Goal: Task Accomplishment & Management: Use online tool/utility

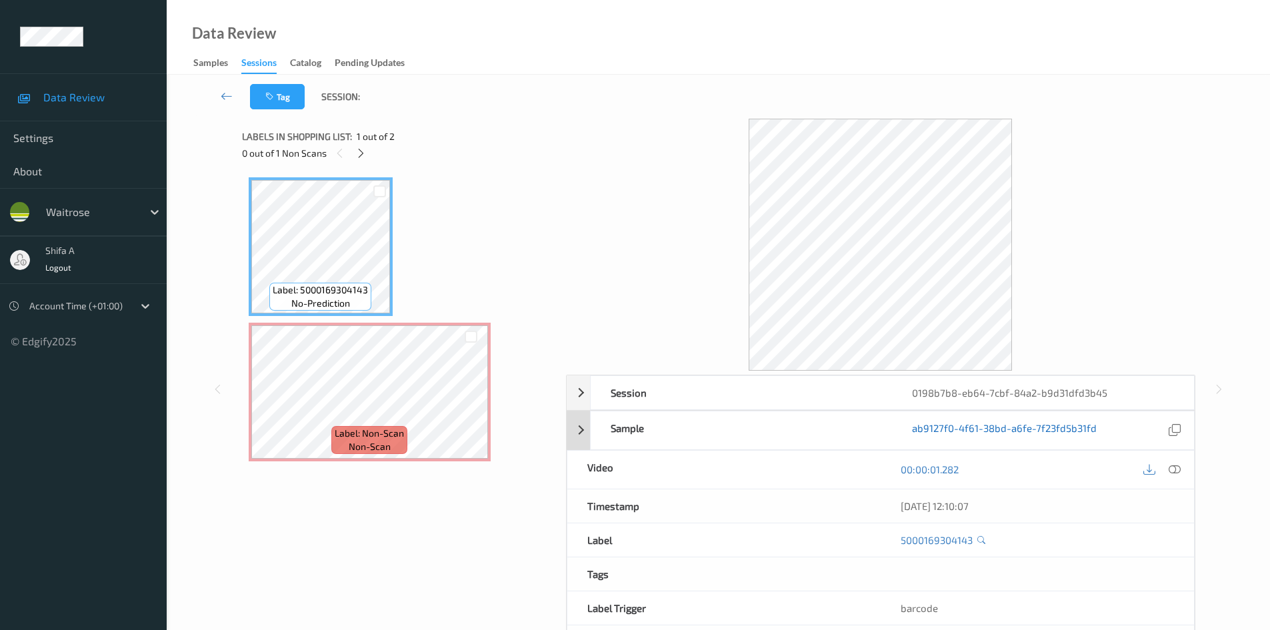
drag, startPoint x: 1178, startPoint y: 473, endPoint x: 942, endPoint y: 437, distance: 238.7
click at [1177, 472] on icon at bounding box center [1174, 469] width 12 height 12
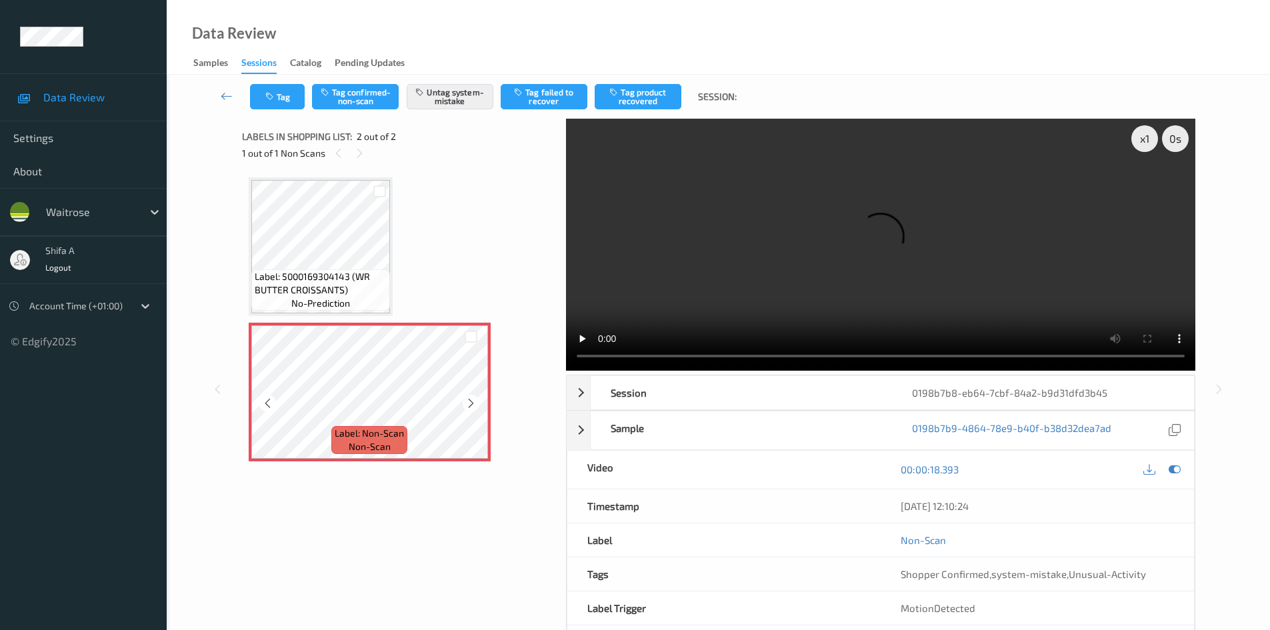
click at [331, 277] on span "Label: 5000169304143 (WR BUTTER CROISSANTS)" at bounding box center [321, 283] width 132 height 27
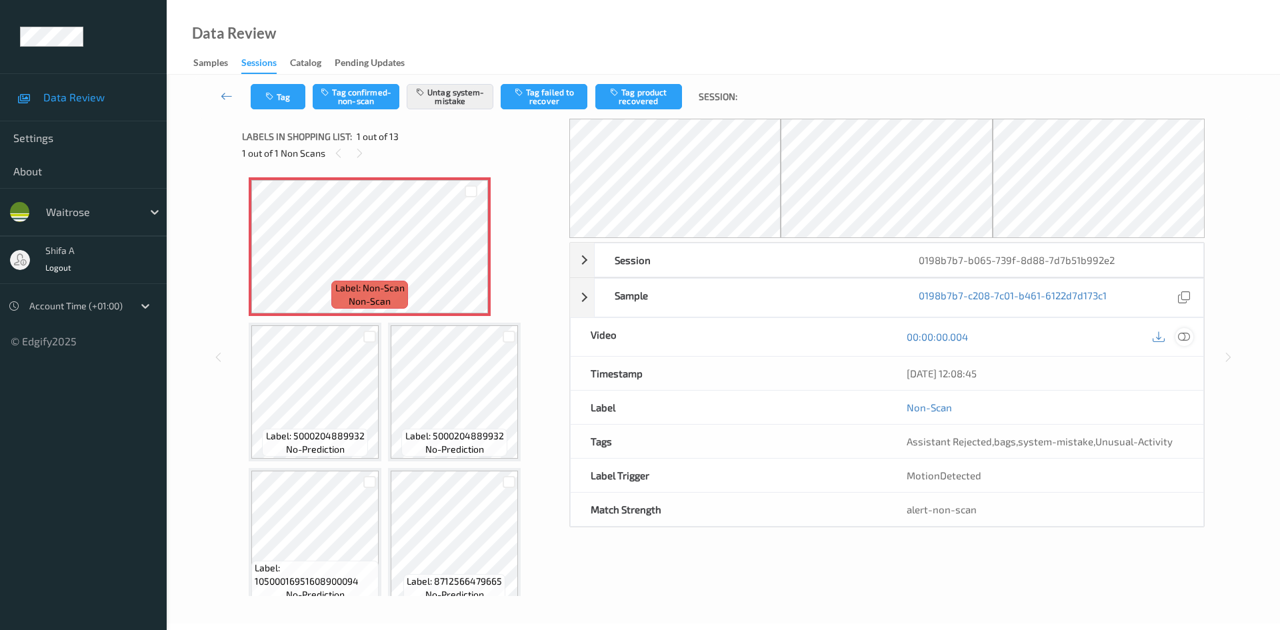
click at [1187, 338] on icon at bounding box center [1184, 337] width 12 height 12
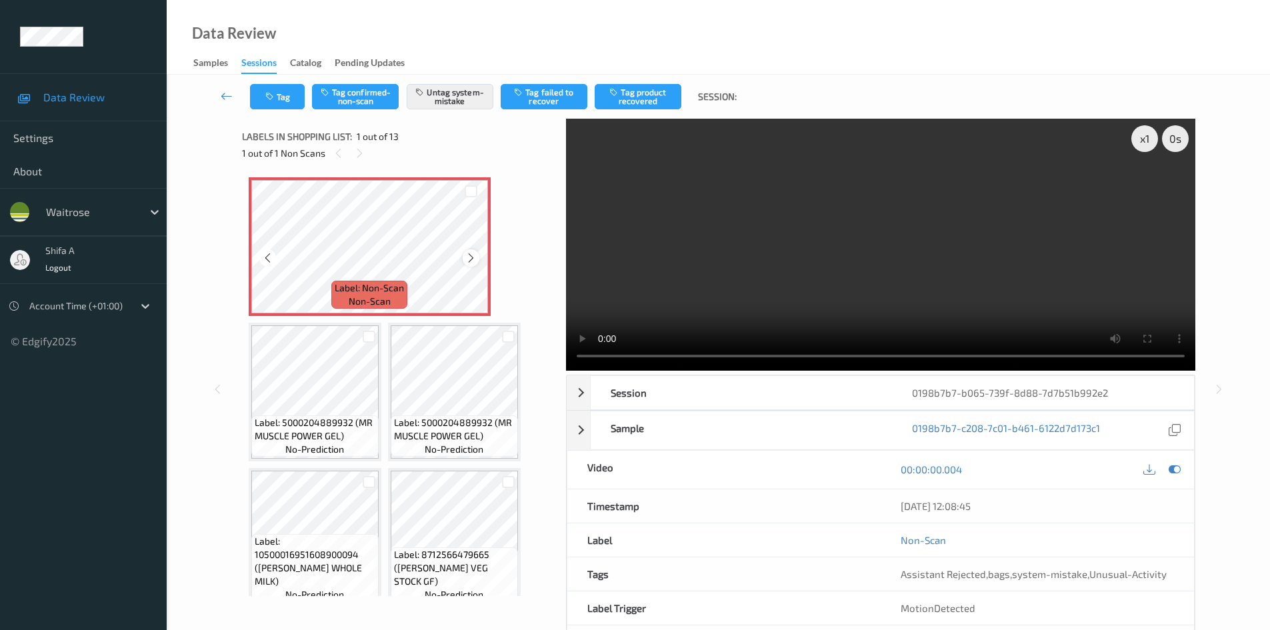
click at [473, 259] on icon at bounding box center [470, 258] width 11 height 12
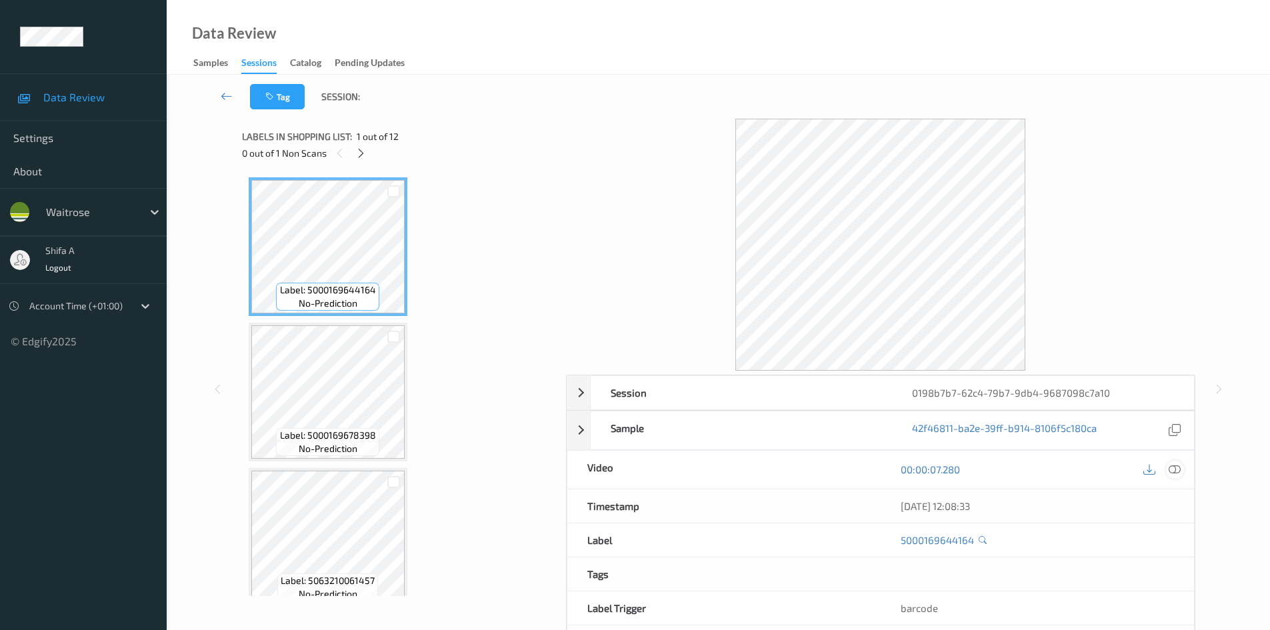
click at [1172, 472] on icon at bounding box center [1174, 469] width 12 height 12
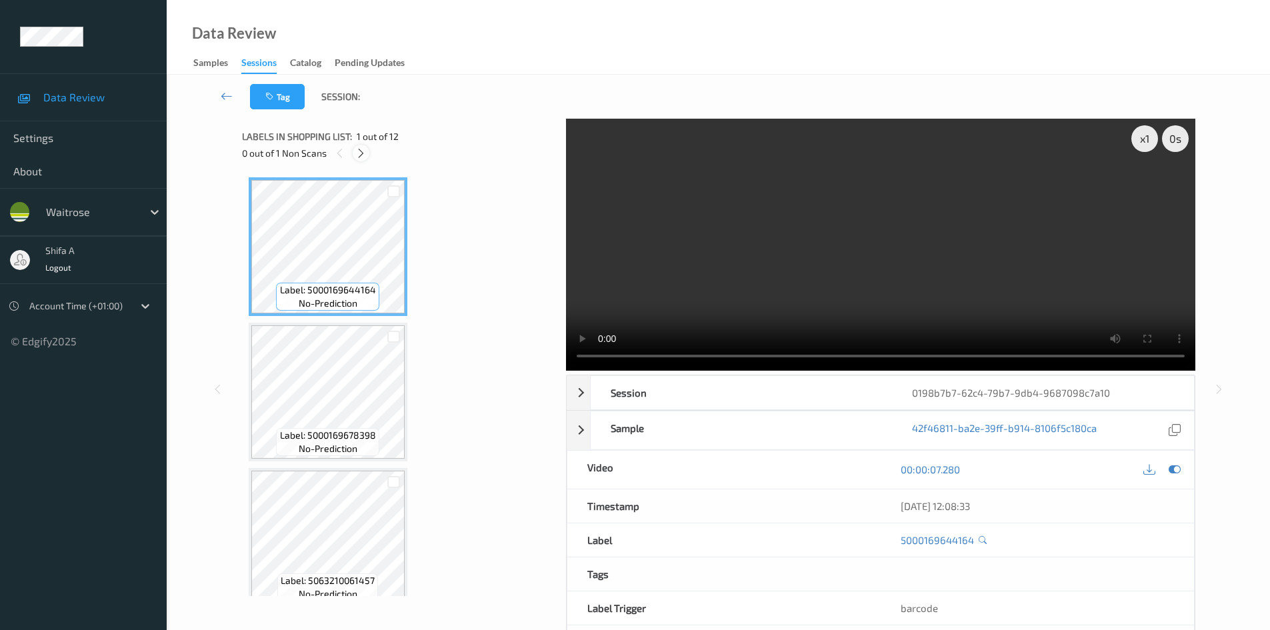
click at [368, 154] on div at bounding box center [361, 153] width 17 height 17
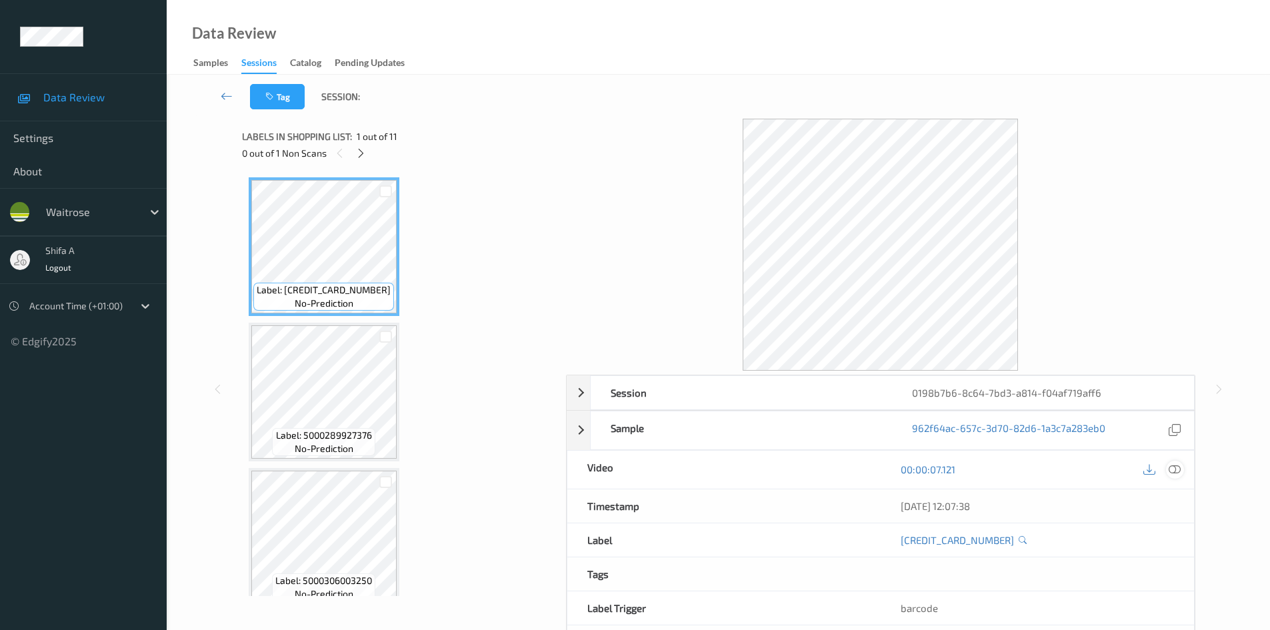
click at [1180, 473] on icon at bounding box center [1174, 469] width 12 height 12
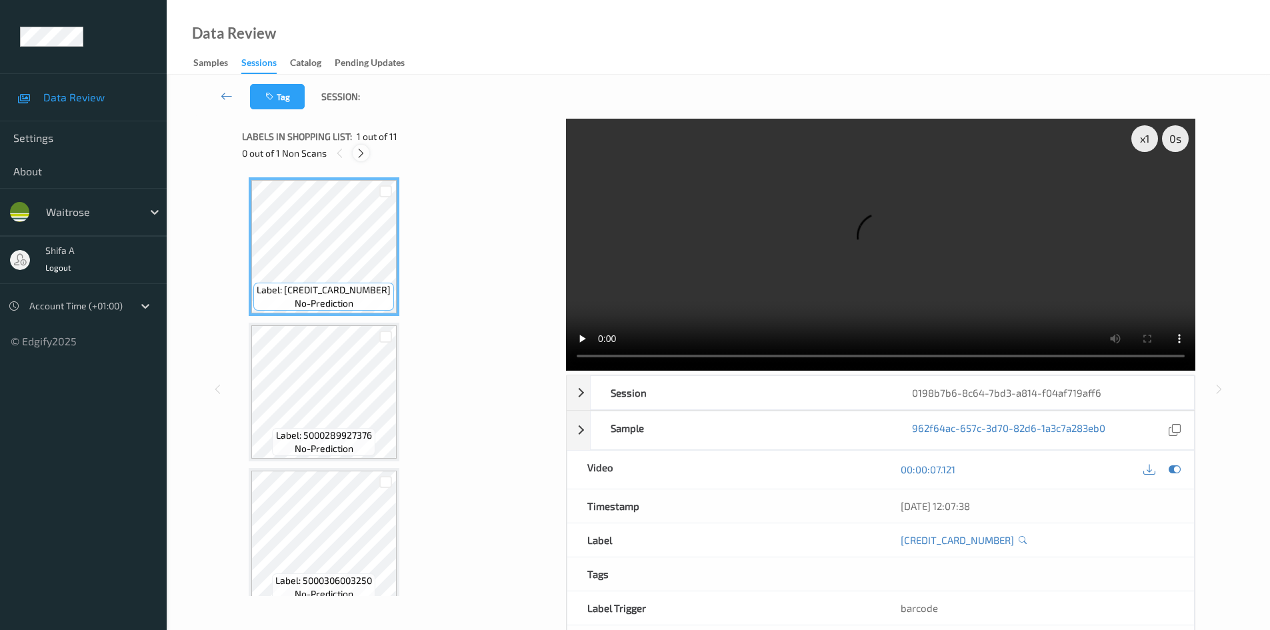
click at [359, 156] on icon at bounding box center [360, 153] width 11 height 12
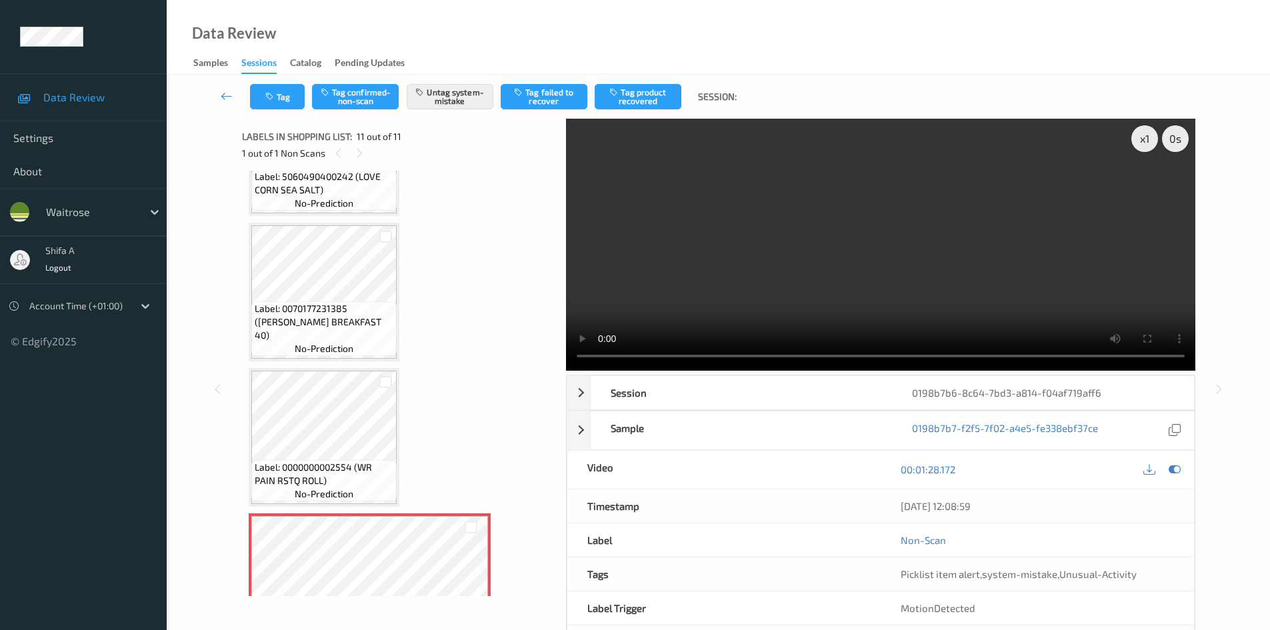
scroll to position [1180, 0]
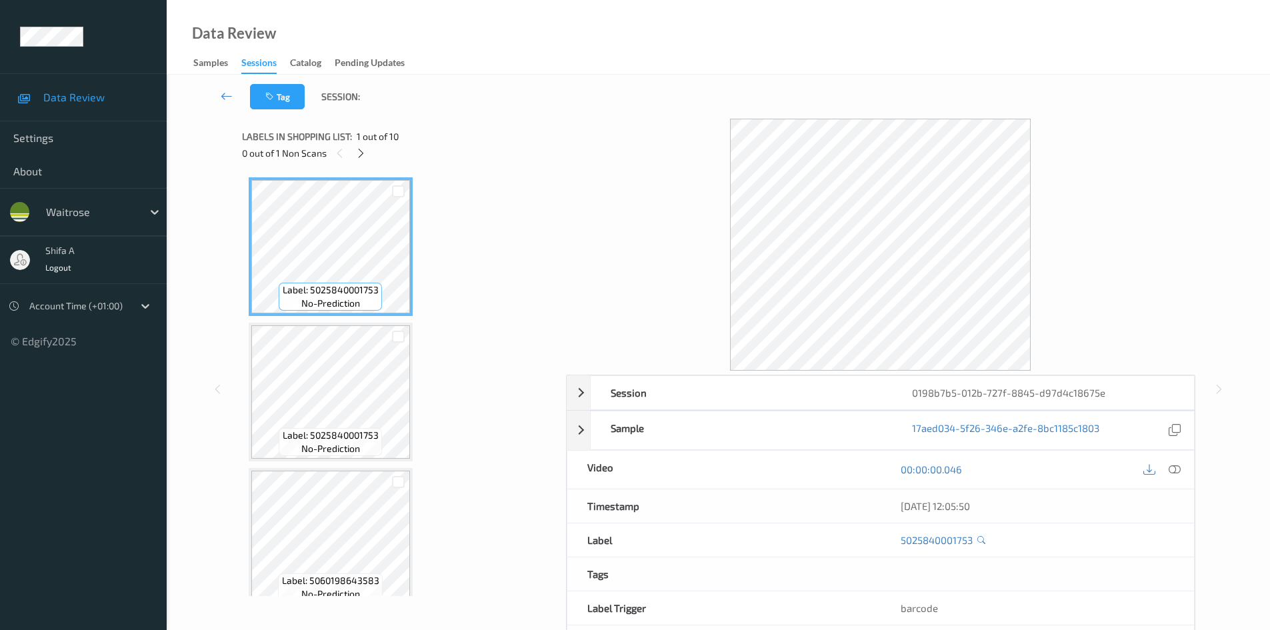
click at [1177, 473] on icon at bounding box center [1174, 469] width 12 height 12
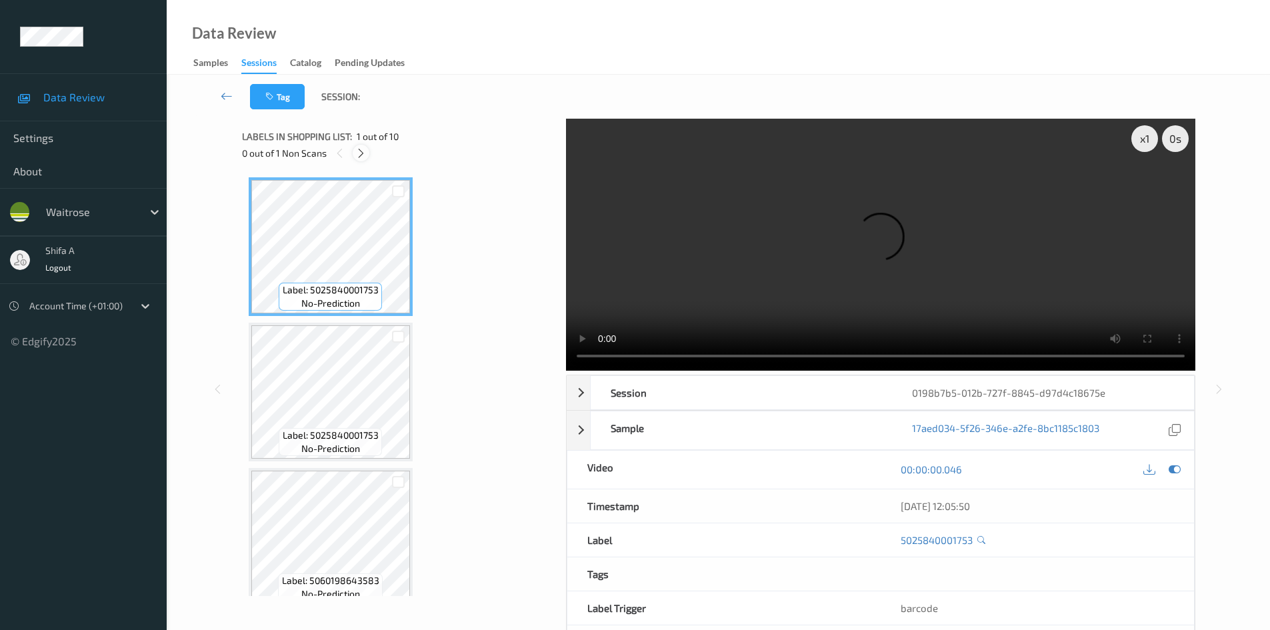
click at [364, 155] on icon at bounding box center [360, 153] width 11 height 12
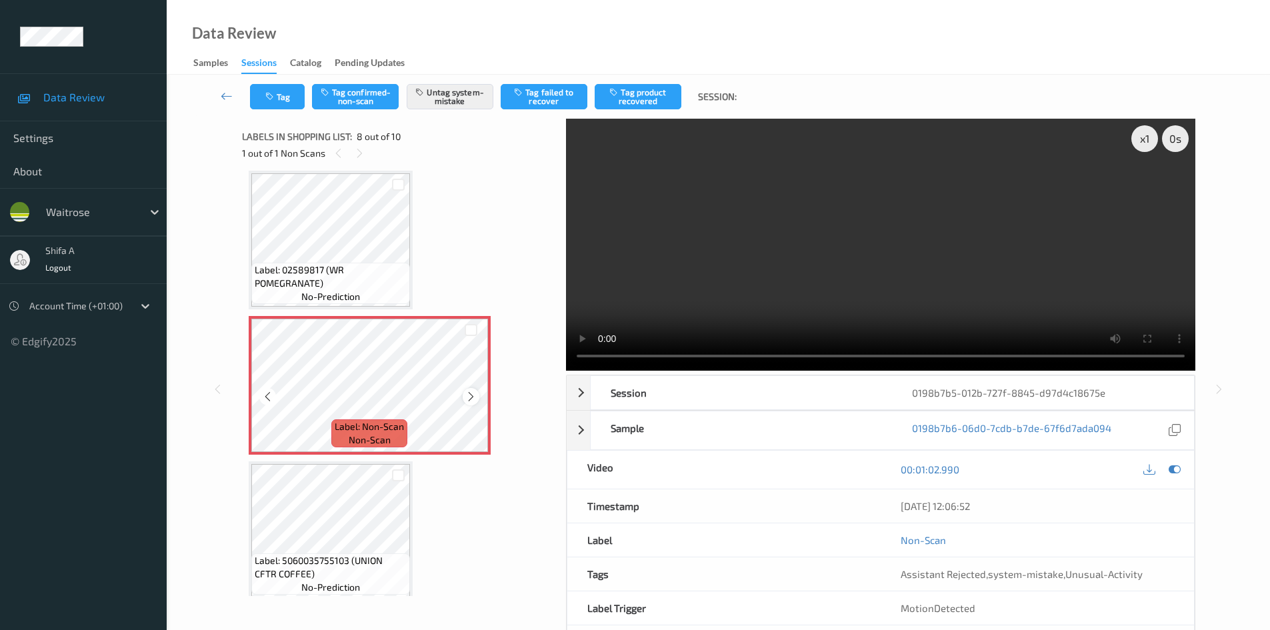
click at [468, 397] on icon at bounding box center [470, 397] width 11 height 12
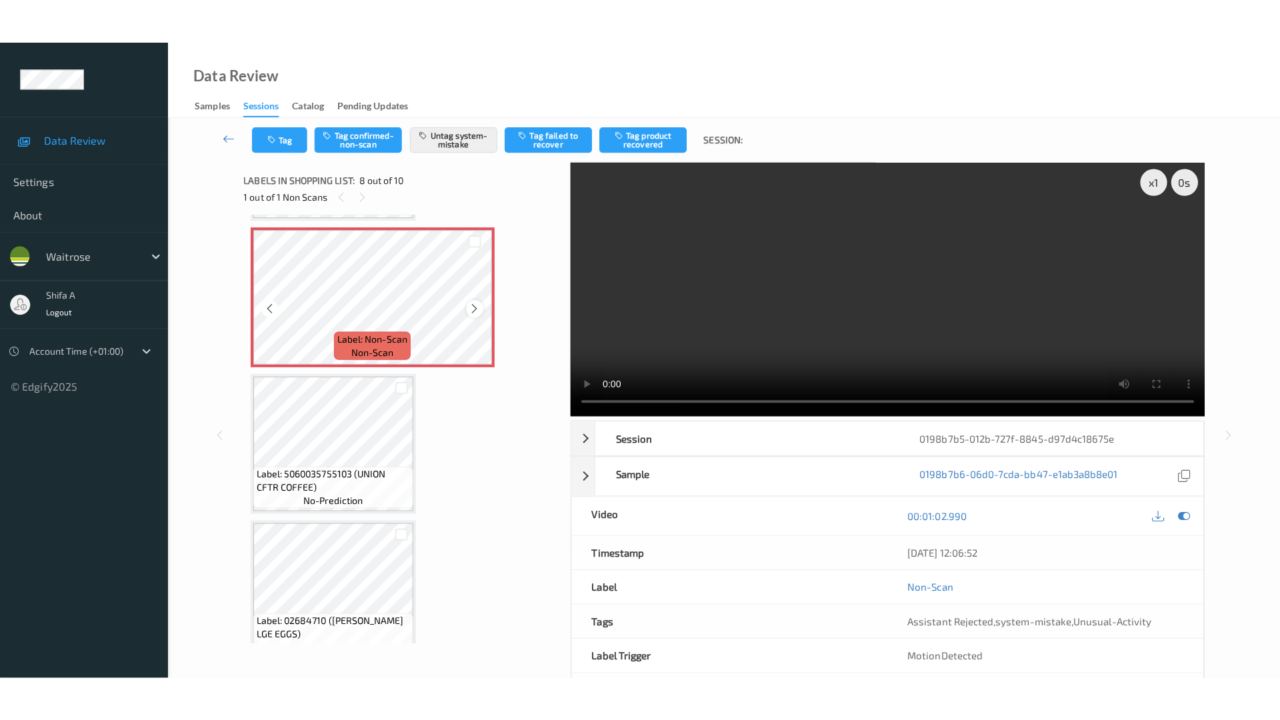
scroll to position [1012, 0]
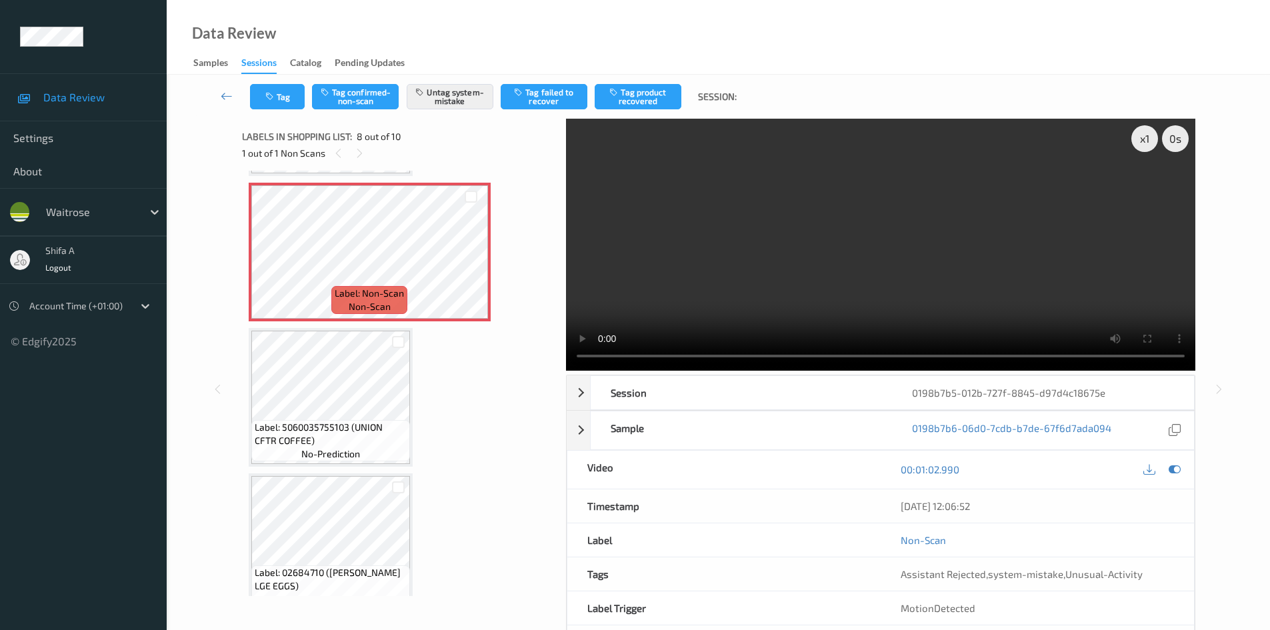
click at [948, 310] on video at bounding box center [880, 245] width 629 height 252
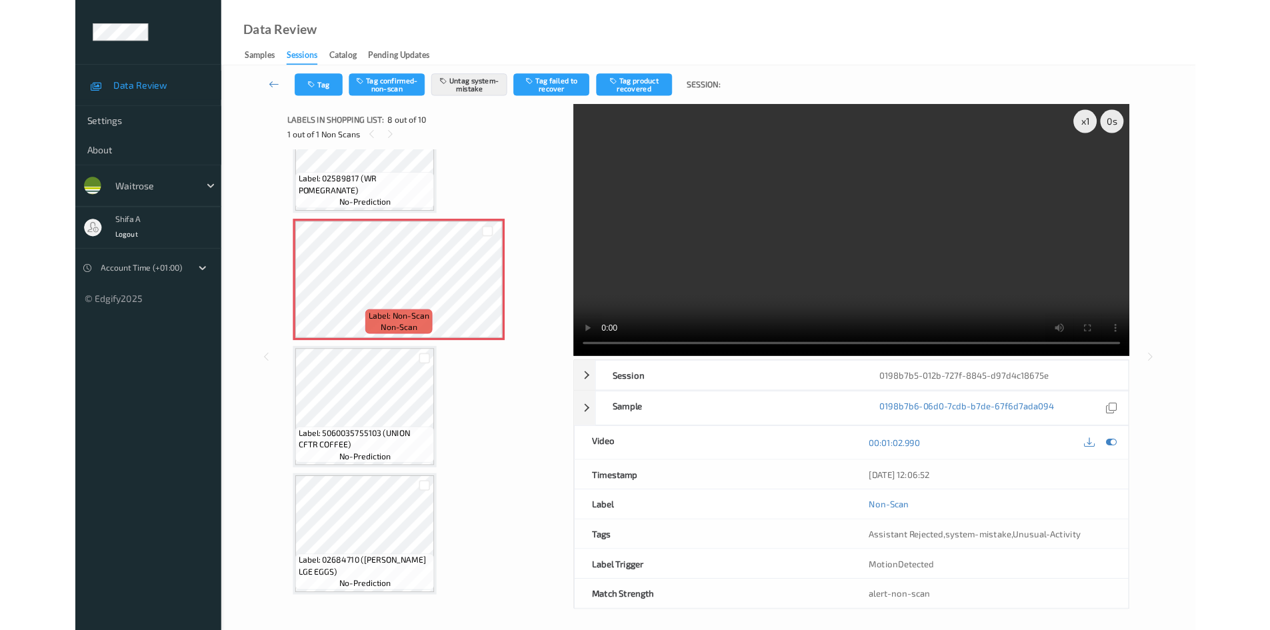
scroll to position [944, 0]
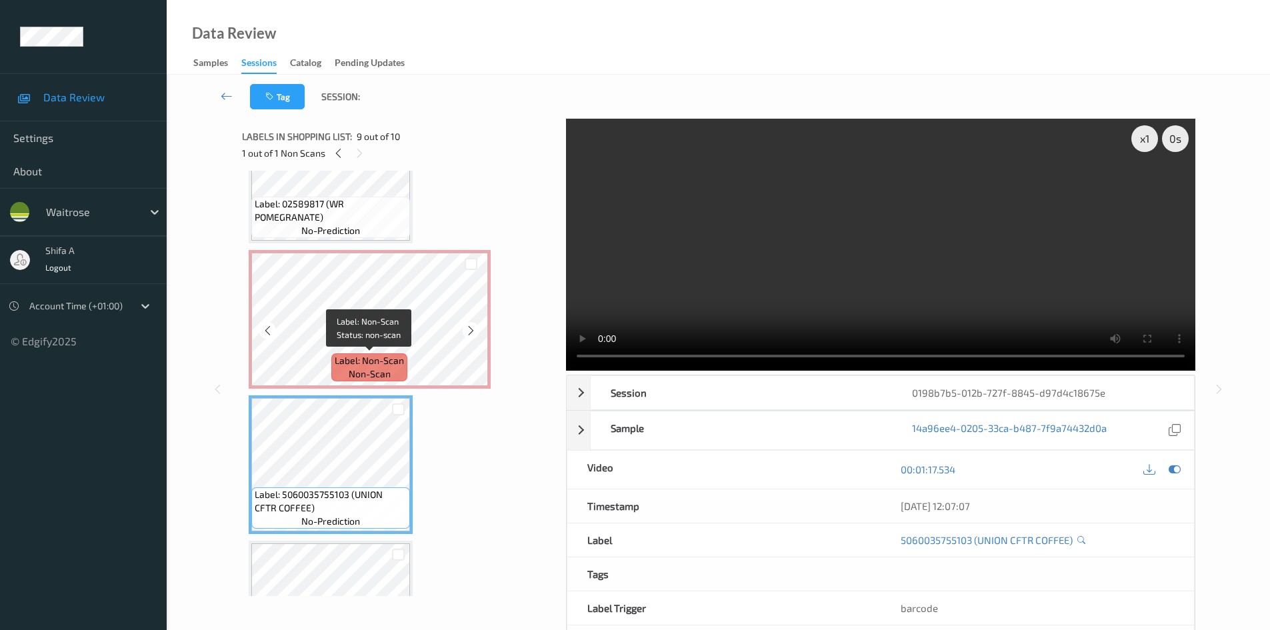
click at [361, 363] on span "Label: Non-Scan" at bounding box center [369, 360] width 69 height 13
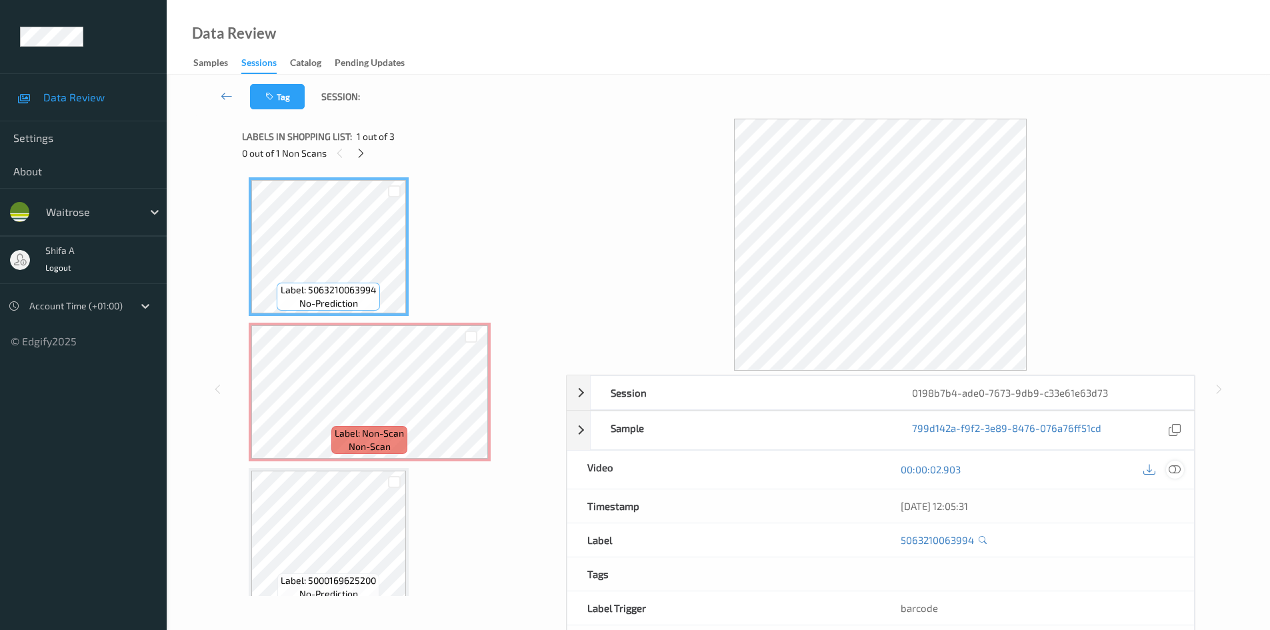
drag, startPoint x: 1176, startPoint y: 472, endPoint x: 573, endPoint y: 460, distance: 603.3
click at [1177, 472] on icon at bounding box center [1174, 469] width 12 height 12
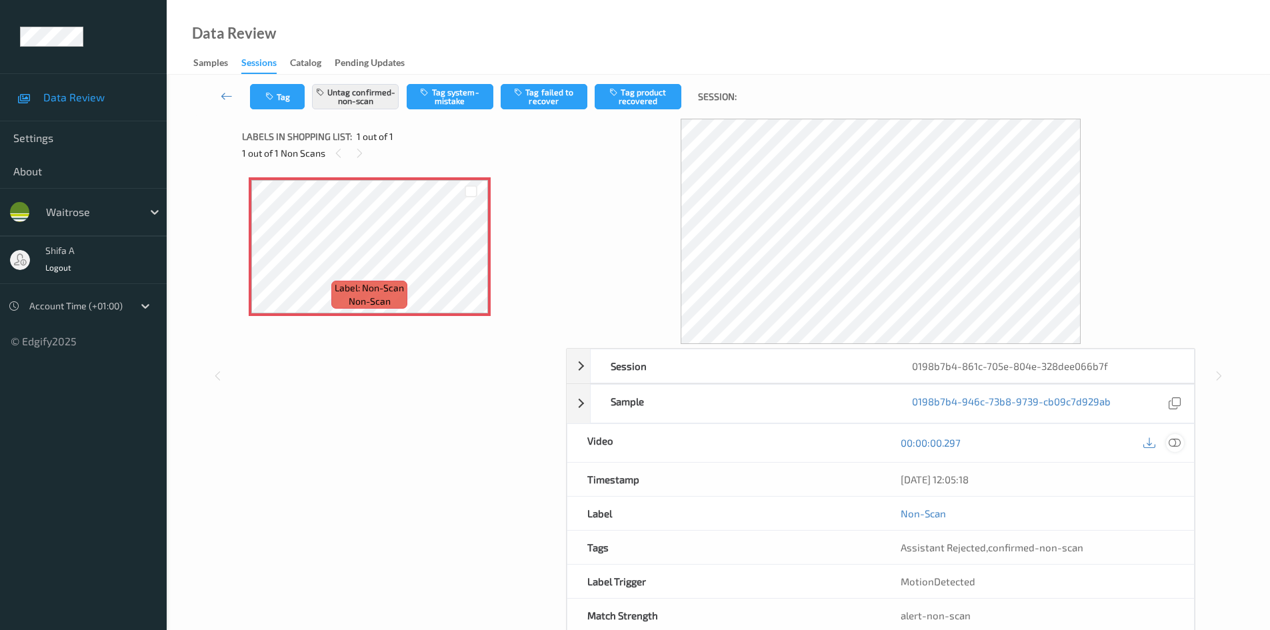
click at [1178, 443] on icon at bounding box center [1174, 443] width 12 height 12
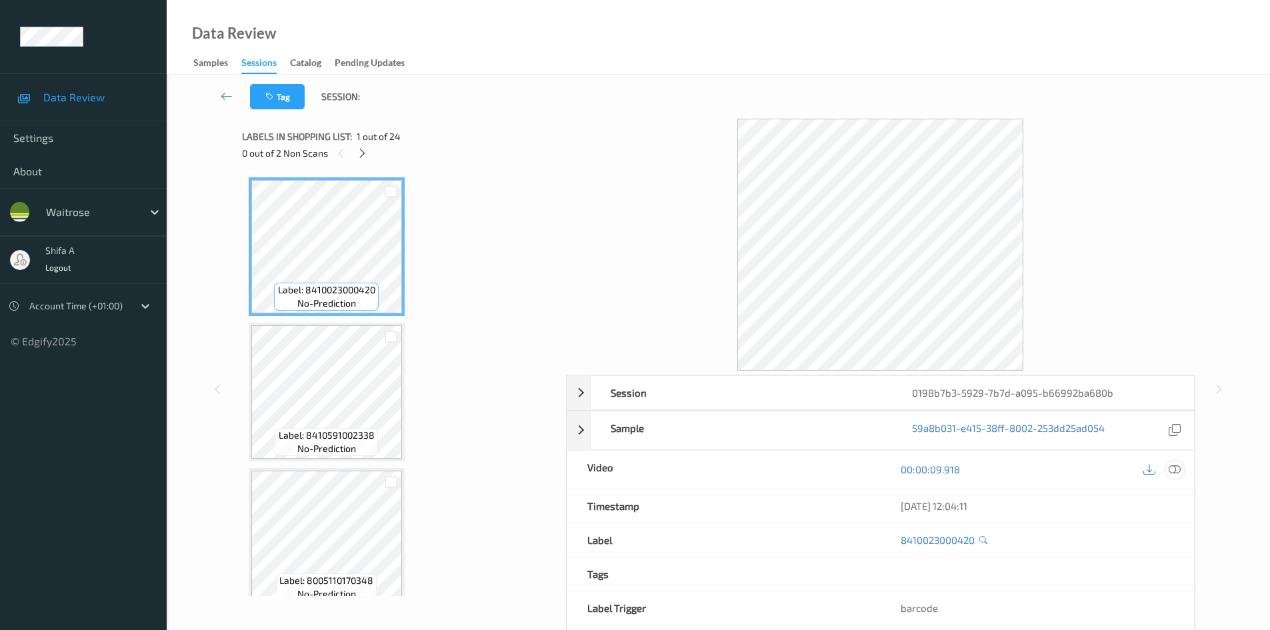
click at [1177, 471] on icon at bounding box center [1174, 469] width 12 height 12
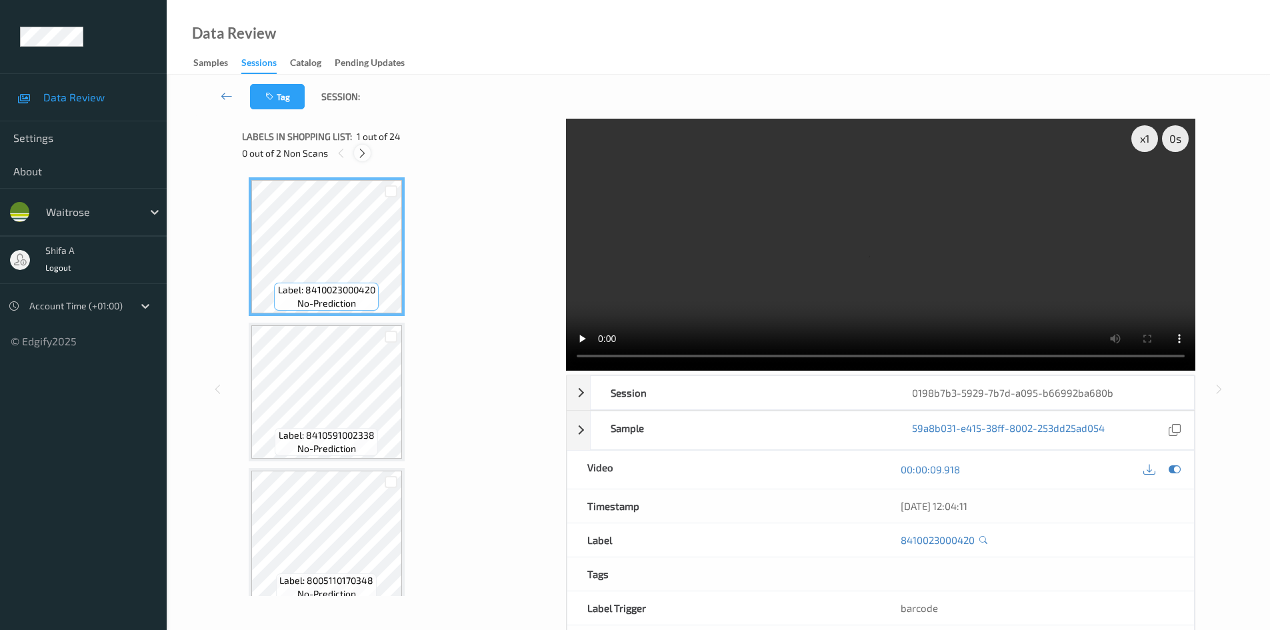
click at [365, 151] on icon at bounding box center [362, 153] width 11 height 12
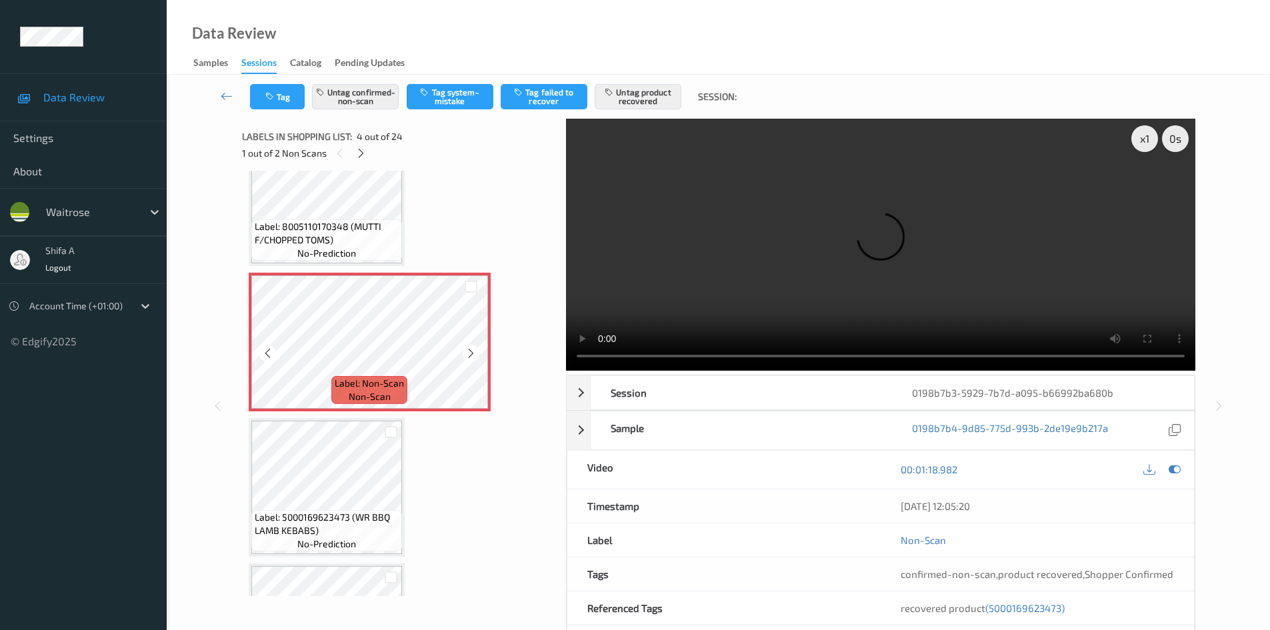
scroll to position [364, 0]
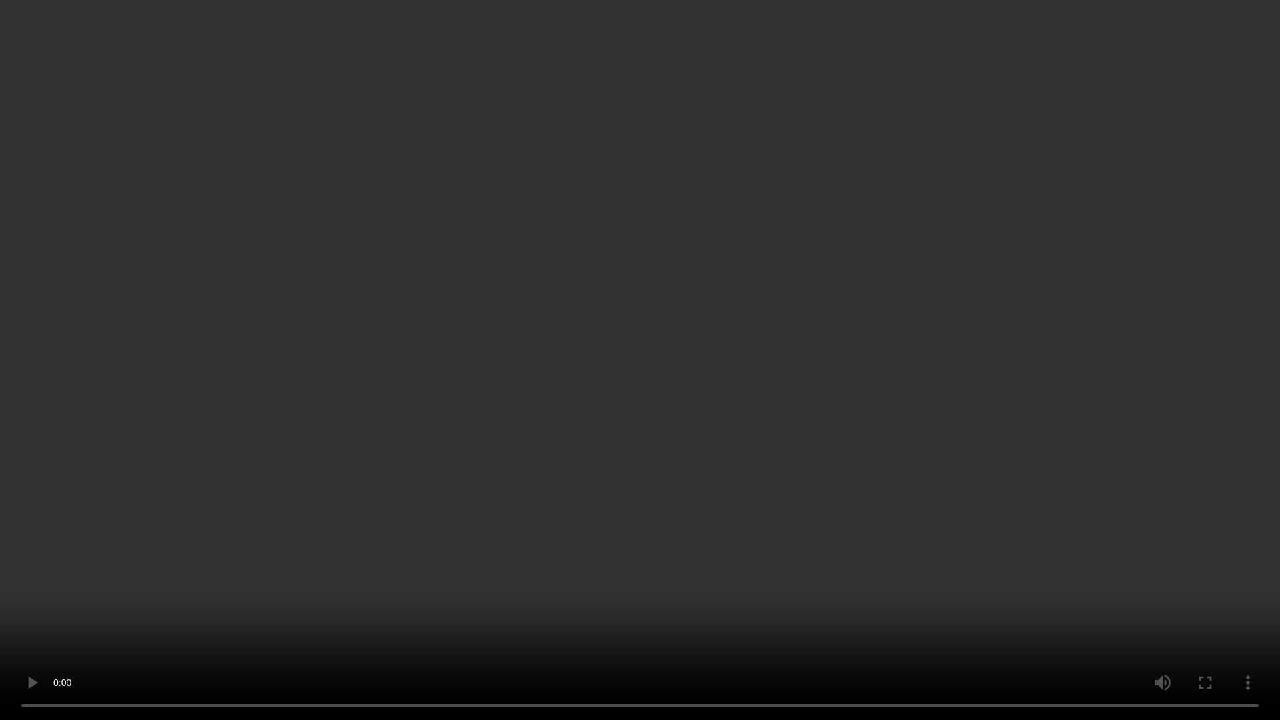
click at [1004, 396] on video at bounding box center [640, 360] width 1280 height 720
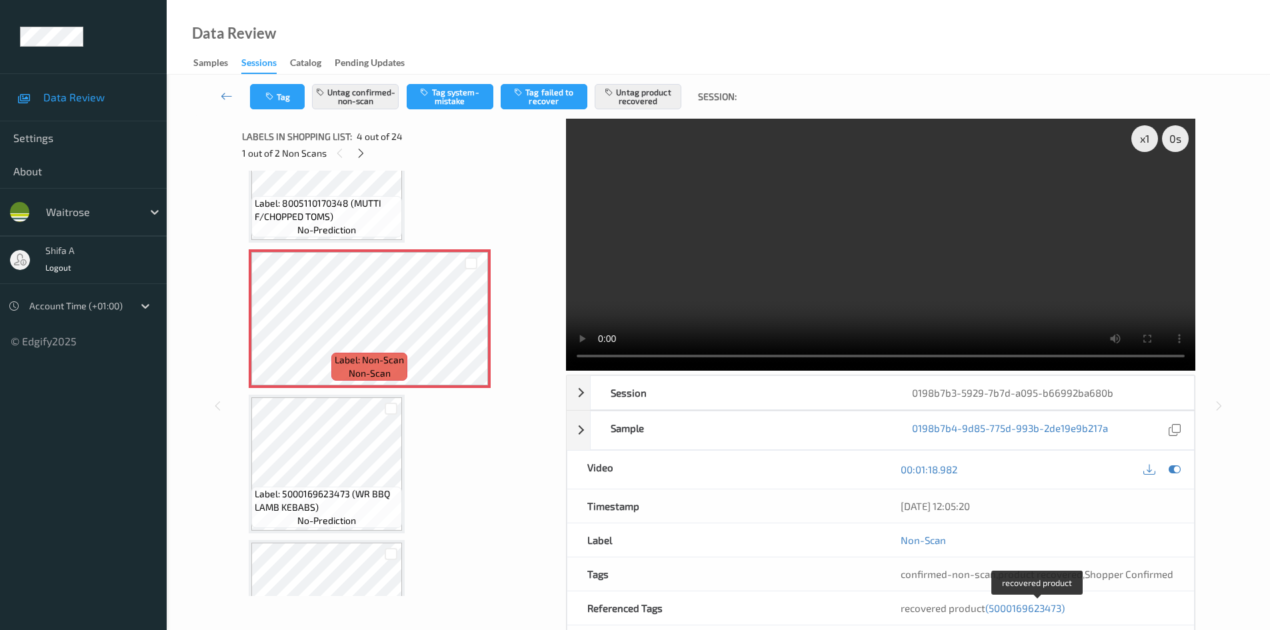
click at [1026, 613] on span "(5000169623473)" at bounding box center [1024, 608] width 79 height 12
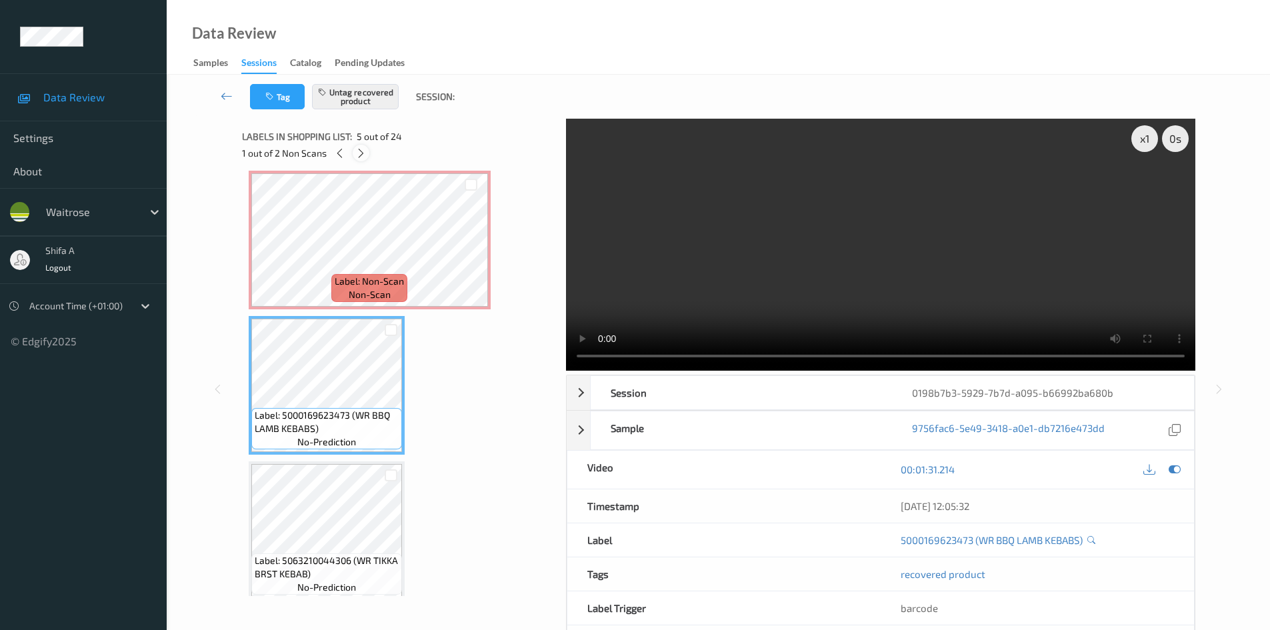
click at [356, 153] on icon at bounding box center [360, 153] width 11 height 12
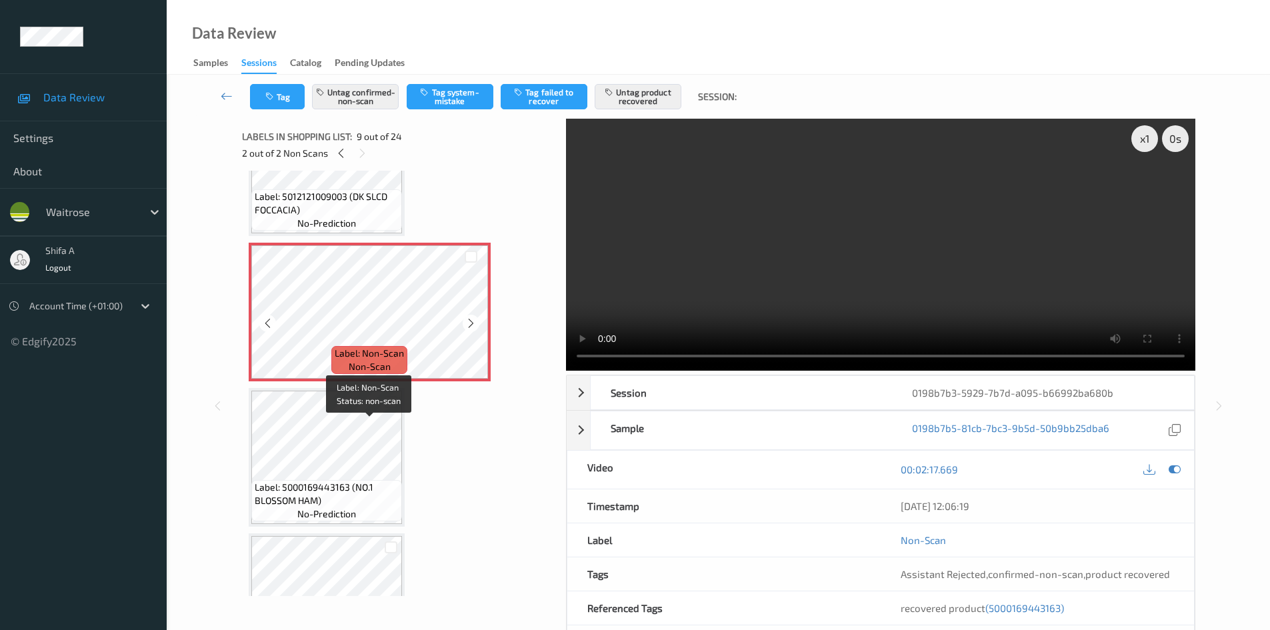
scroll to position [1157, 0]
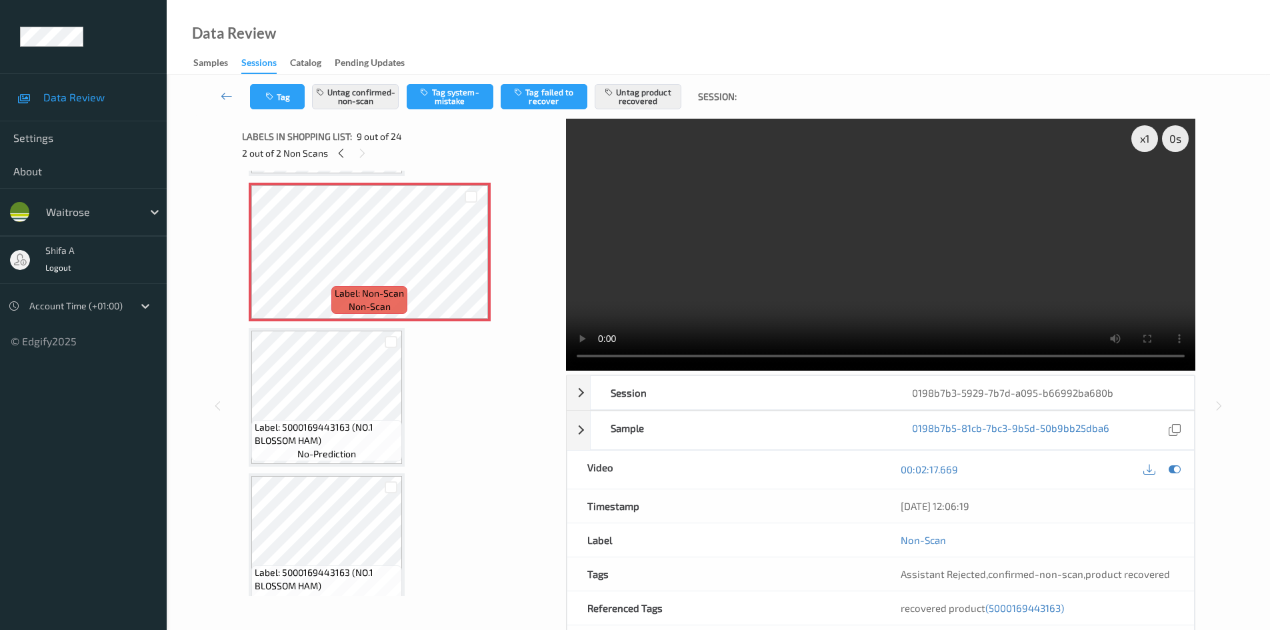
click at [974, 251] on video at bounding box center [880, 245] width 629 height 252
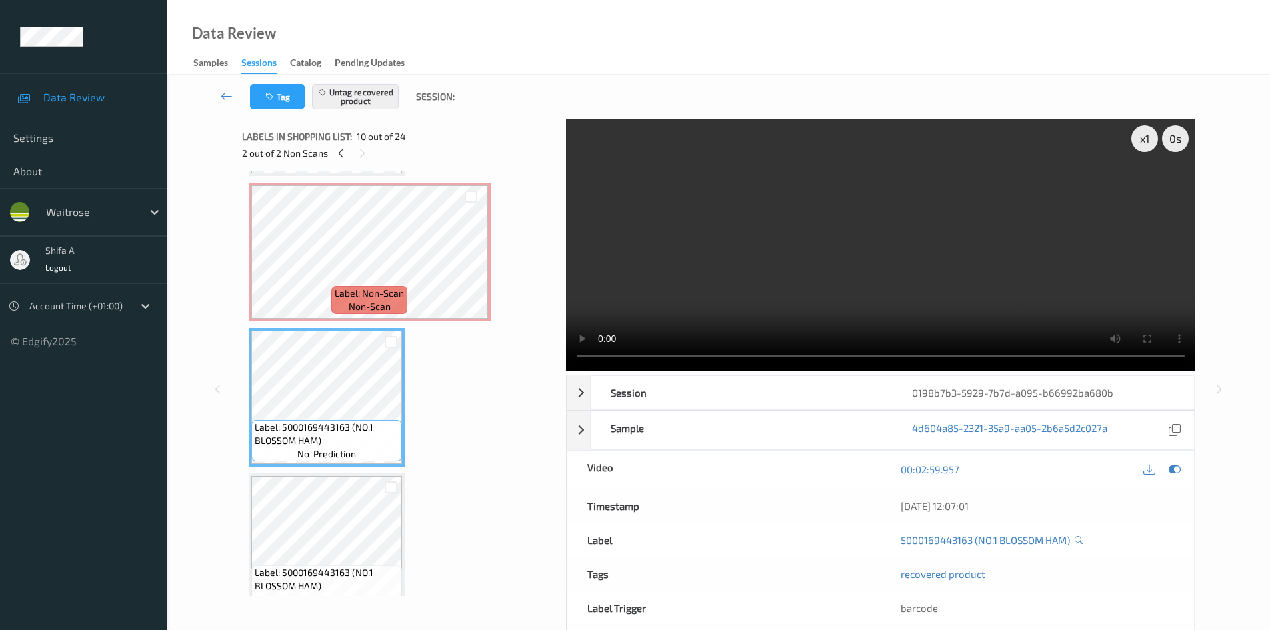
click at [759, 225] on video at bounding box center [880, 245] width 629 height 252
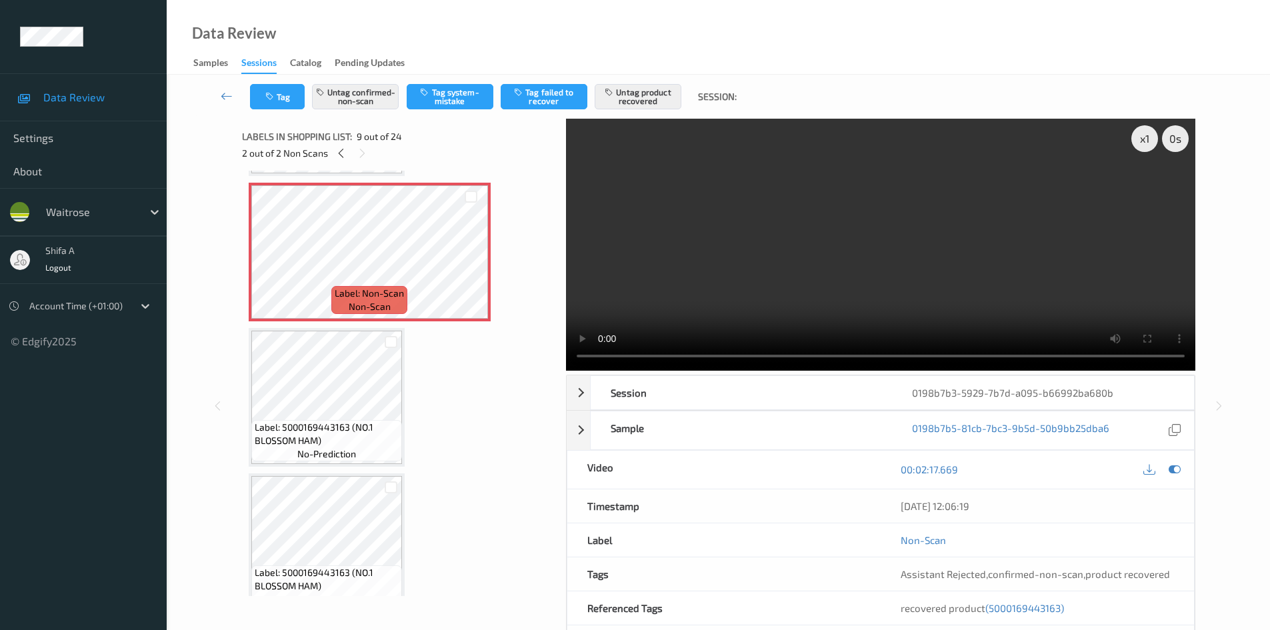
click at [1035, 611] on span "(5000169443163)" at bounding box center [1024, 608] width 79 height 12
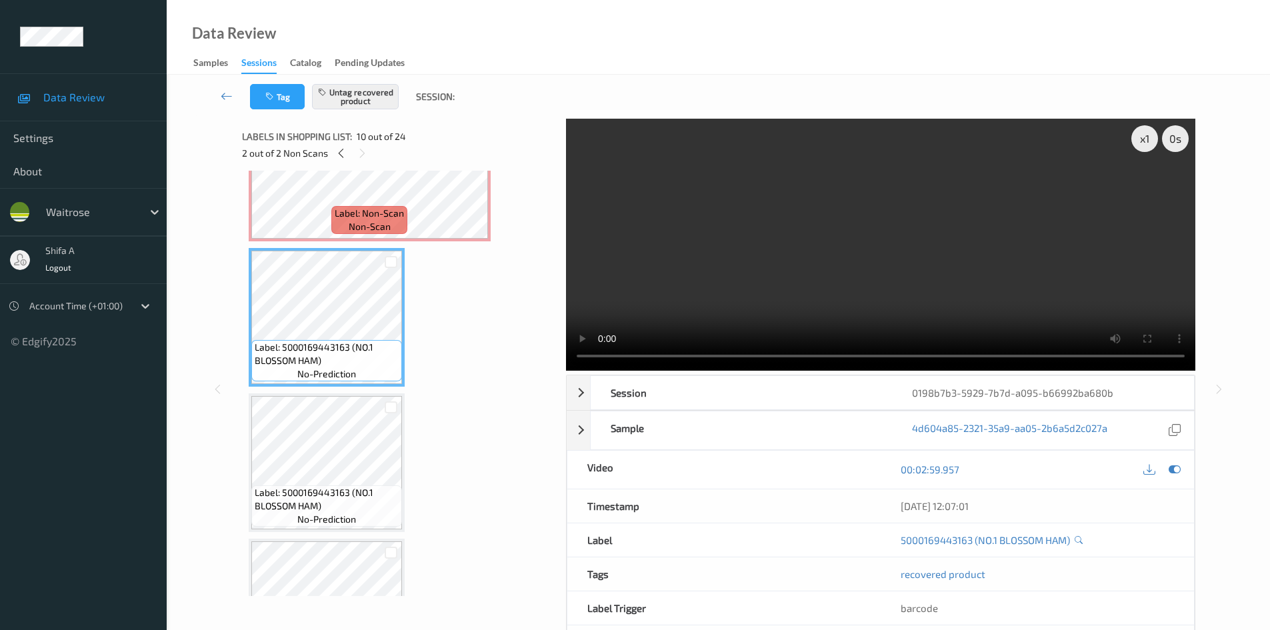
scroll to position [1302, 0]
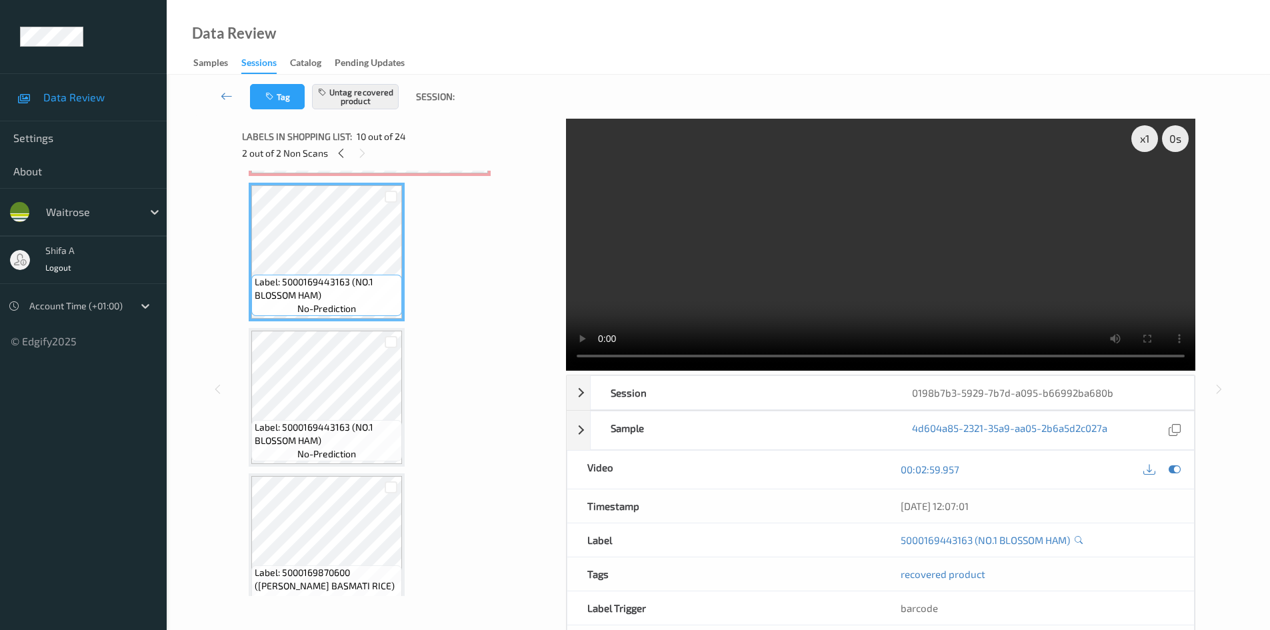
click at [821, 251] on video at bounding box center [880, 245] width 629 height 252
click at [959, 275] on video at bounding box center [880, 245] width 629 height 252
click at [1016, 243] on video at bounding box center [880, 245] width 629 height 252
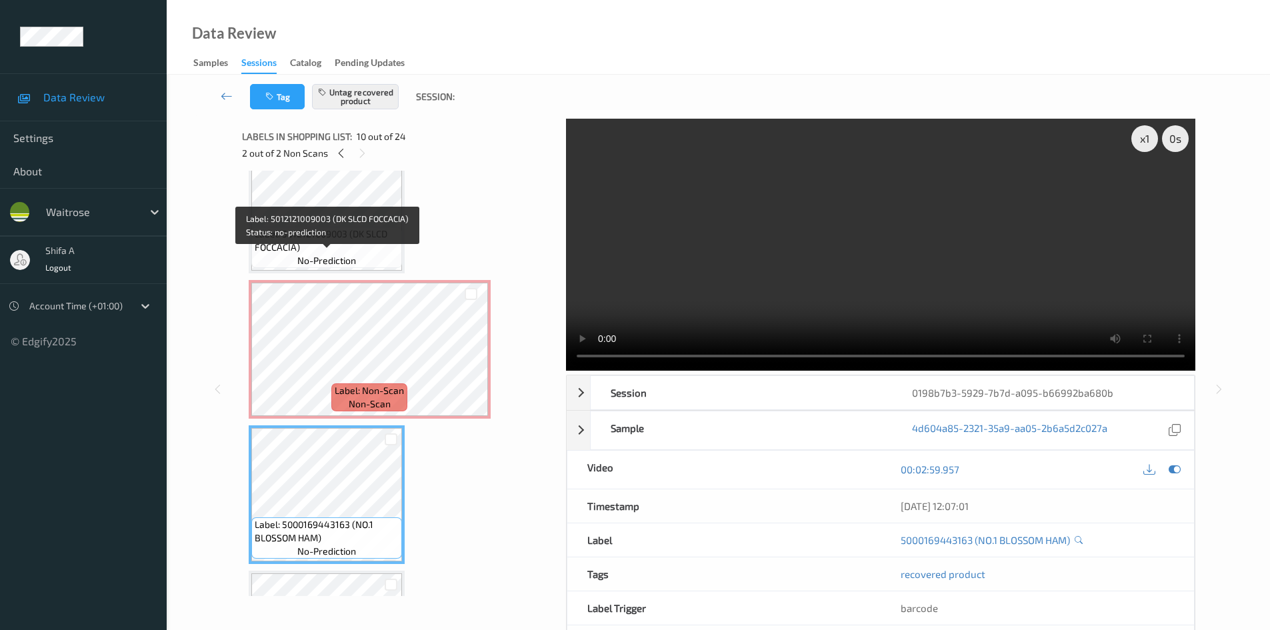
scroll to position [1036, 0]
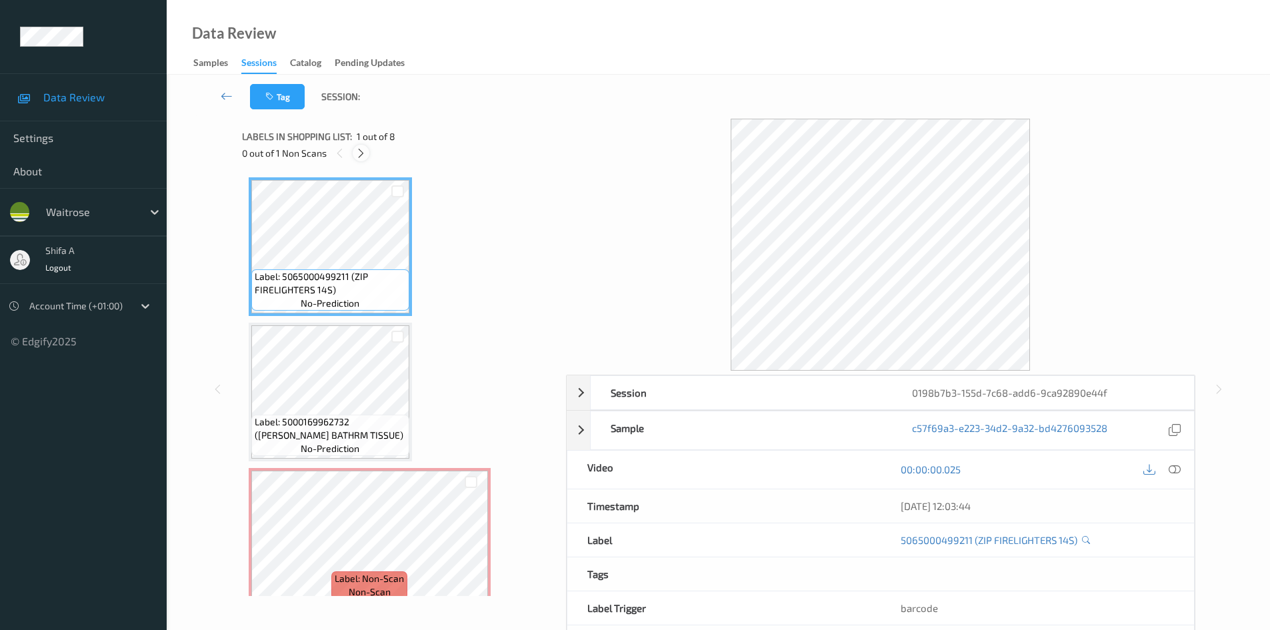
click at [361, 156] on icon at bounding box center [360, 153] width 11 height 12
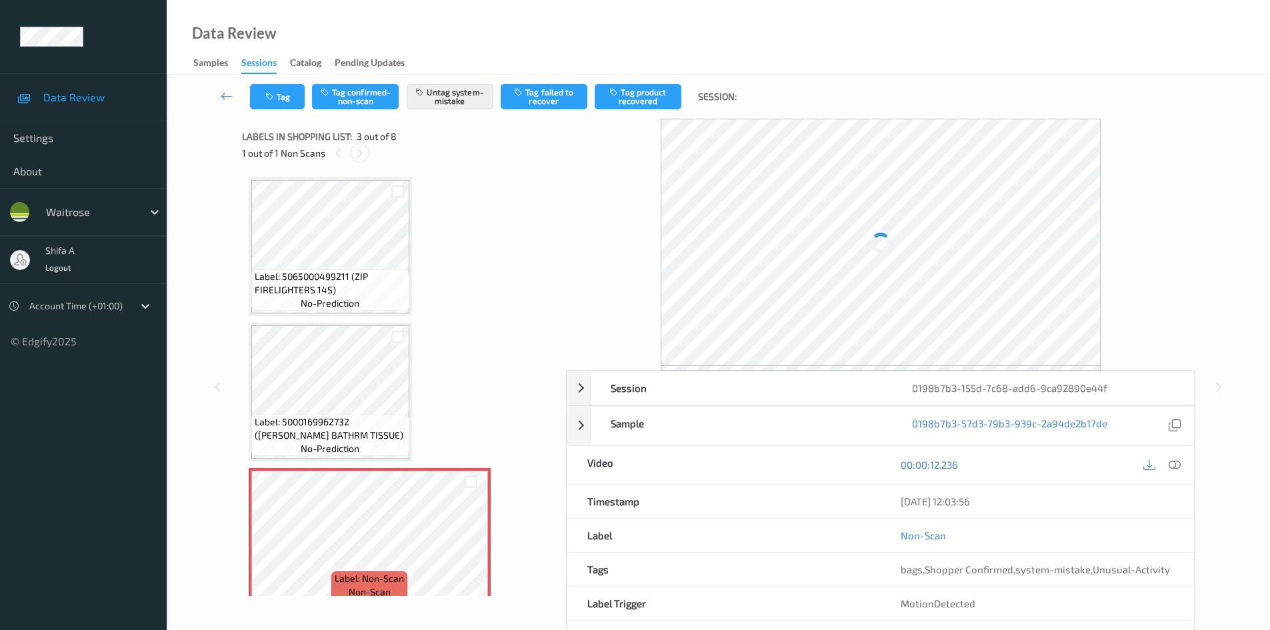
scroll to position [152, 0]
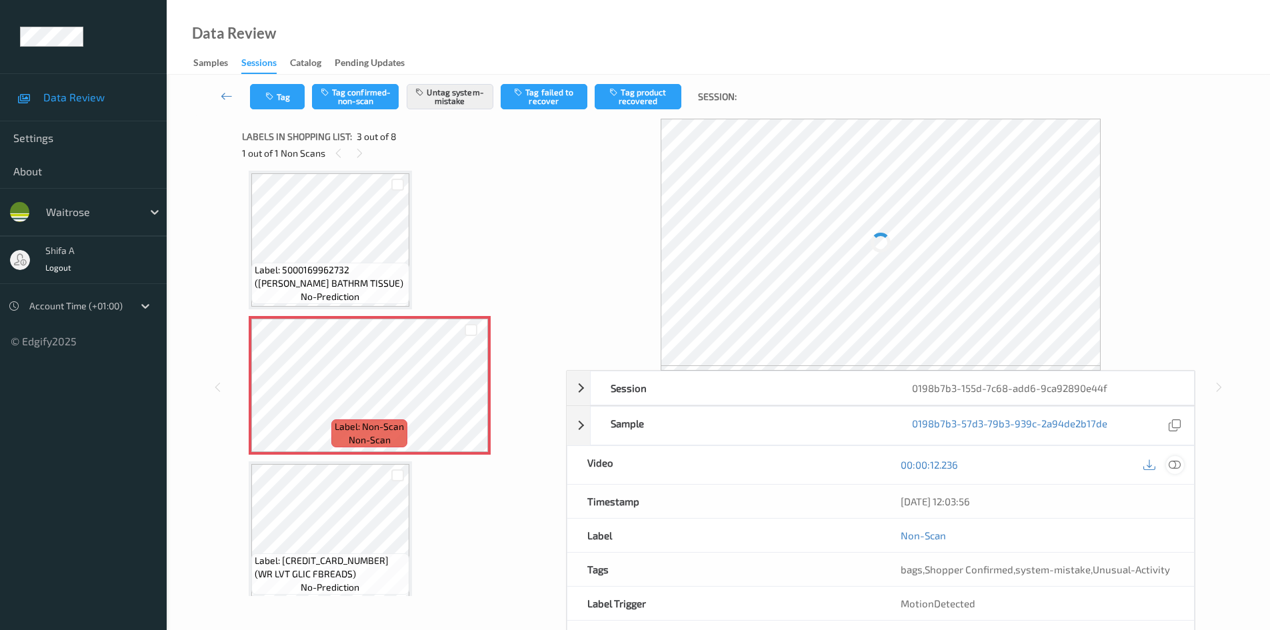
drag, startPoint x: 1176, startPoint y: 465, endPoint x: 1141, endPoint y: 373, distance: 98.5
click at [1176, 464] on icon at bounding box center [1174, 465] width 12 height 12
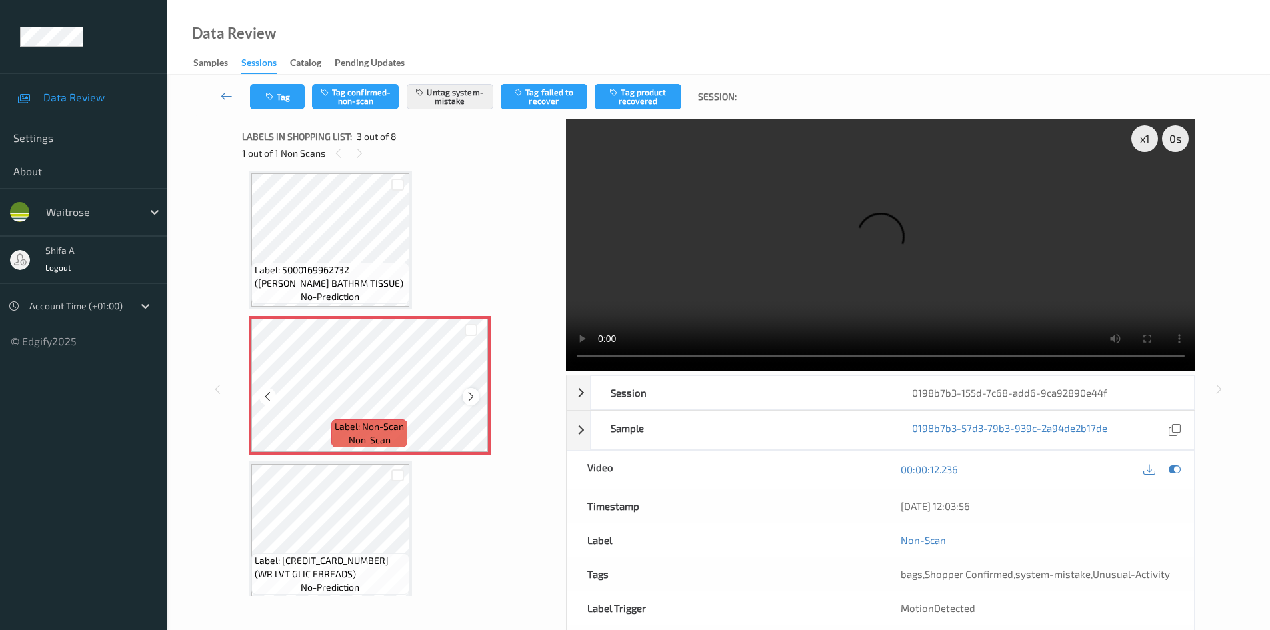
click at [474, 391] on icon at bounding box center [470, 397] width 11 height 12
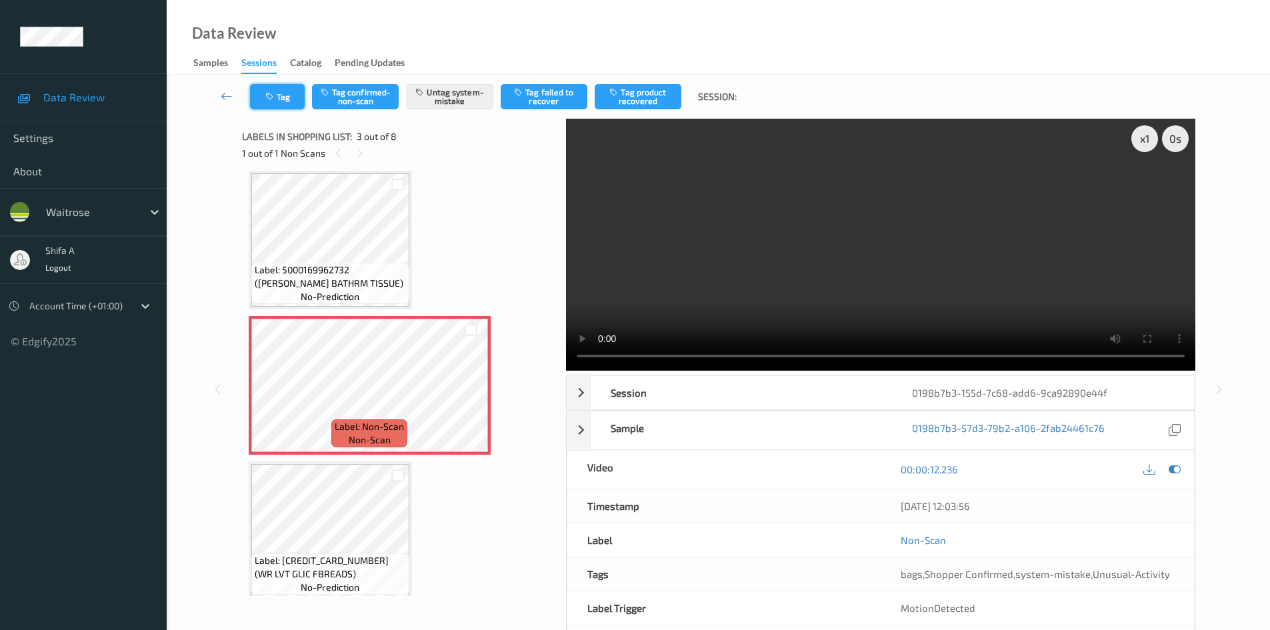
click at [275, 97] on icon "button" at bounding box center [270, 96] width 11 height 9
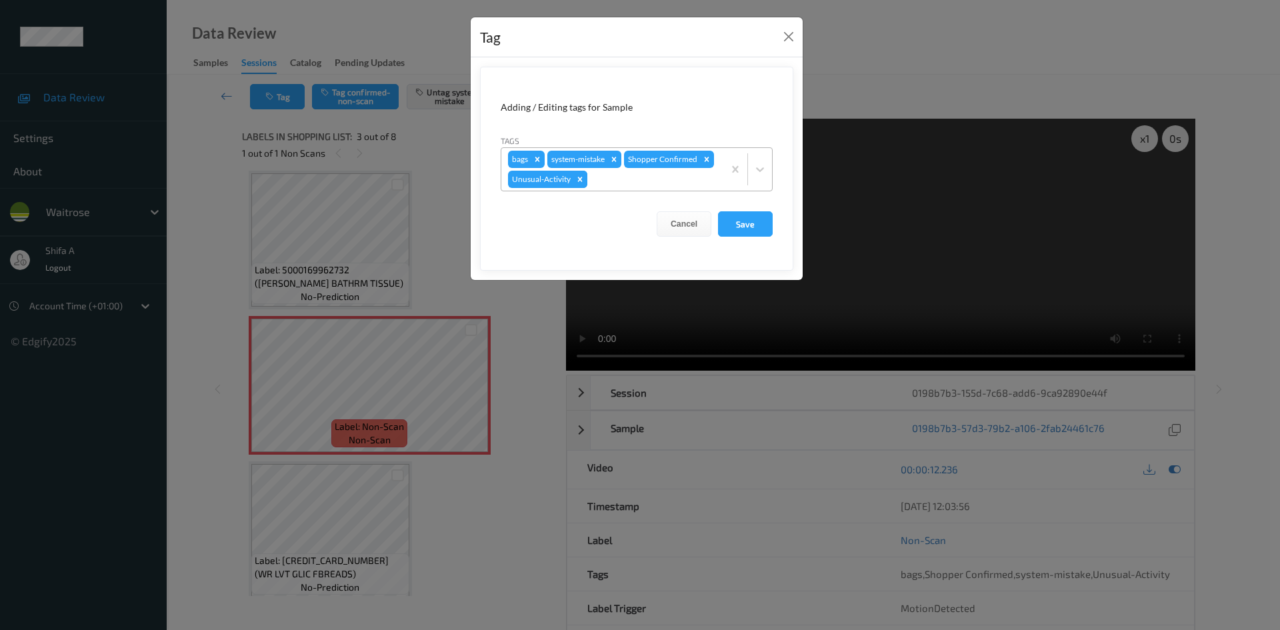
click at [579, 180] on icon "Remove Unusual-Activity" at bounding box center [580, 179] width 5 height 5
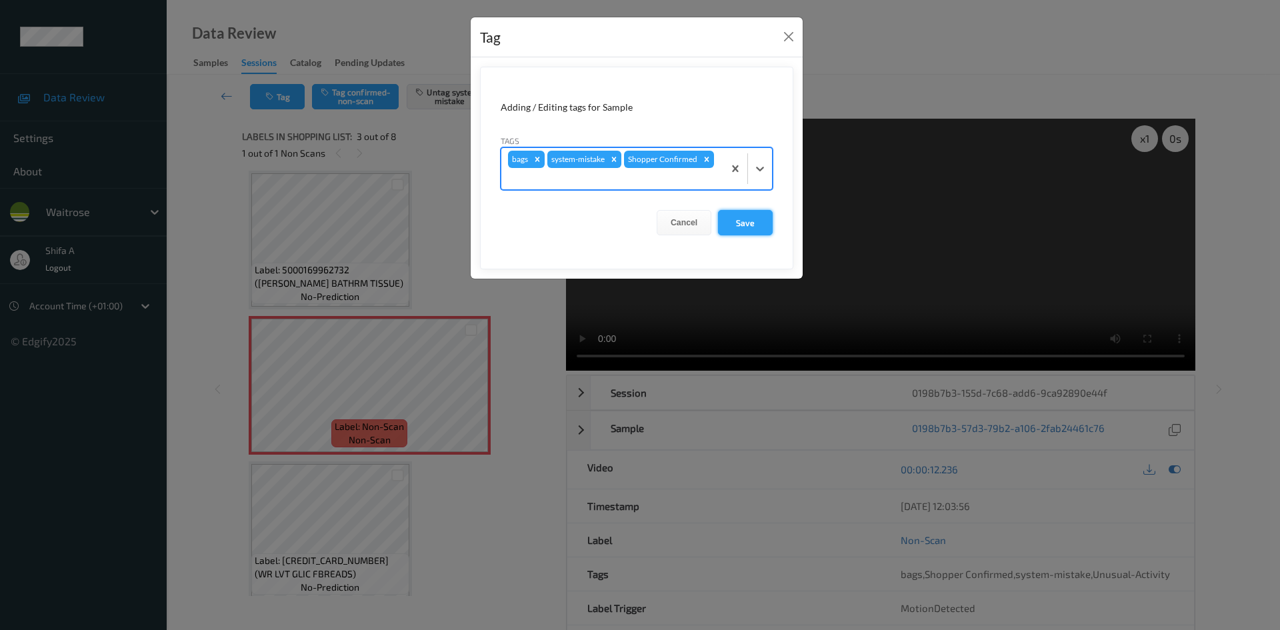
click at [744, 228] on button "Save" at bounding box center [745, 222] width 55 height 25
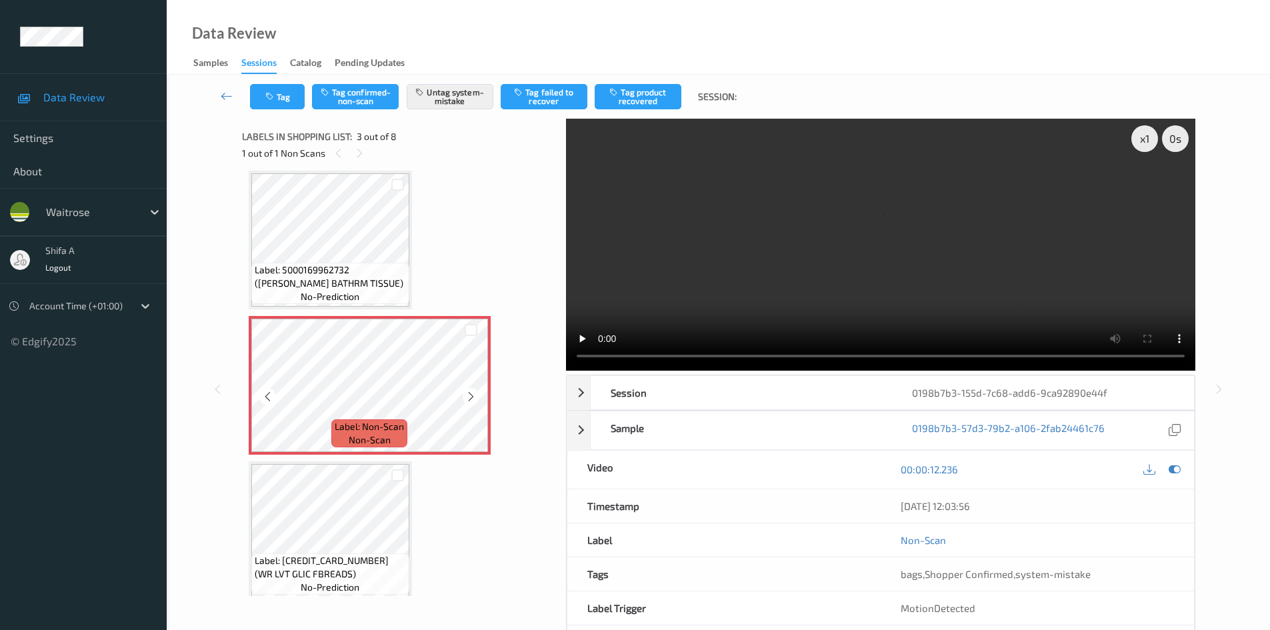
scroll to position [285, 0]
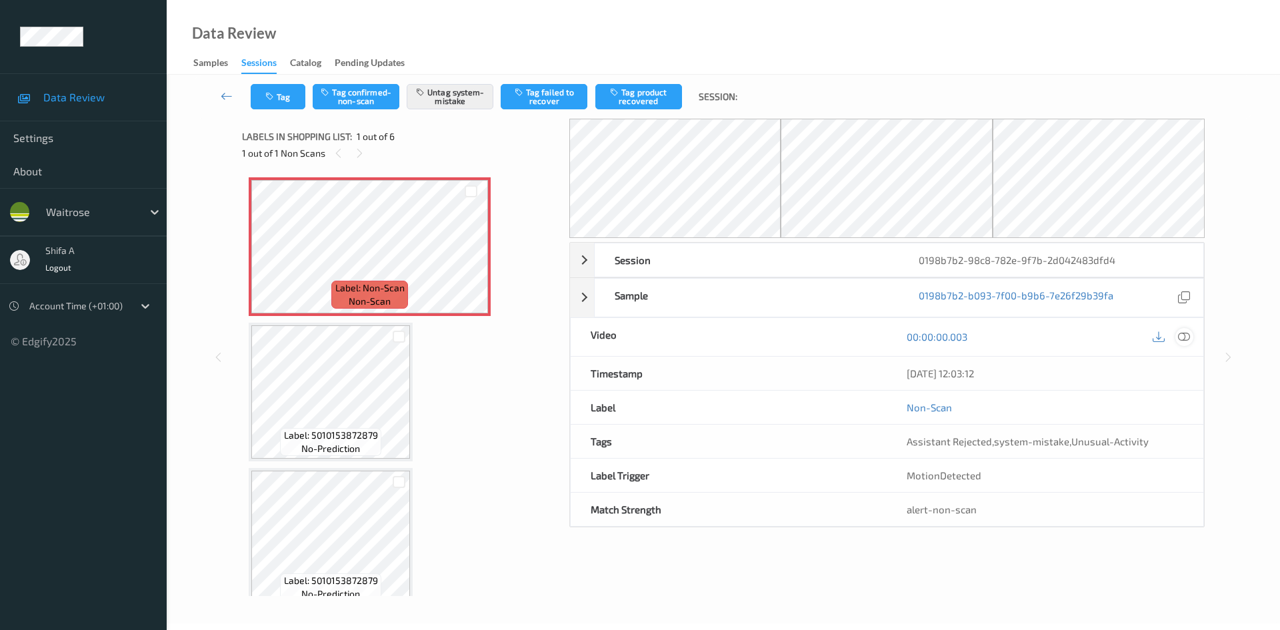
click at [1184, 335] on icon at bounding box center [1184, 337] width 12 height 12
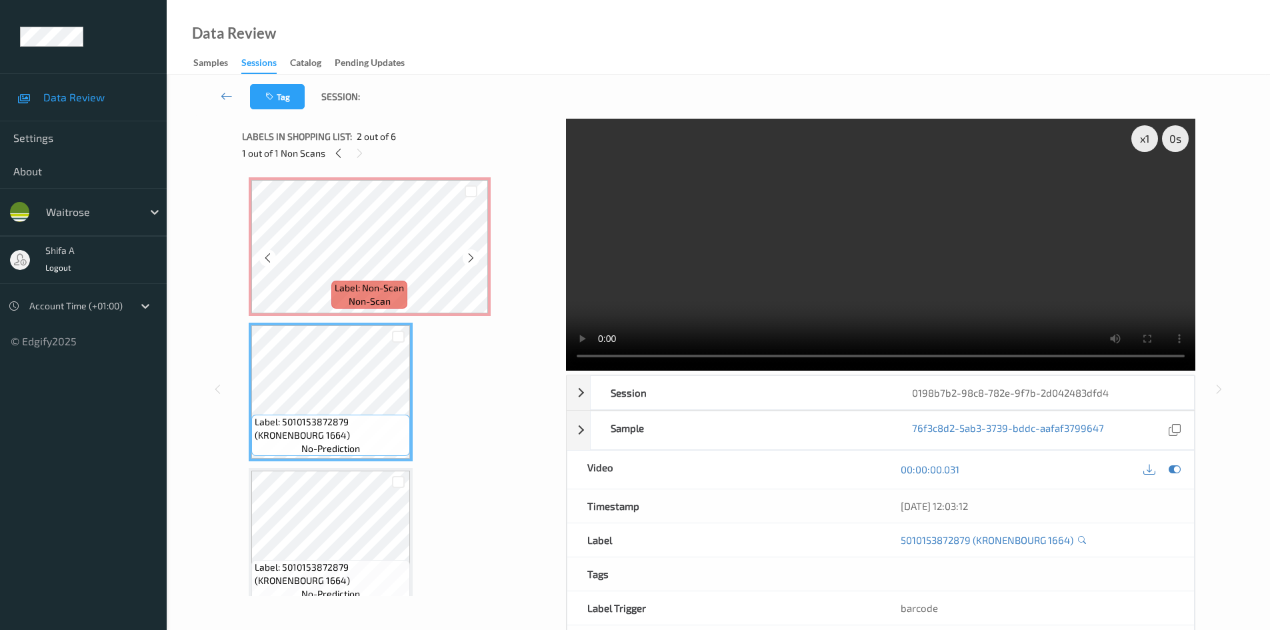
click at [382, 296] on span "non-scan" at bounding box center [370, 301] width 42 height 13
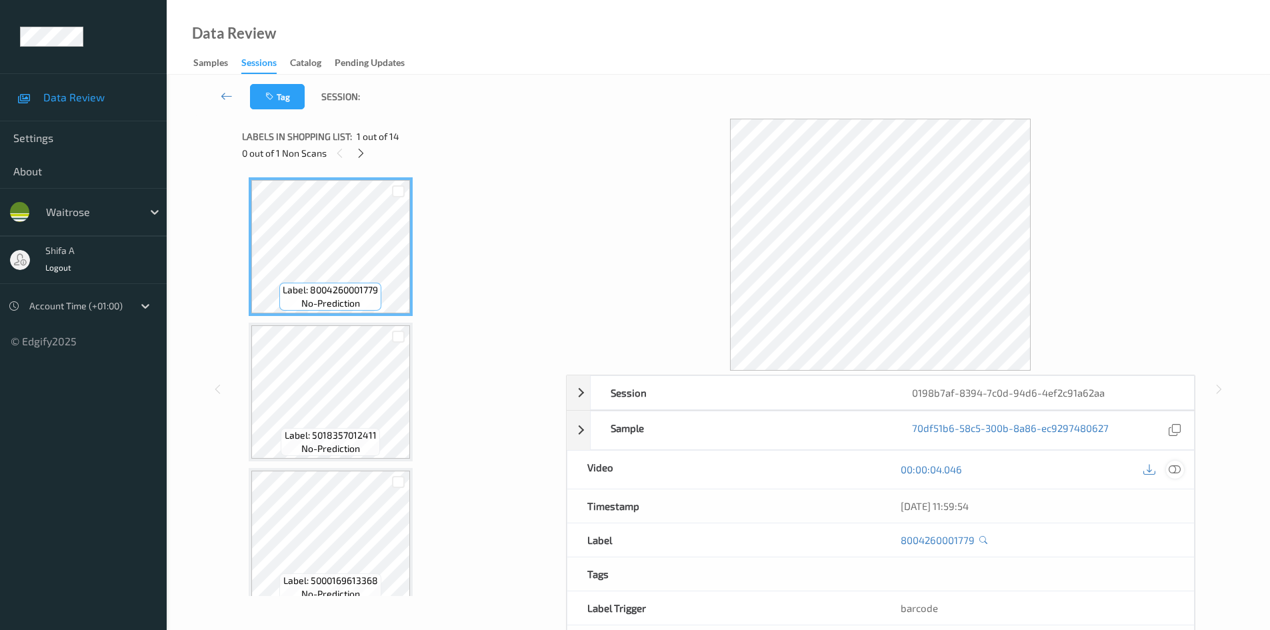
click at [1177, 463] on icon at bounding box center [1174, 469] width 12 height 12
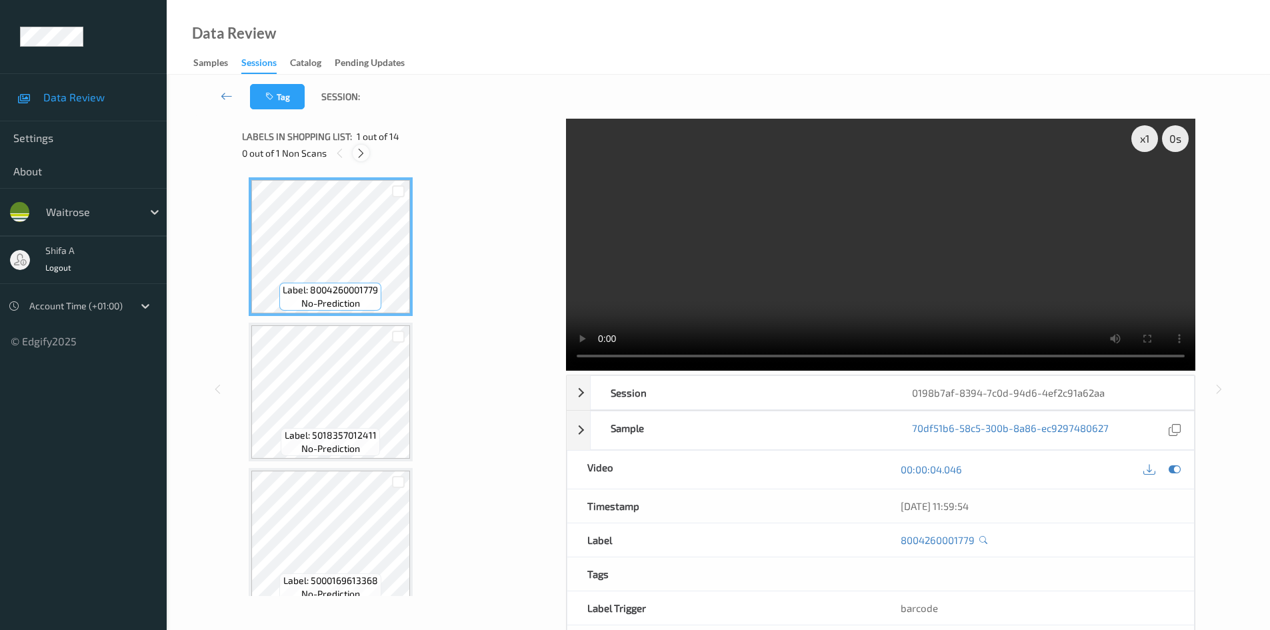
click at [361, 156] on icon at bounding box center [360, 153] width 11 height 12
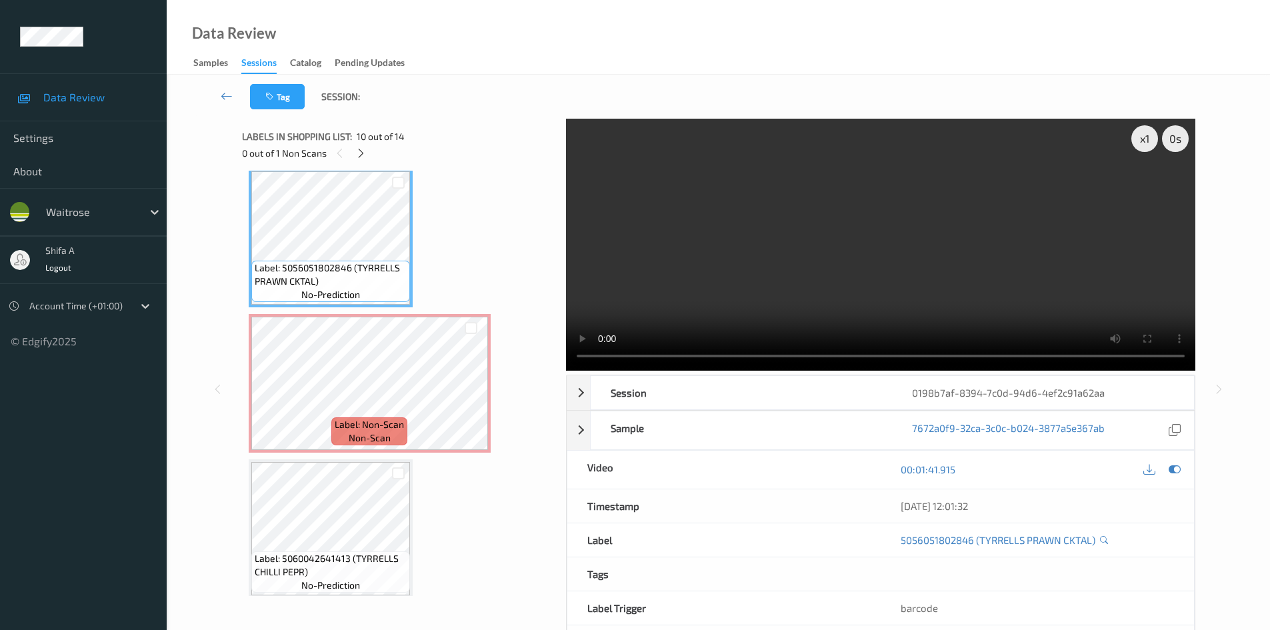
scroll to position [1381, 0]
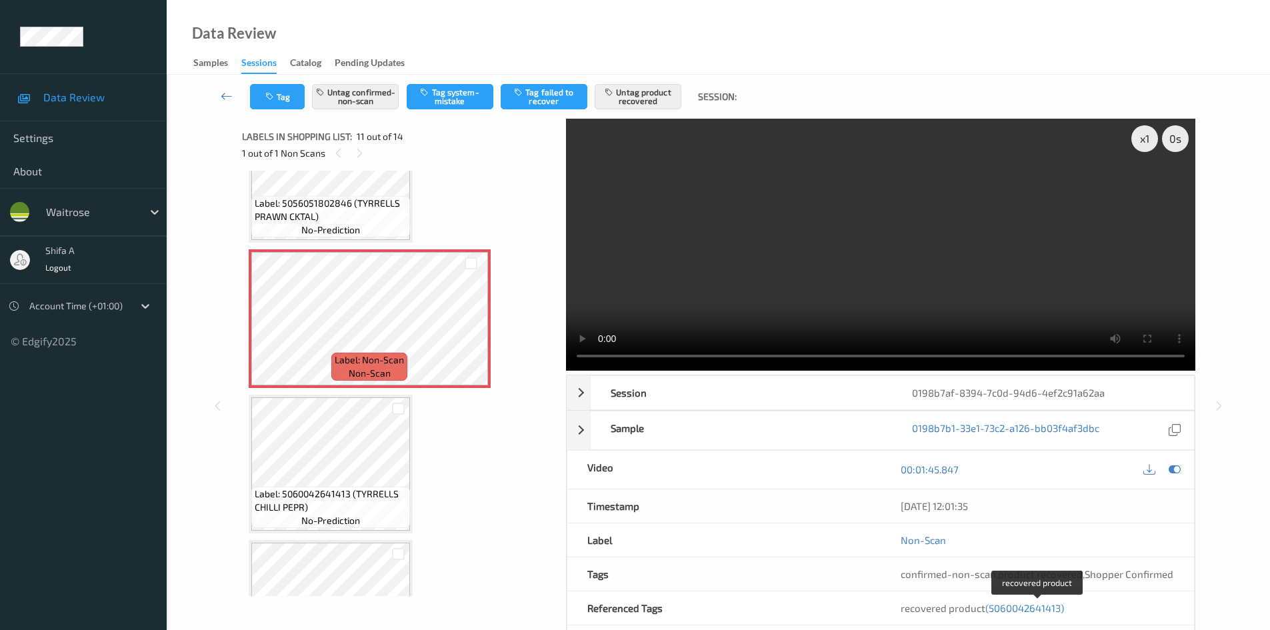
click at [1032, 608] on span "(5060042641413)" at bounding box center [1024, 608] width 79 height 12
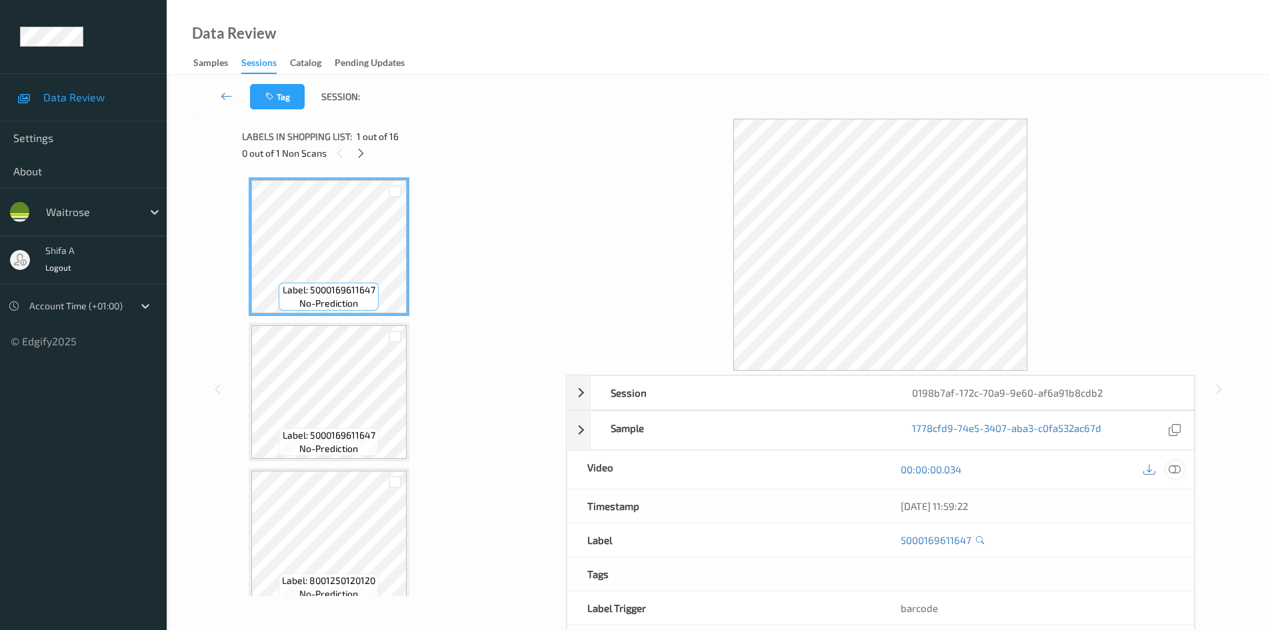
click at [1176, 468] on icon at bounding box center [1174, 469] width 12 height 12
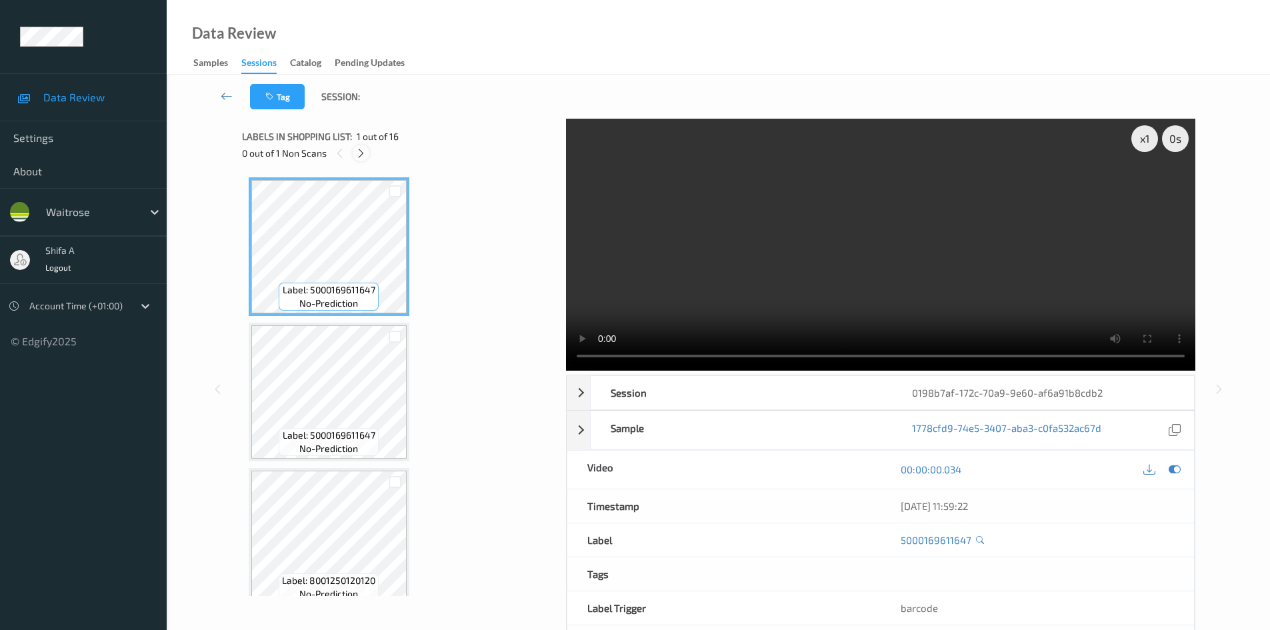
click at [357, 153] on icon at bounding box center [360, 153] width 11 height 12
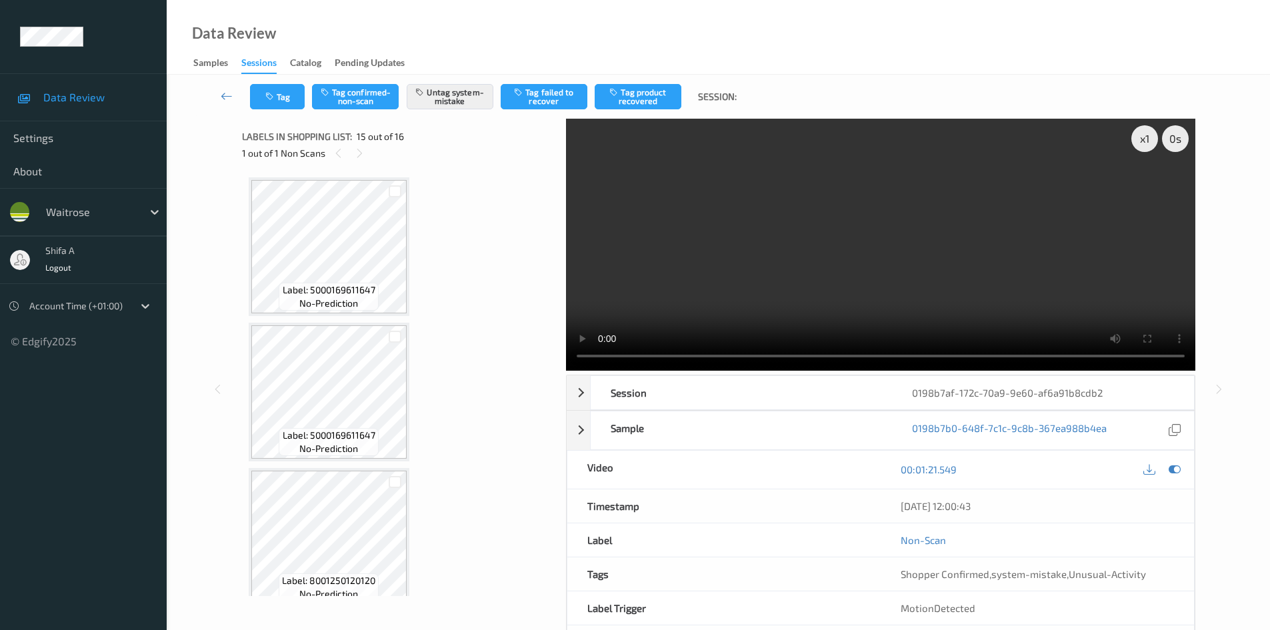
scroll to position [1896, 0]
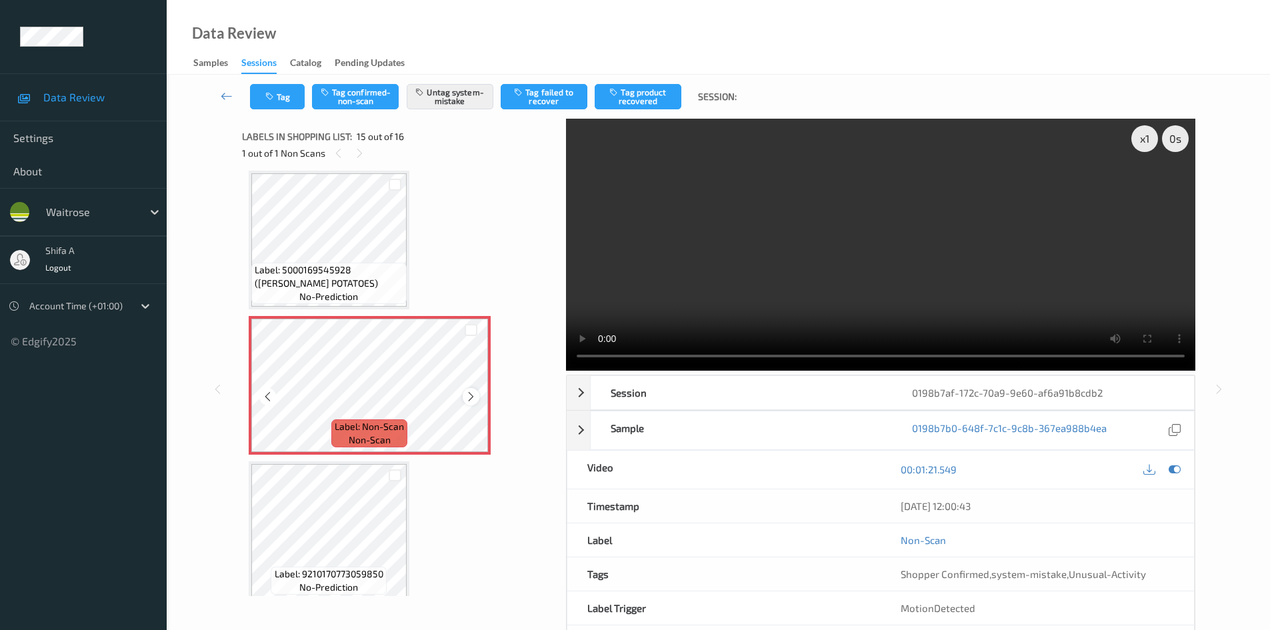
click at [467, 395] on icon at bounding box center [470, 397] width 11 height 12
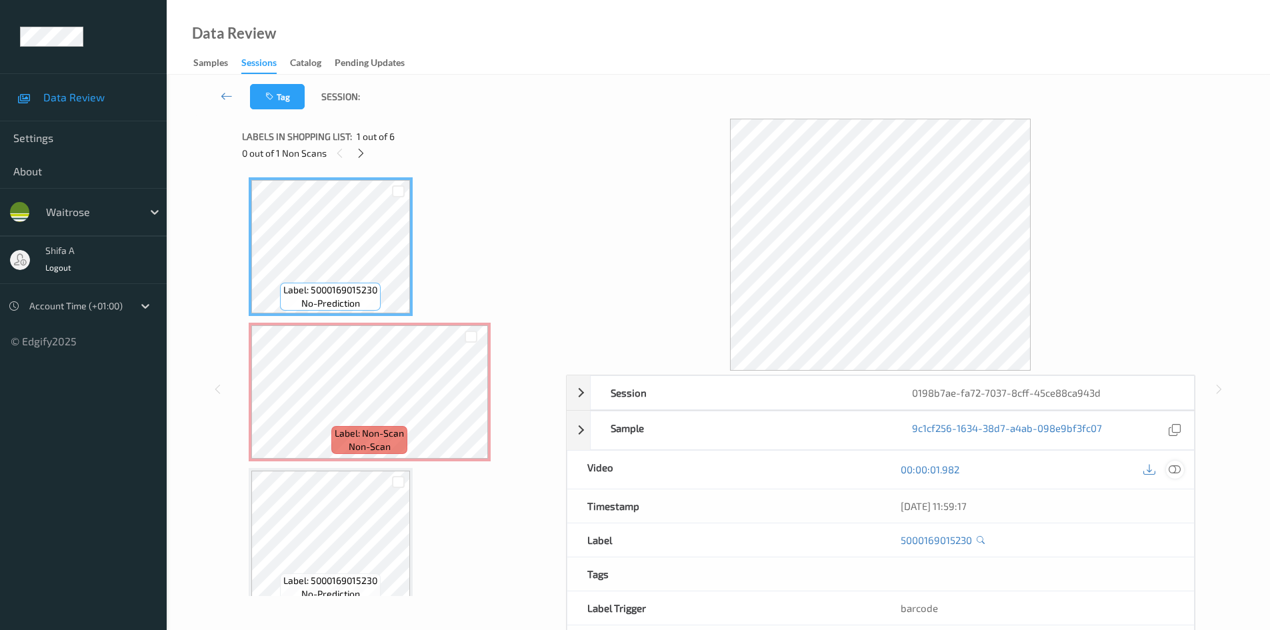
click at [1180, 470] on icon at bounding box center [1174, 469] width 12 height 12
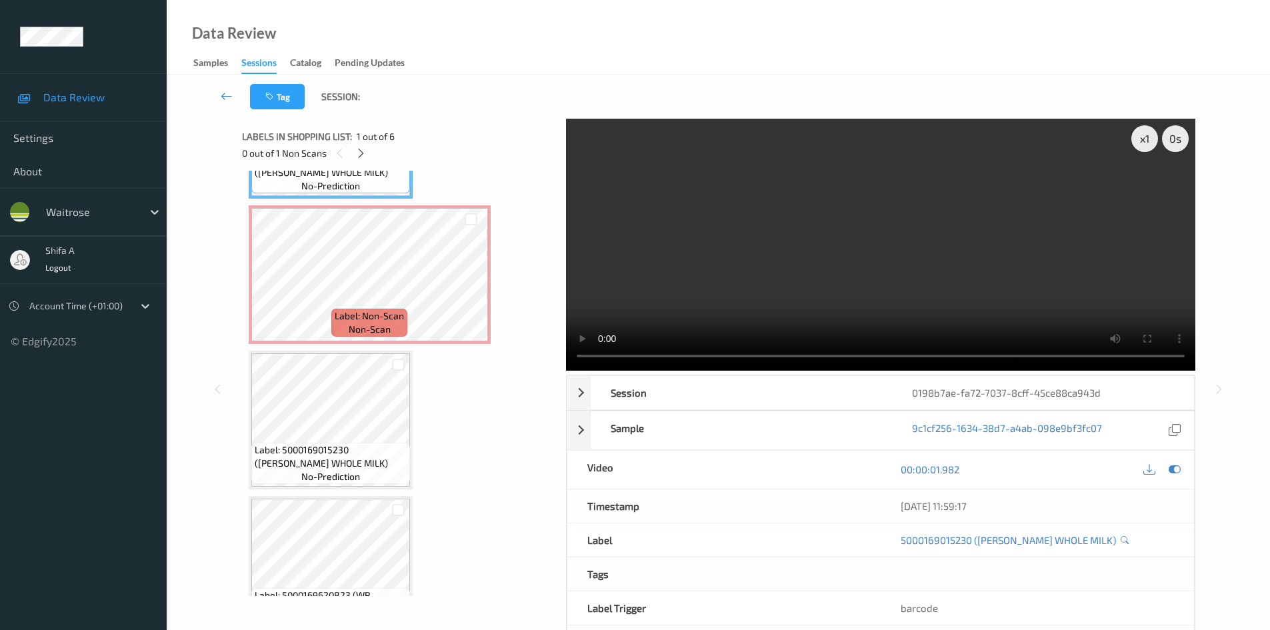
scroll to position [133, 0]
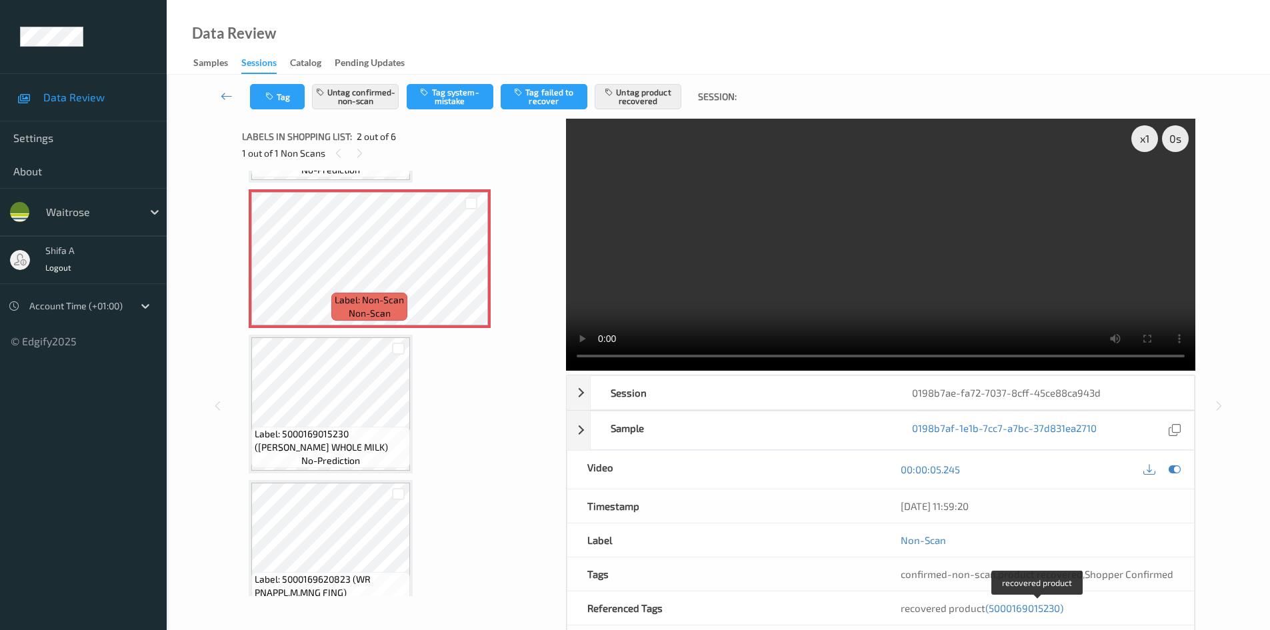
click at [1046, 611] on span "(5000169015230)" at bounding box center [1024, 608] width 78 height 12
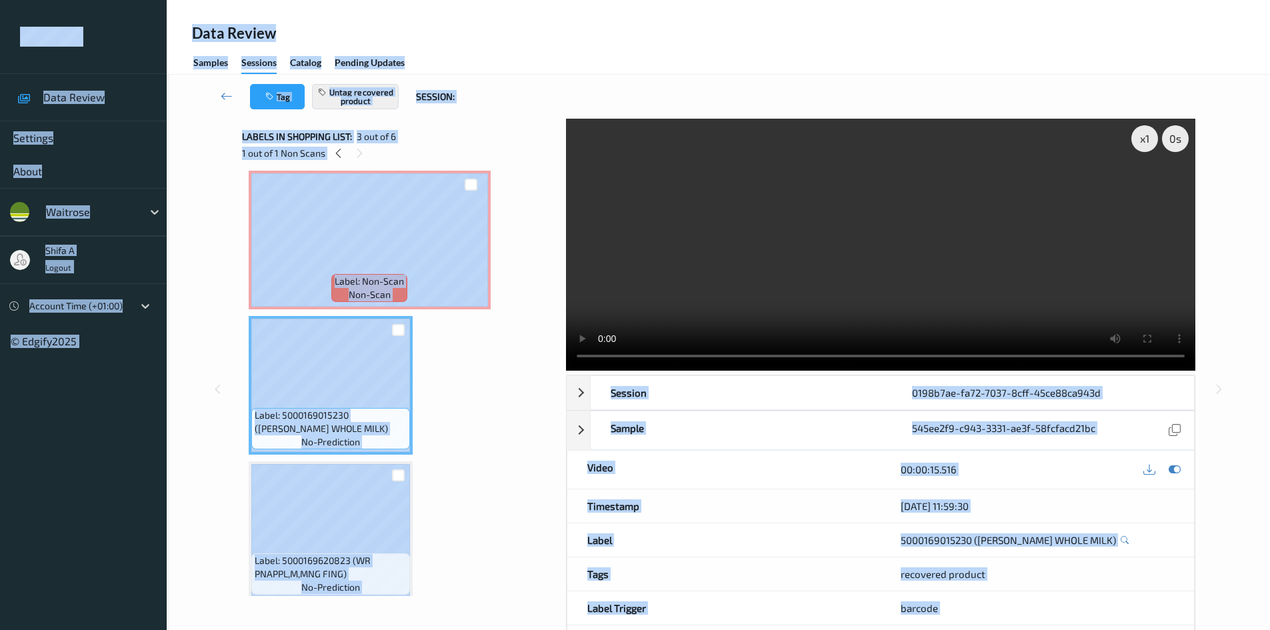
click at [770, 74] on div "Data Review Samples Sessions Catalog Pending Updates" at bounding box center [718, 37] width 1103 height 75
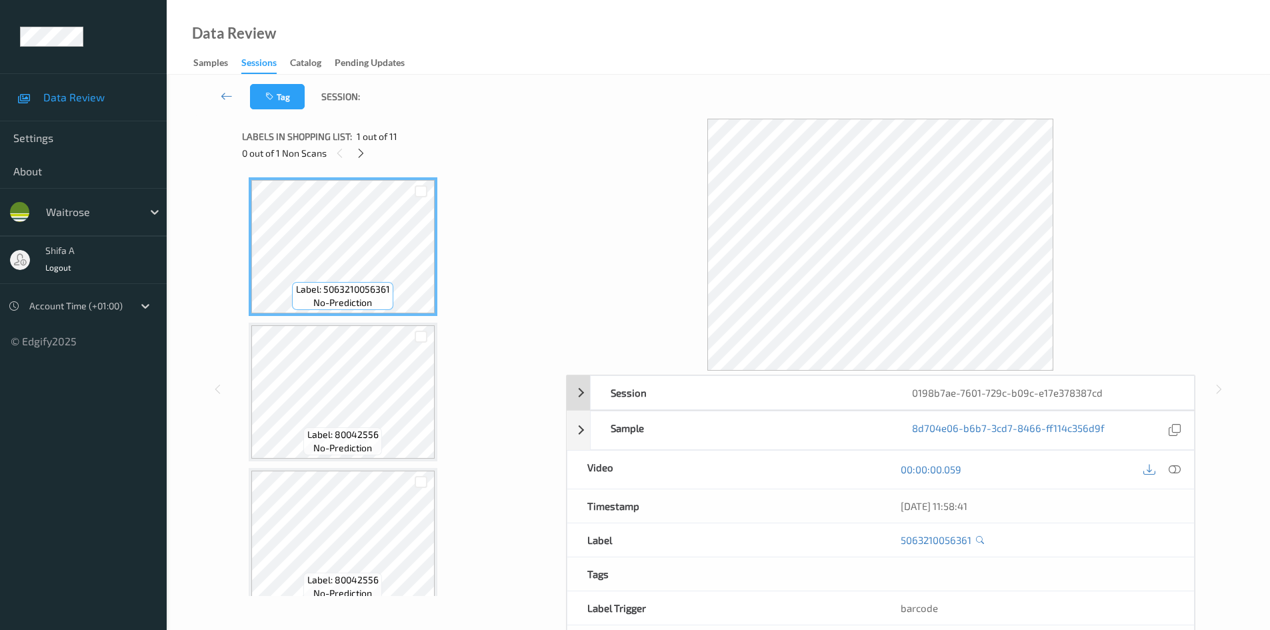
drag, startPoint x: 1176, startPoint y: 467, endPoint x: 1084, endPoint y: 400, distance: 114.1
click at [1176, 467] on icon at bounding box center [1174, 469] width 12 height 12
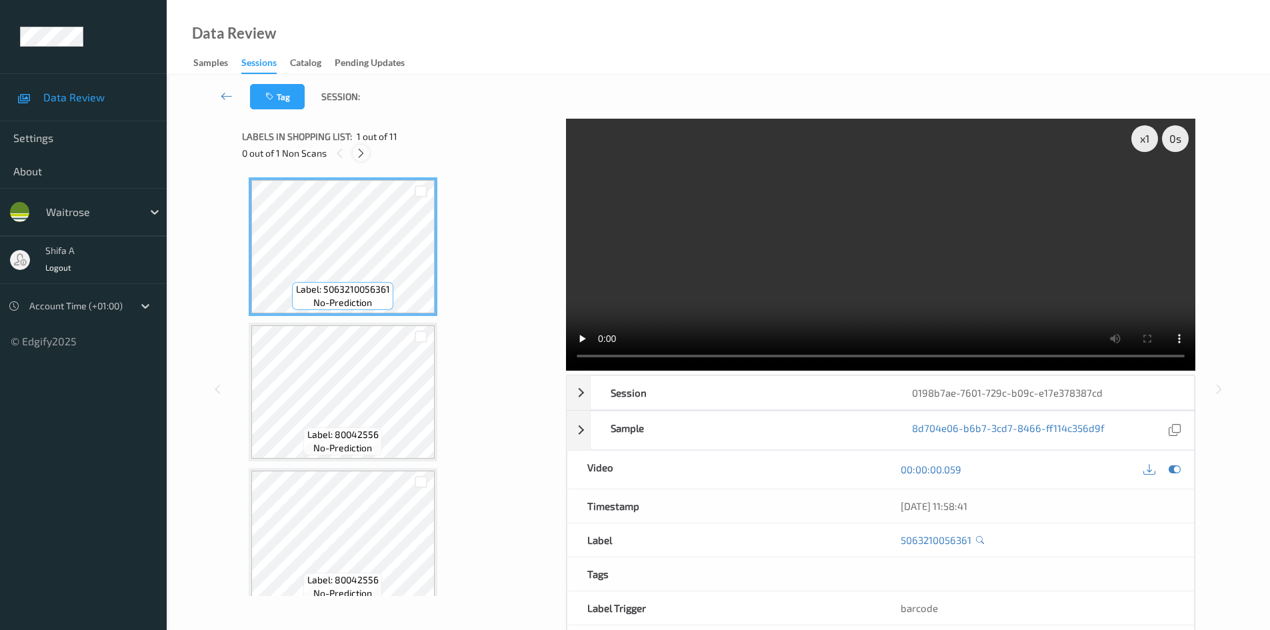
click at [359, 151] on icon at bounding box center [360, 153] width 11 height 12
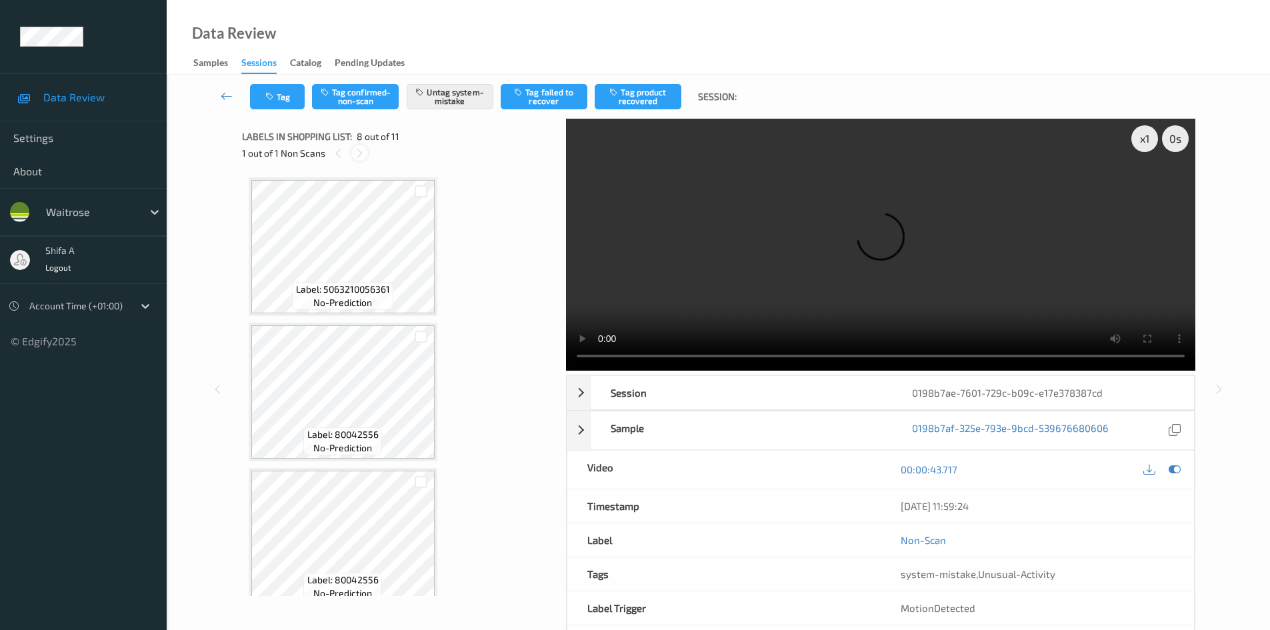
scroll to position [879, 0]
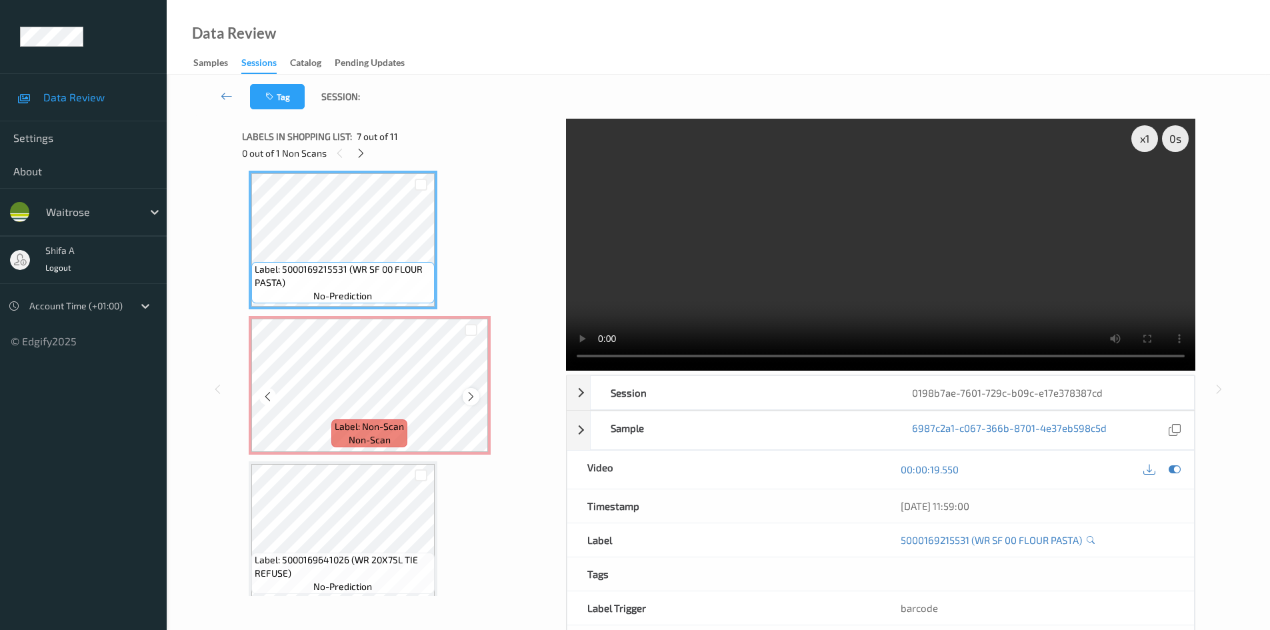
click at [473, 397] on icon at bounding box center [470, 397] width 11 height 12
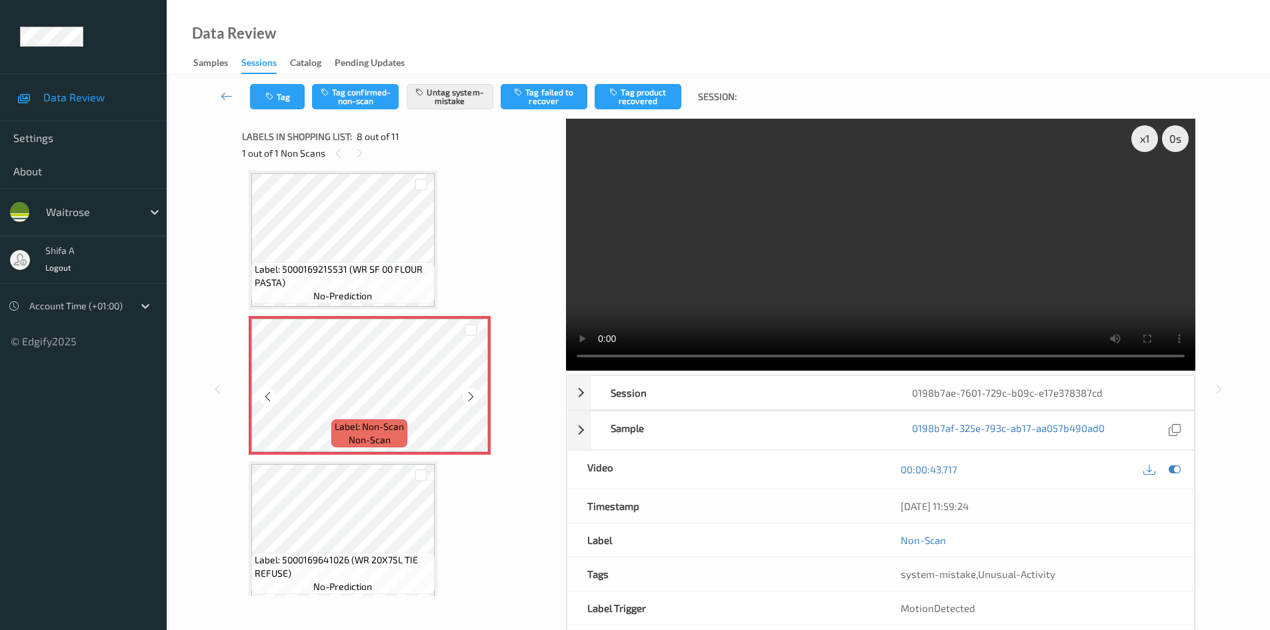
click at [473, 397] on icon at bounding box center [470, 397] width 11 height 12
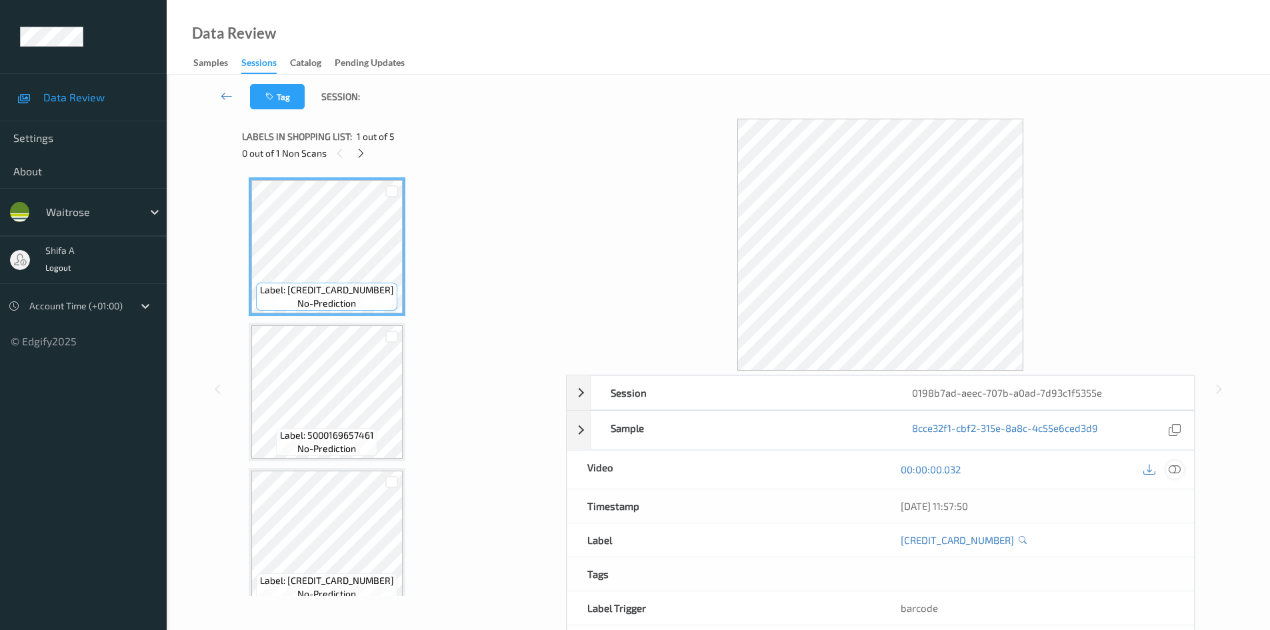
drag, startPoint x: 1170, startPoint y: 471, endPoint x: 1170, endPoint y: 464, distance: 7.4
click at [1171, 469] on icon at bounding box center [1174, 469] width 12 height 12
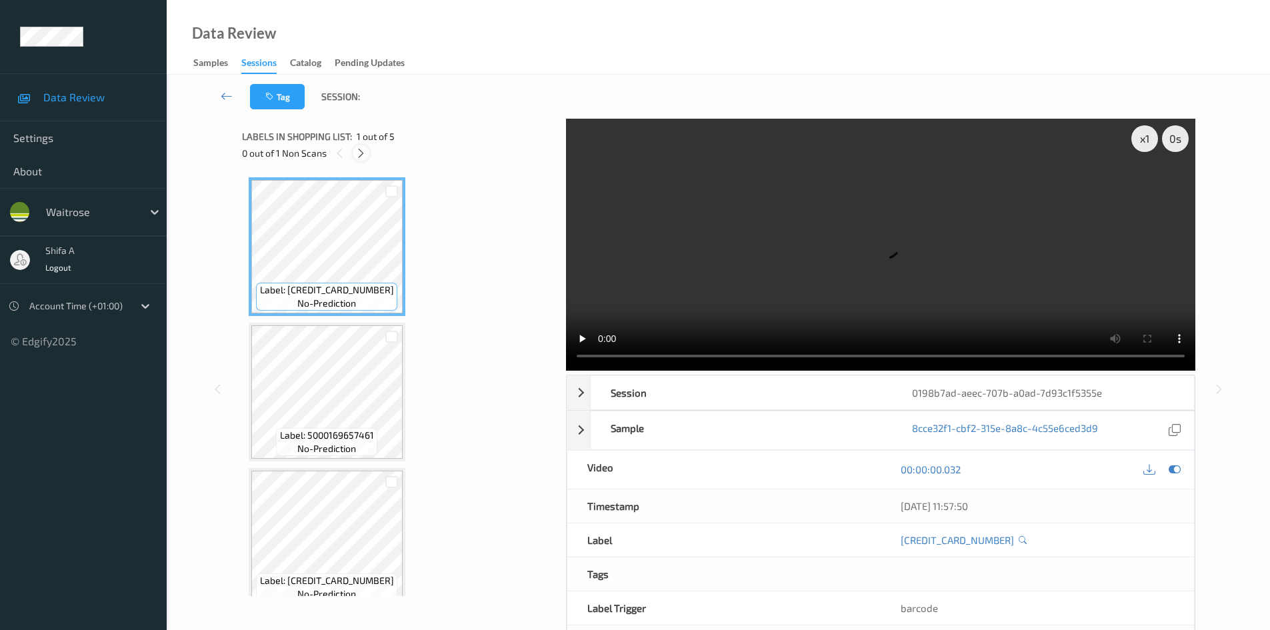
click at [366, 153] on icon at bounding box center [360, 153] width 11 height 12
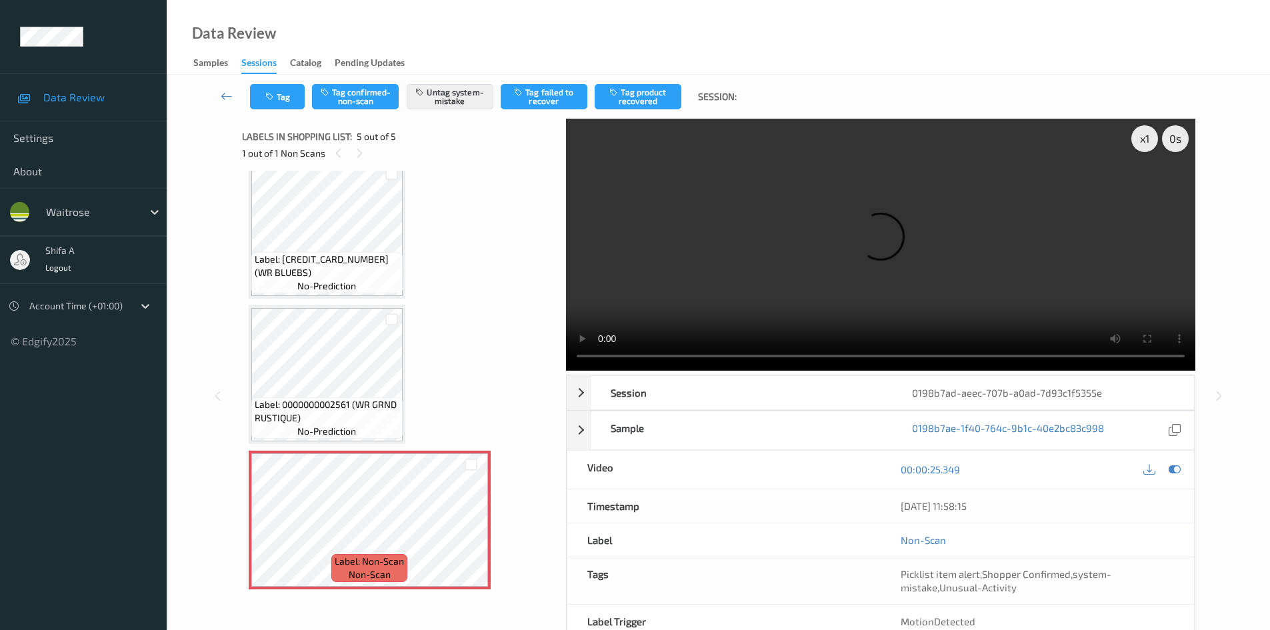
scroll to position [295, 0]
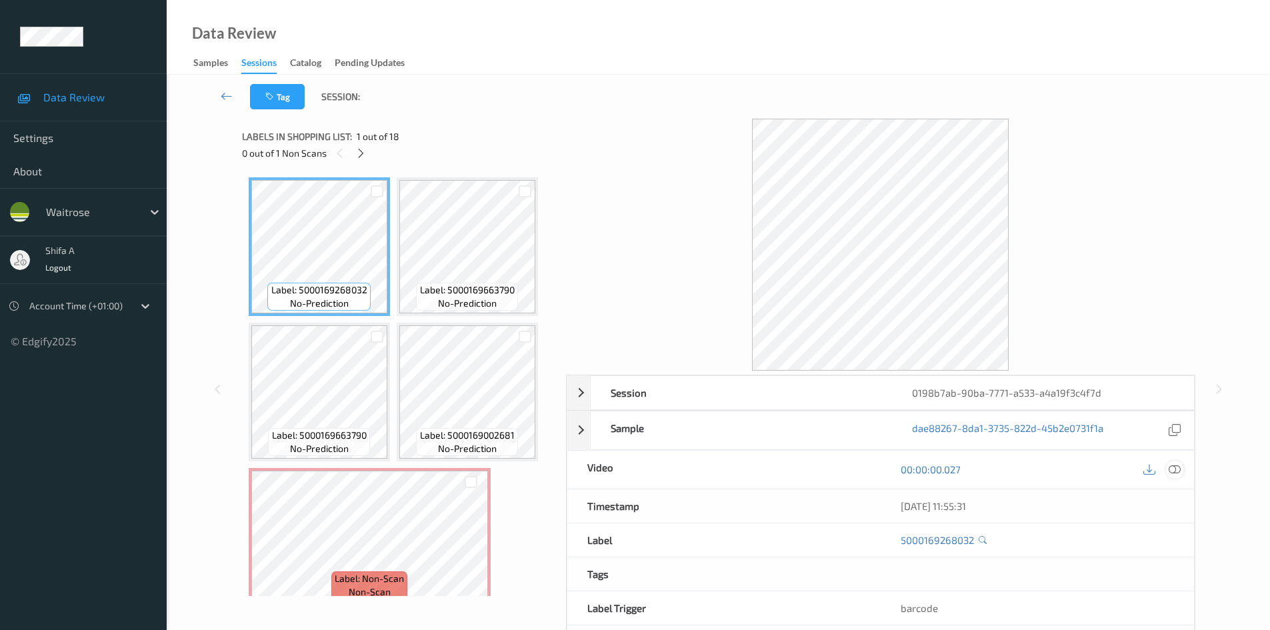
click at [1179, 470] on icon at bounding box center [1174, 469] width 12 height 12
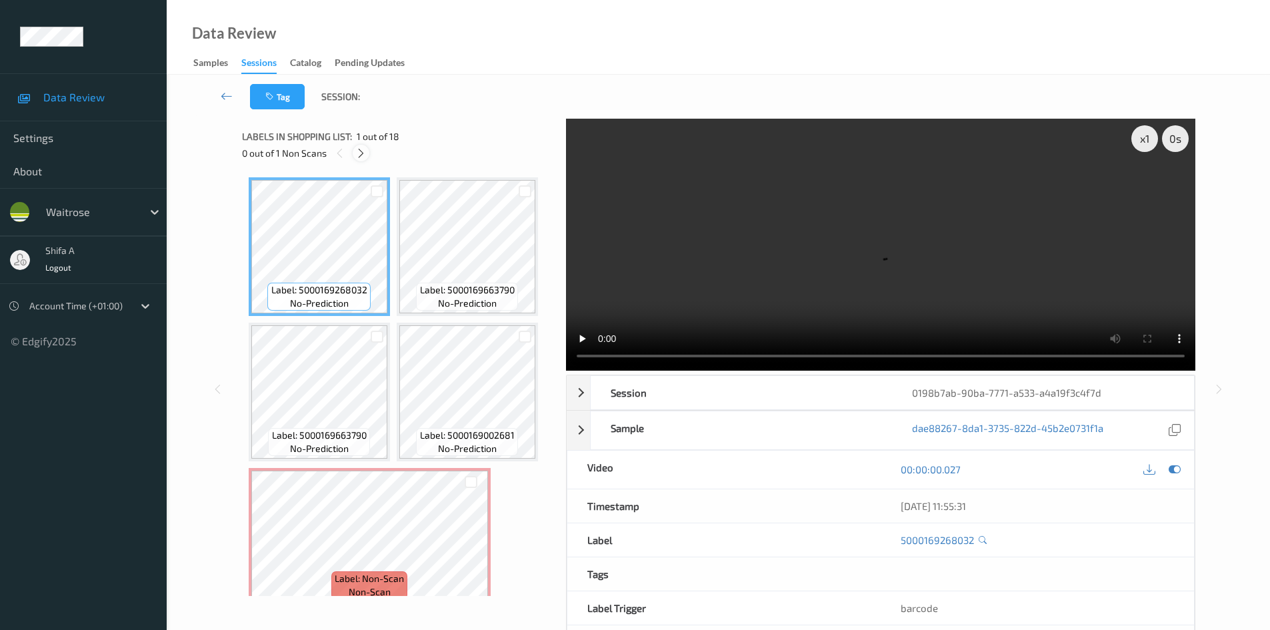
click at [364, 159] on icon at bounding box center [360, 153] width 11 height 12
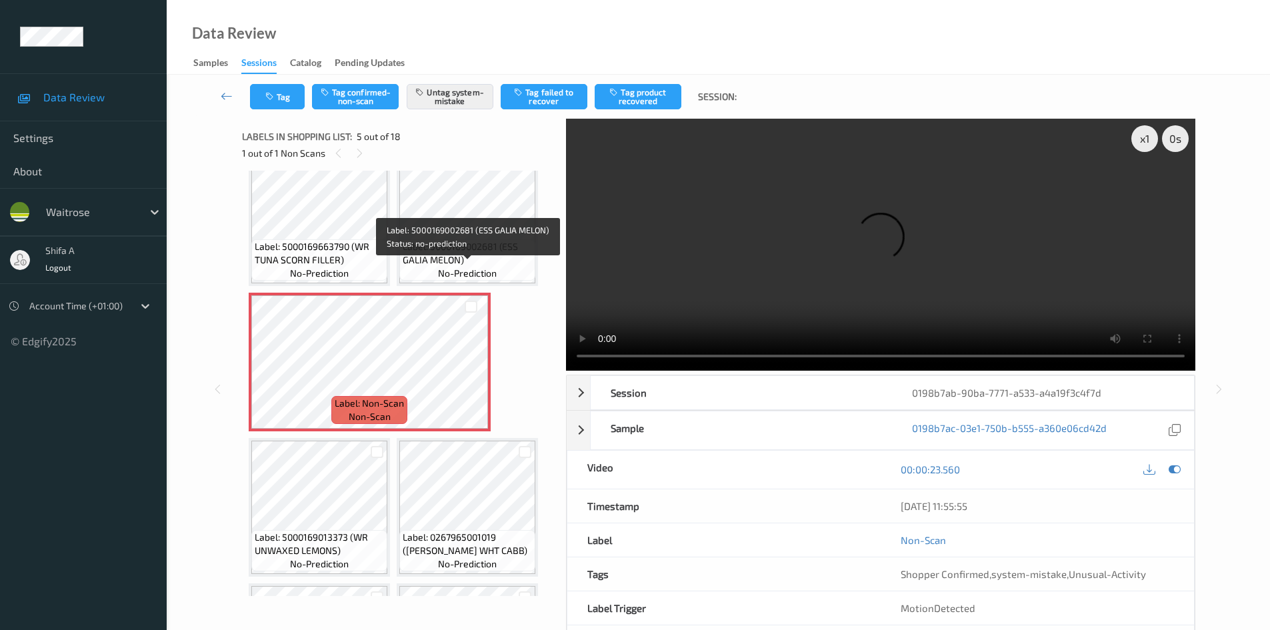
scroll to position [152, 0]
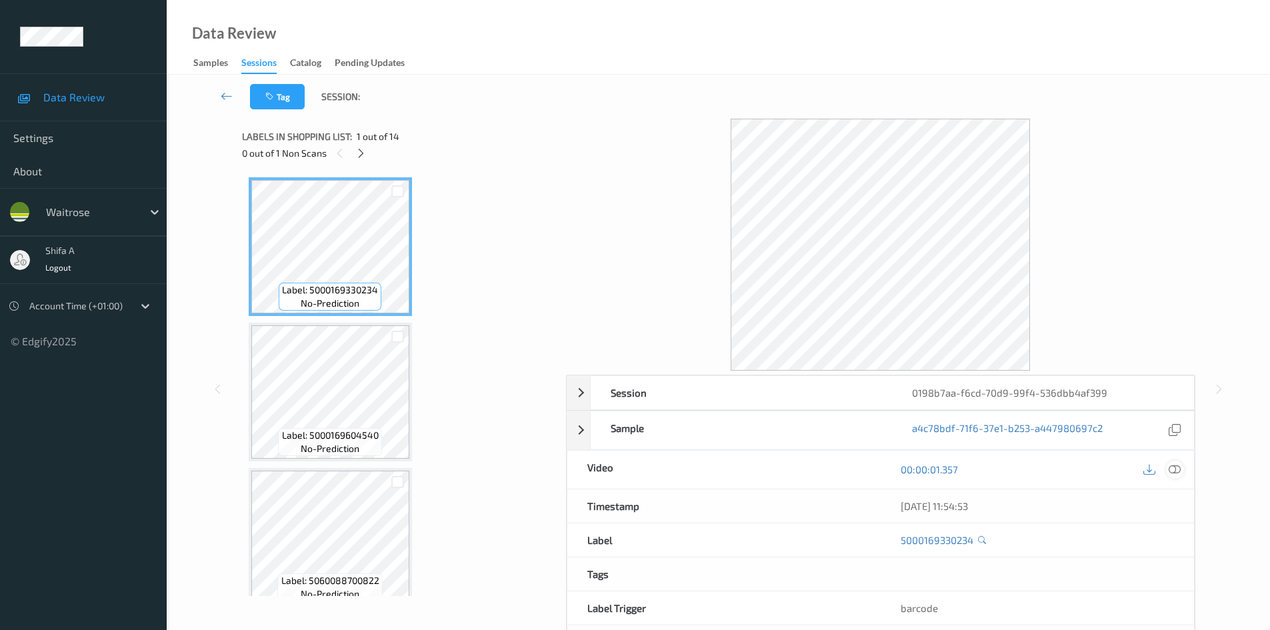
drag, startPoint x: 1182, startPoint y: 473, endPoint x: 1166, endPoint y: 489, distance: 22.2
click at [1181, 473] on div at bounding box center [1175, 470] width 18 height 18
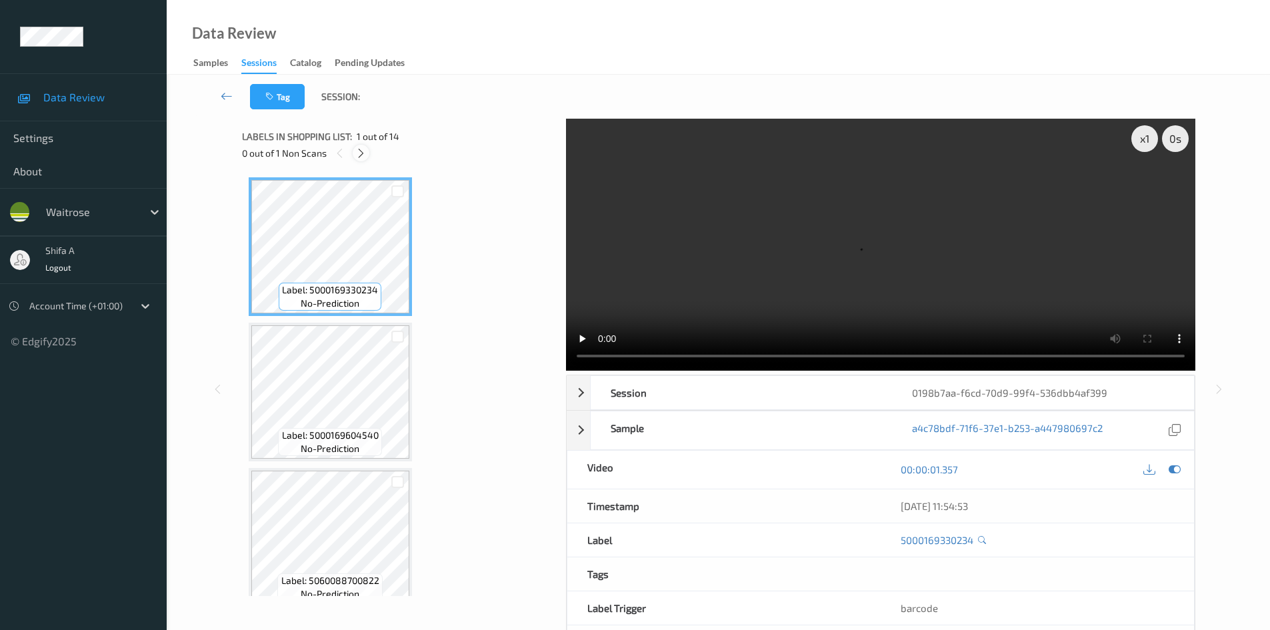
click at [359, 154] on icon at bounding box center [360, 153] width 11 height 12
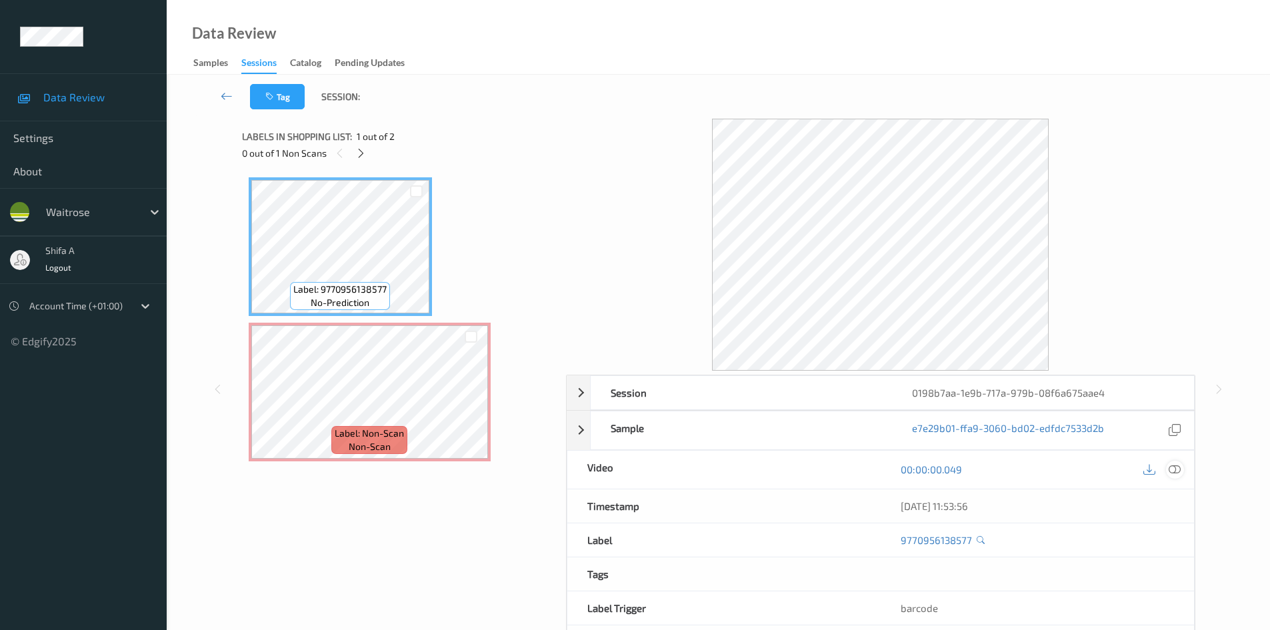
drag, startPoint x: 1177, startPoint y: 472, endPoint x: 1175, endPoint y: 465, distance: 7.0
click at [1177, 471] on icon at bounding box center [1174, 469] width 12 height 12
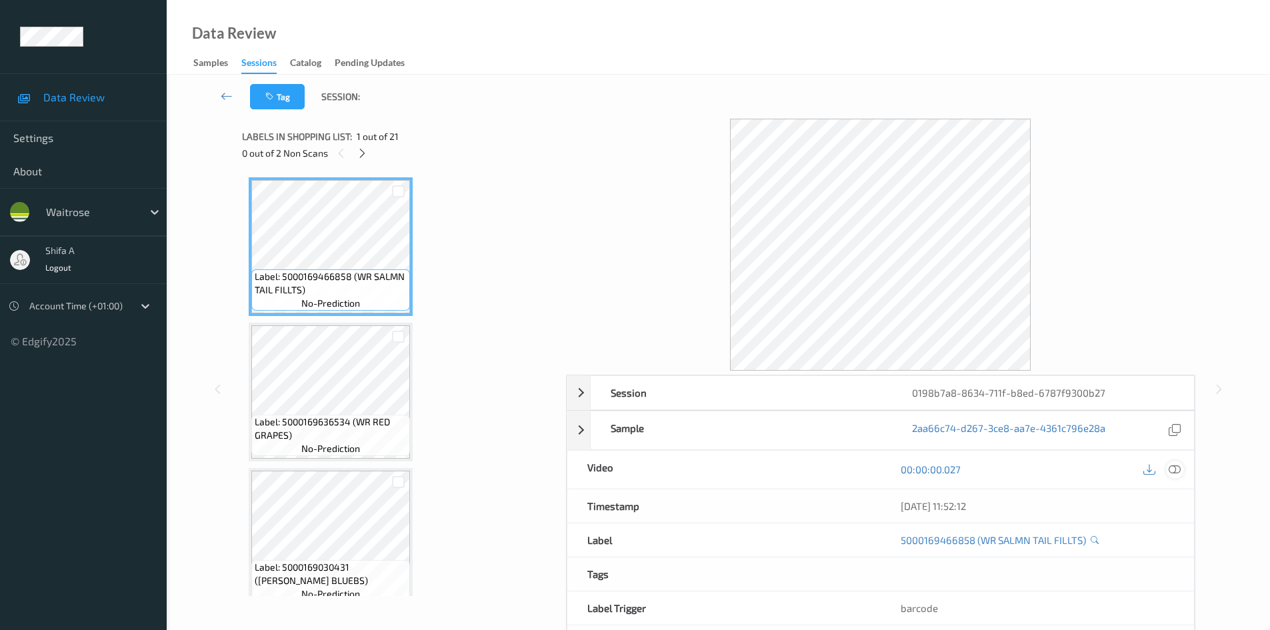
drag, startPoint x: 1179, startPoint y: 474, endPoint x: 1171, endPoint y: 461, distance: 15.5
click at [1178, 473] on icon at bounding box center [1174, 469] width 12 height 12
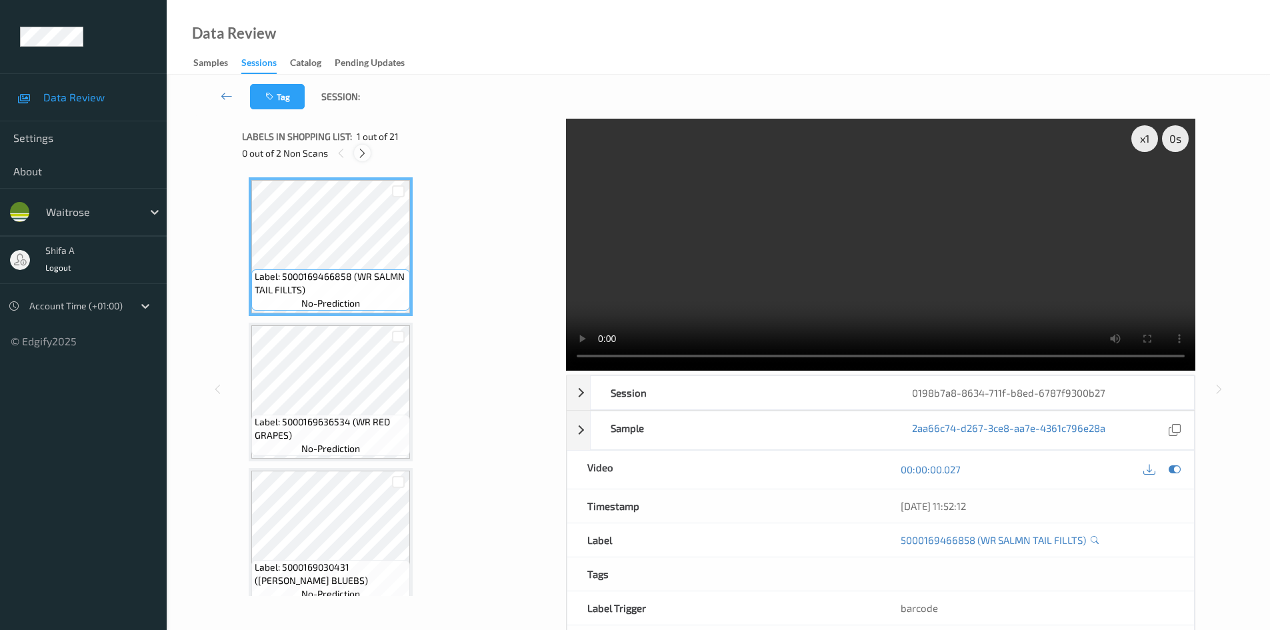
click at [361, 157] on icon at bounding box center [362, 153] width 11 height 12
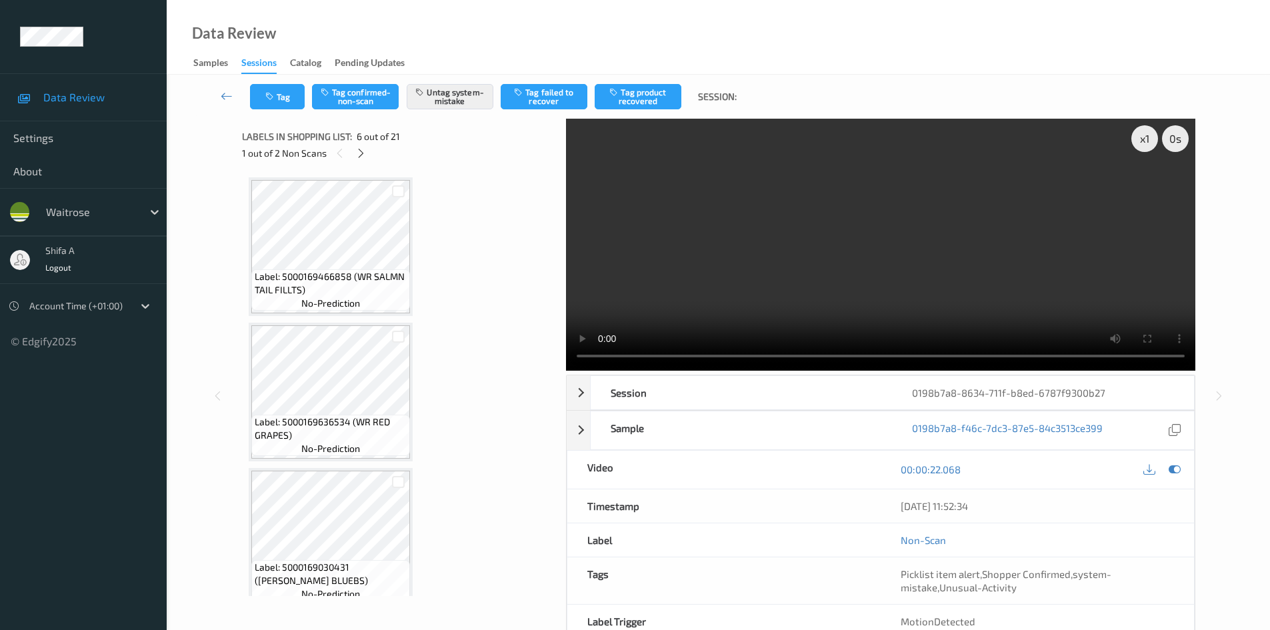
scroll to position [588, 0]
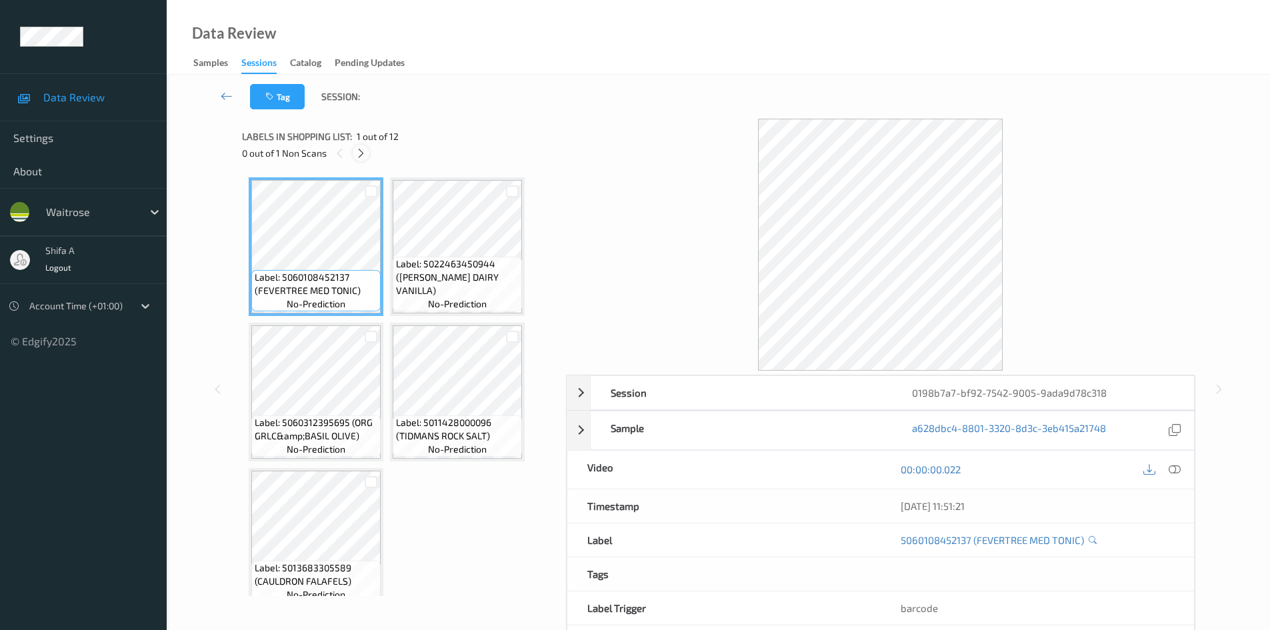
click at [357, 153] on icon at bounding box center [360, 153] width 11 height 12
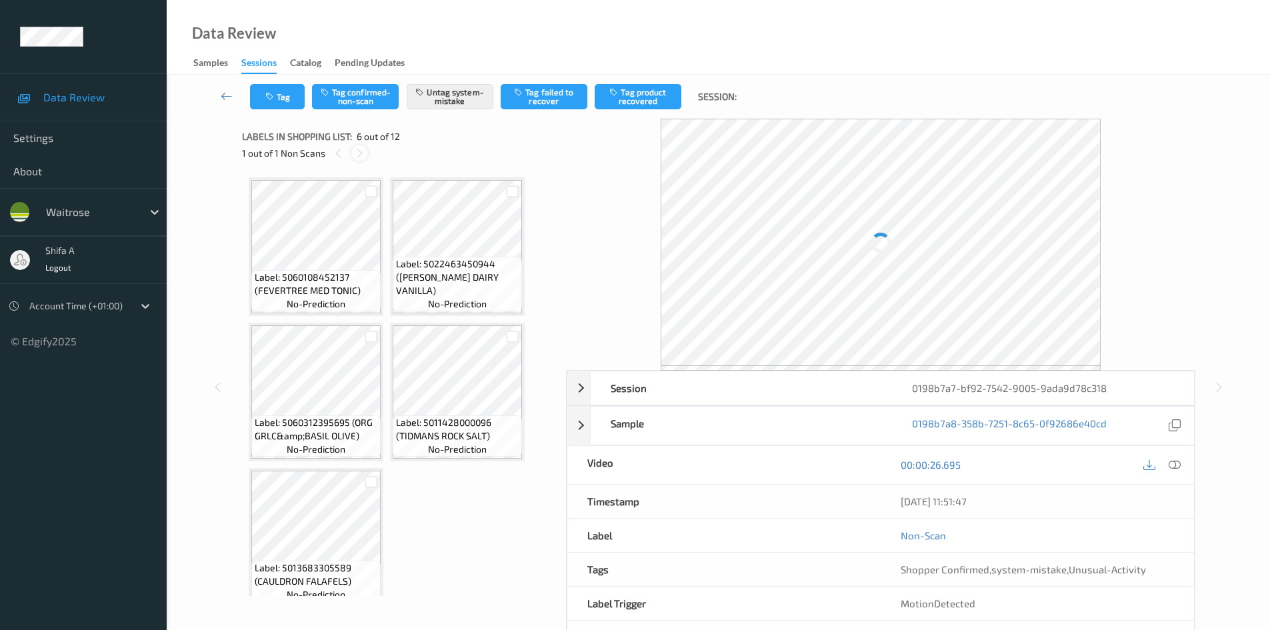
scroll to position [297, 0]
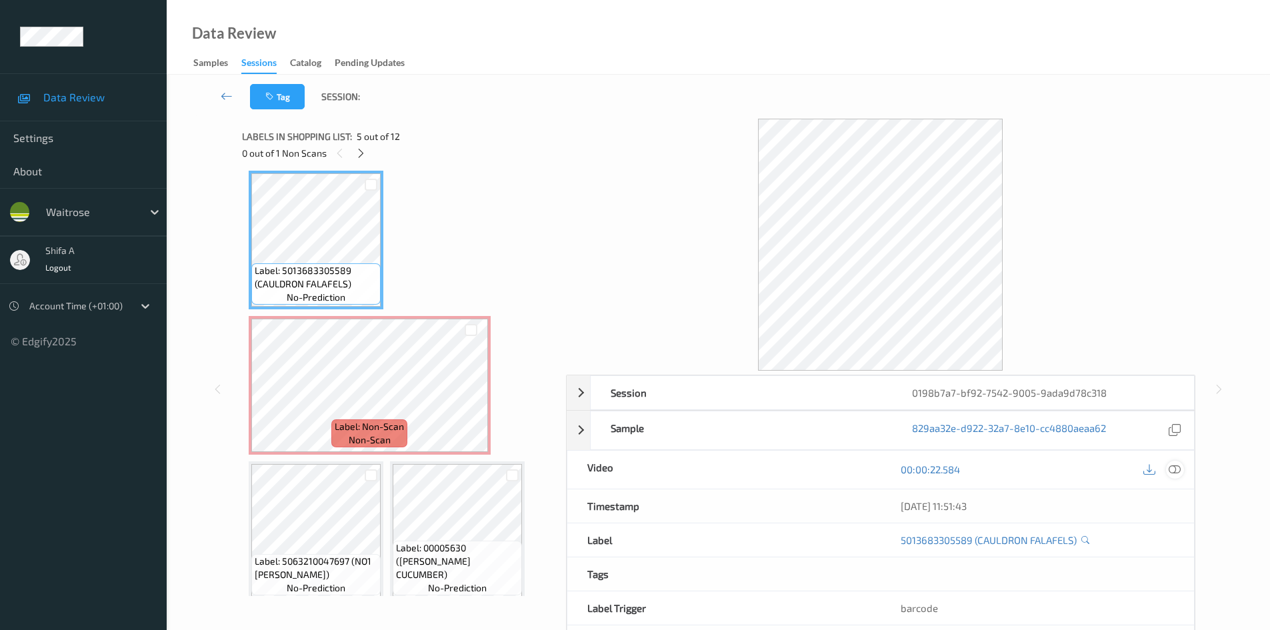
click at [1179, 465] on icon at bounding box center [1174, 469] width 12 height 12
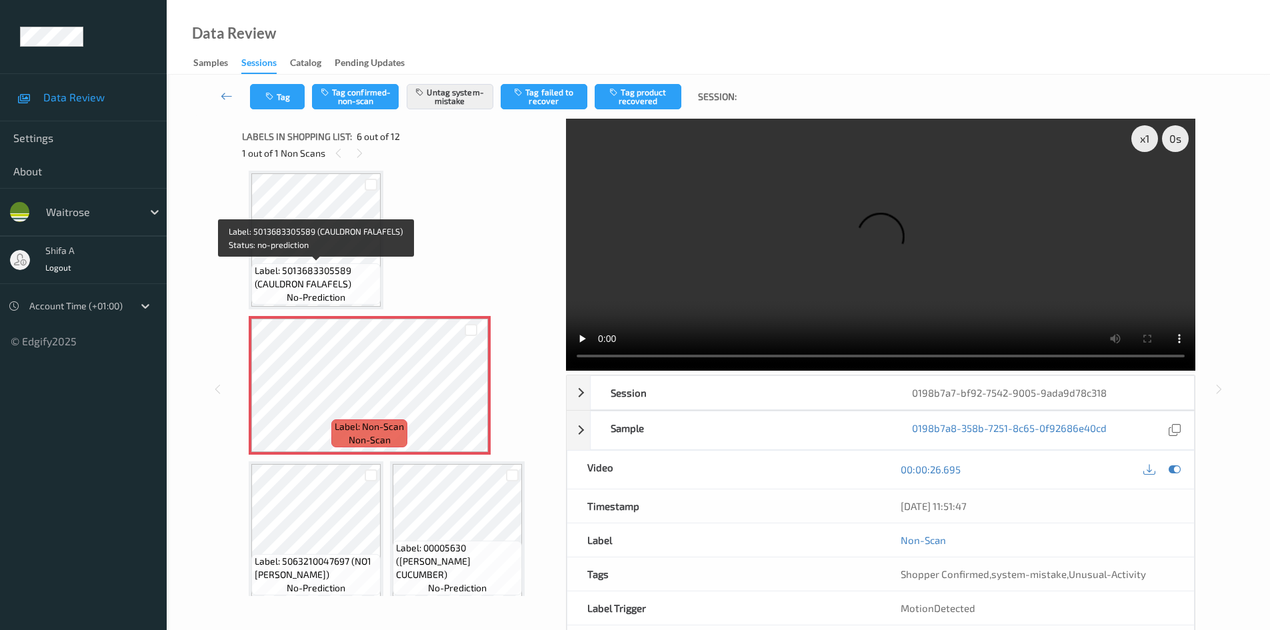
click at [331, 287] on span "Label: 5013683305589 (CAULDRON FALAFELS)" at bounding box center [316, 277] width 123 height 27
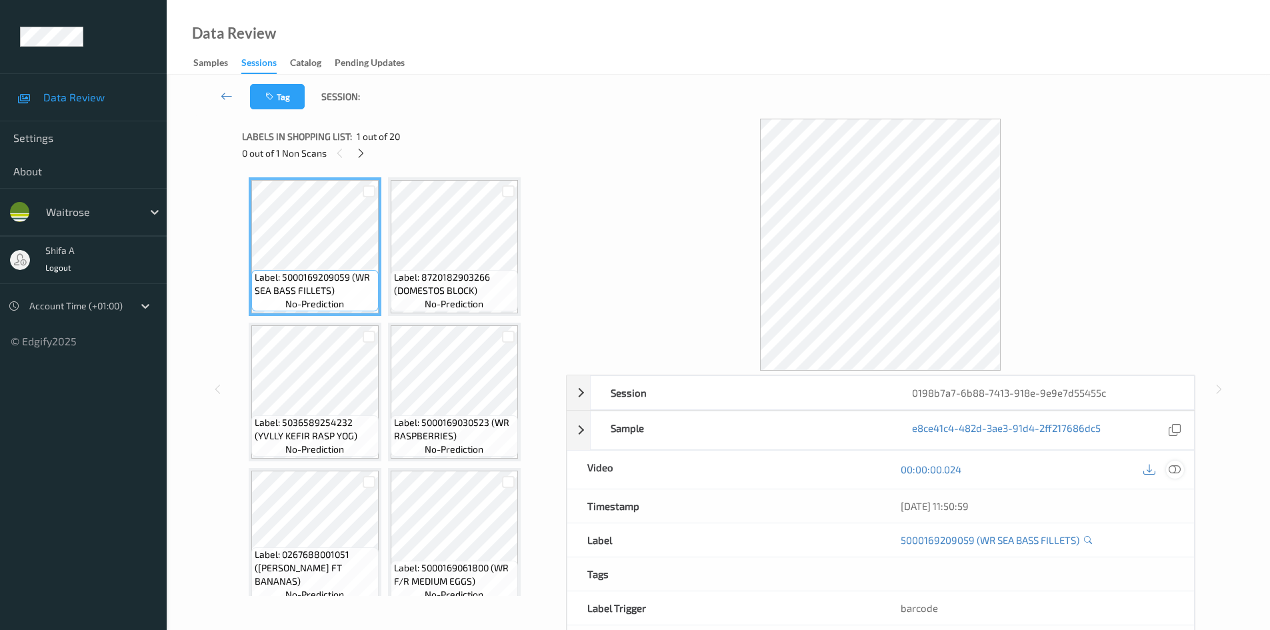
click at [1177, 467] on icon at bounding box center [1174, 469] width 12 height 12
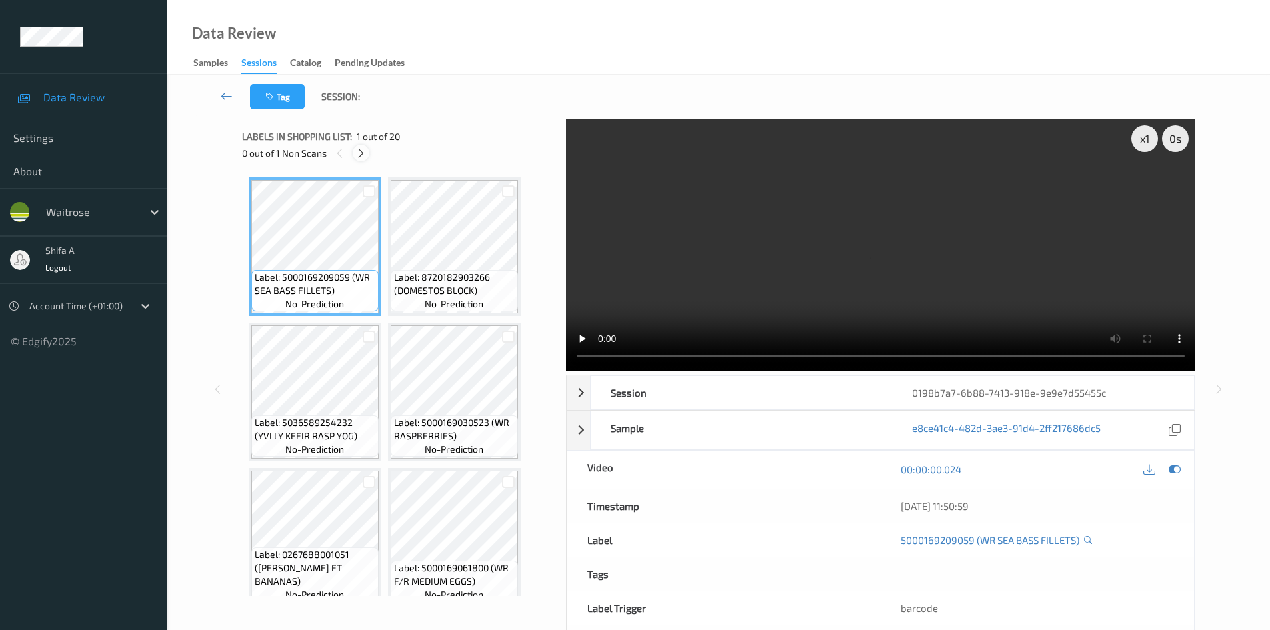
click at [366, 156] on icon at bounding box center [360, 153] width 11 height 12
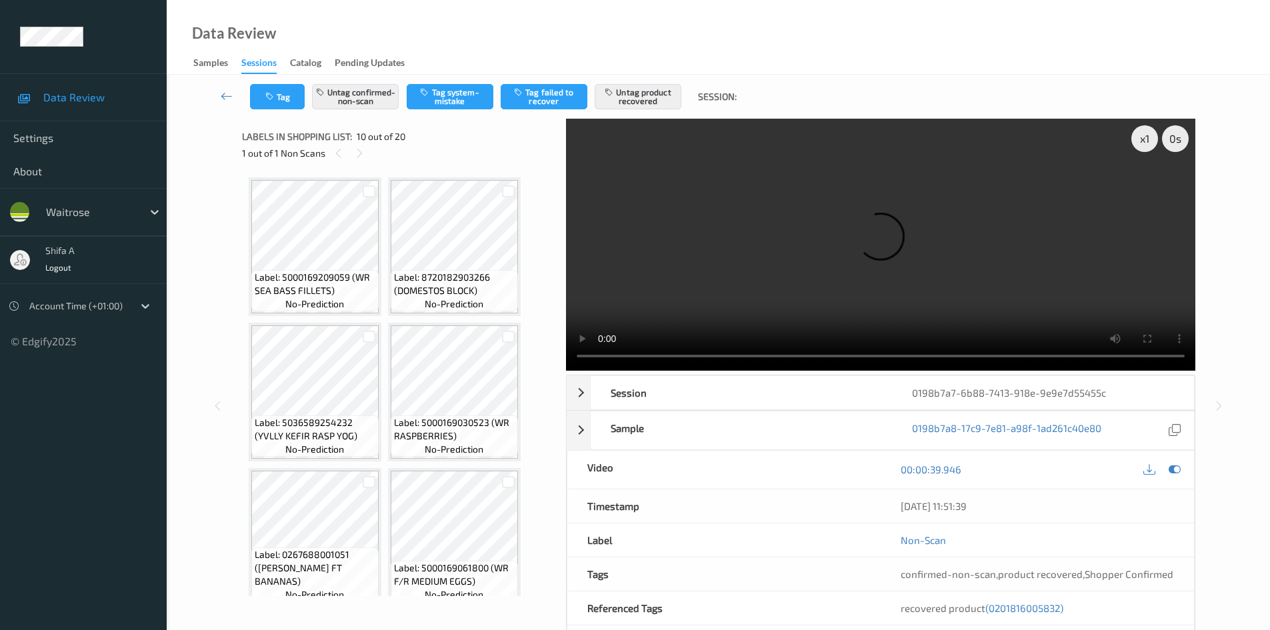
scroll to position [588, 0]
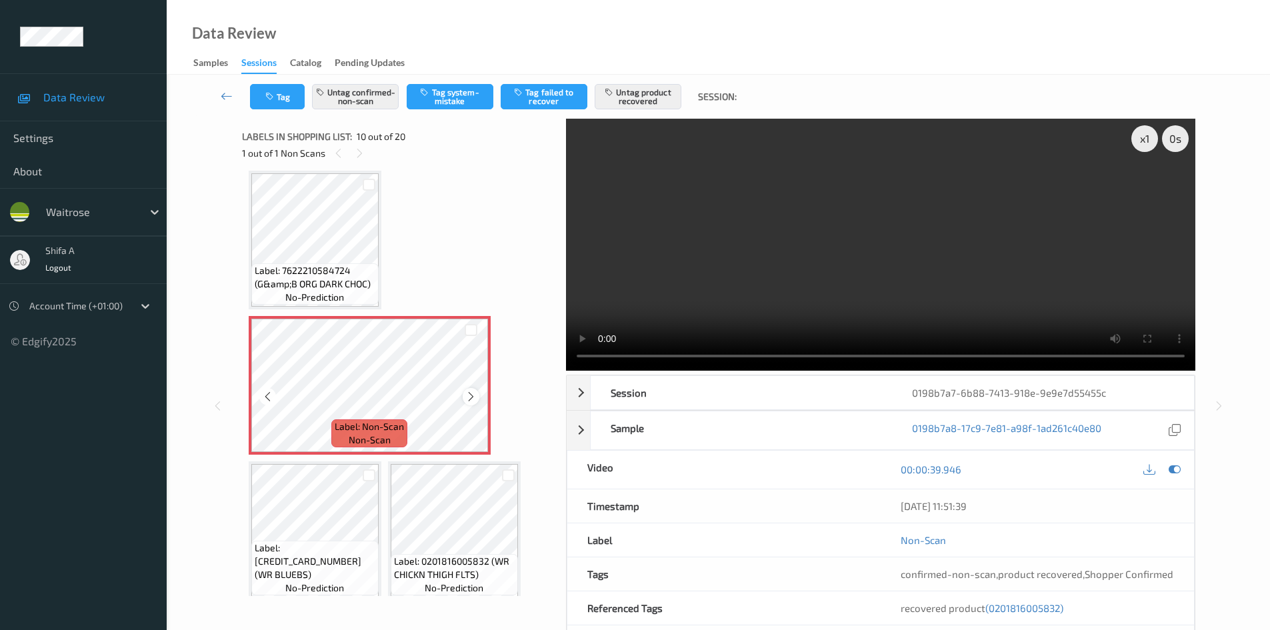
click at [470, 397] on icon at bounding box center [470, 397] width 11 height 12
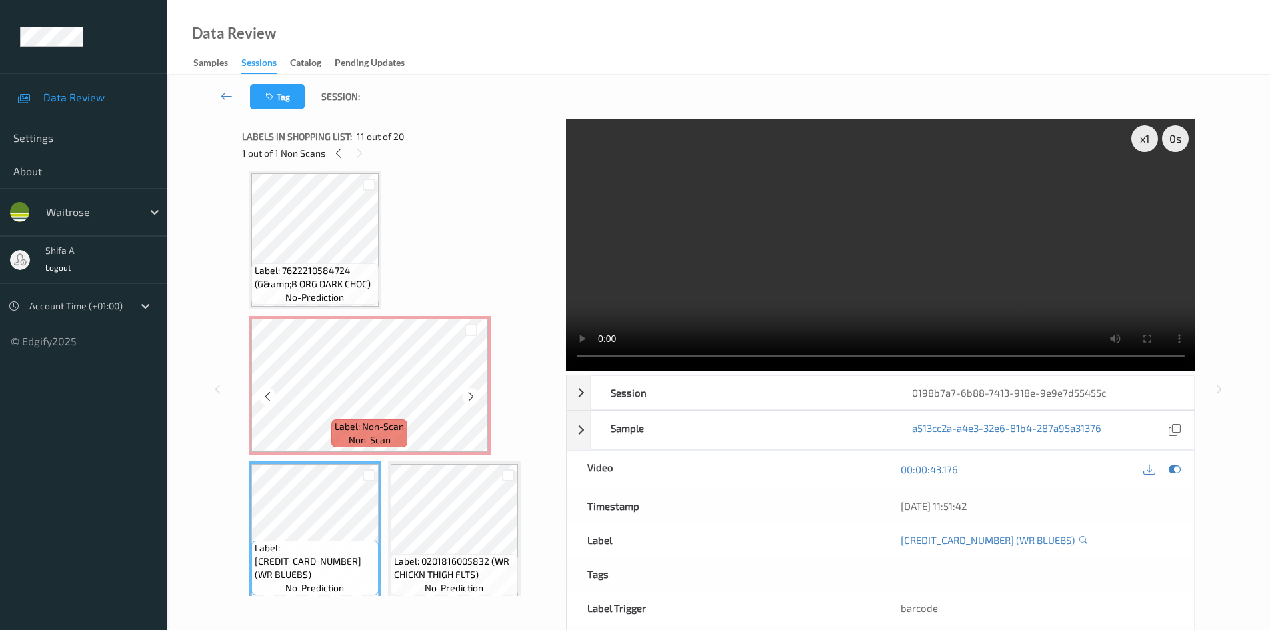
click at [376, 433] on span "Label: Non-Scan" at bounding box center [369, 426] width 69 height 13
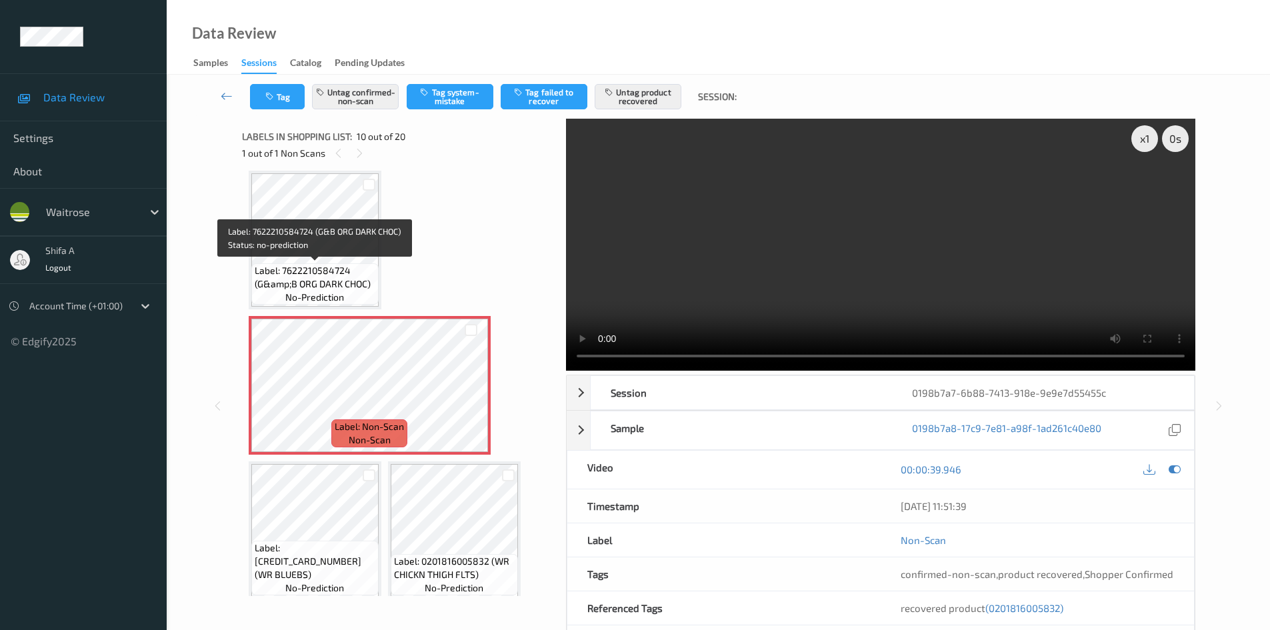
click at [359, 303] on div "Label: 7622210584724 (G&amp;B ORG DARK CHOC) no-prediction" at bounding box center [314, 283] width 127 height 41
click at [902, 278] on video at bounding box center [880, 245] width 629 height 252
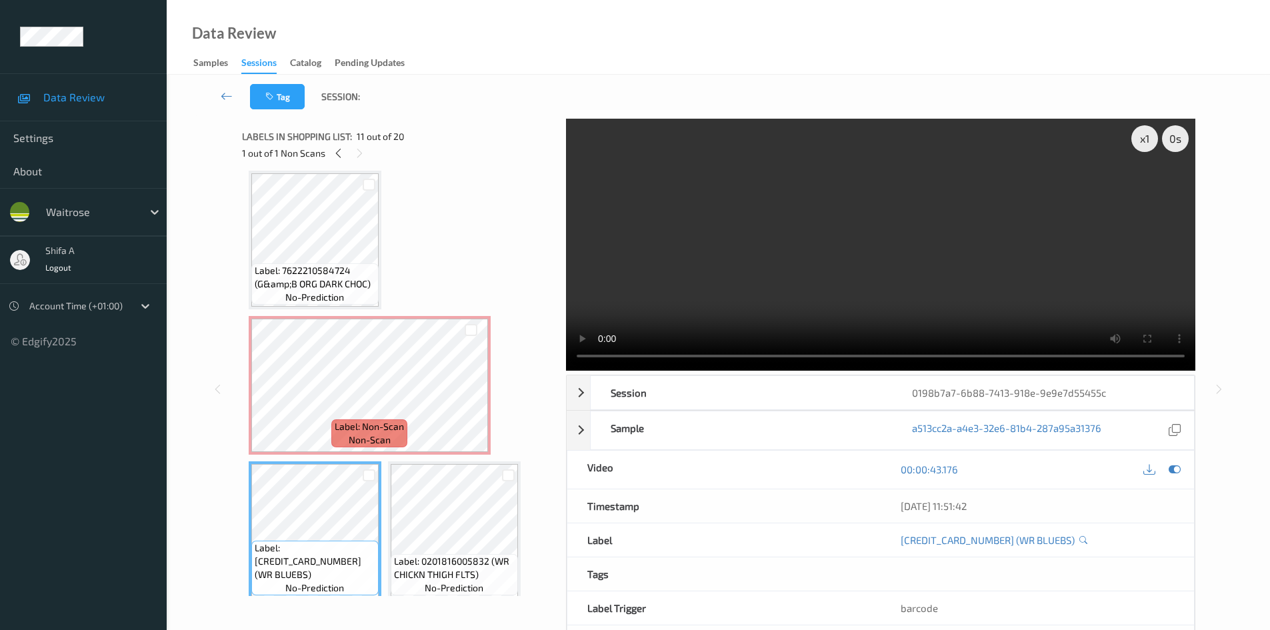
click at [795, 241] on video at bounding box center [880, 245] width 629 height 252
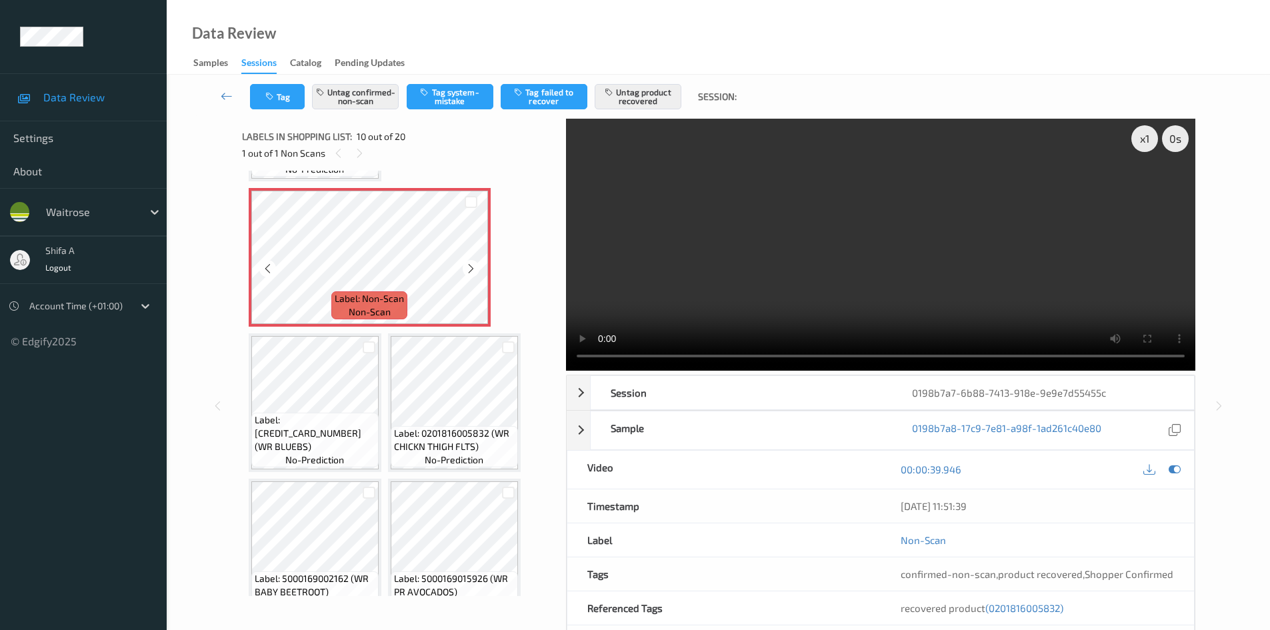
scroll to position [721, 0]
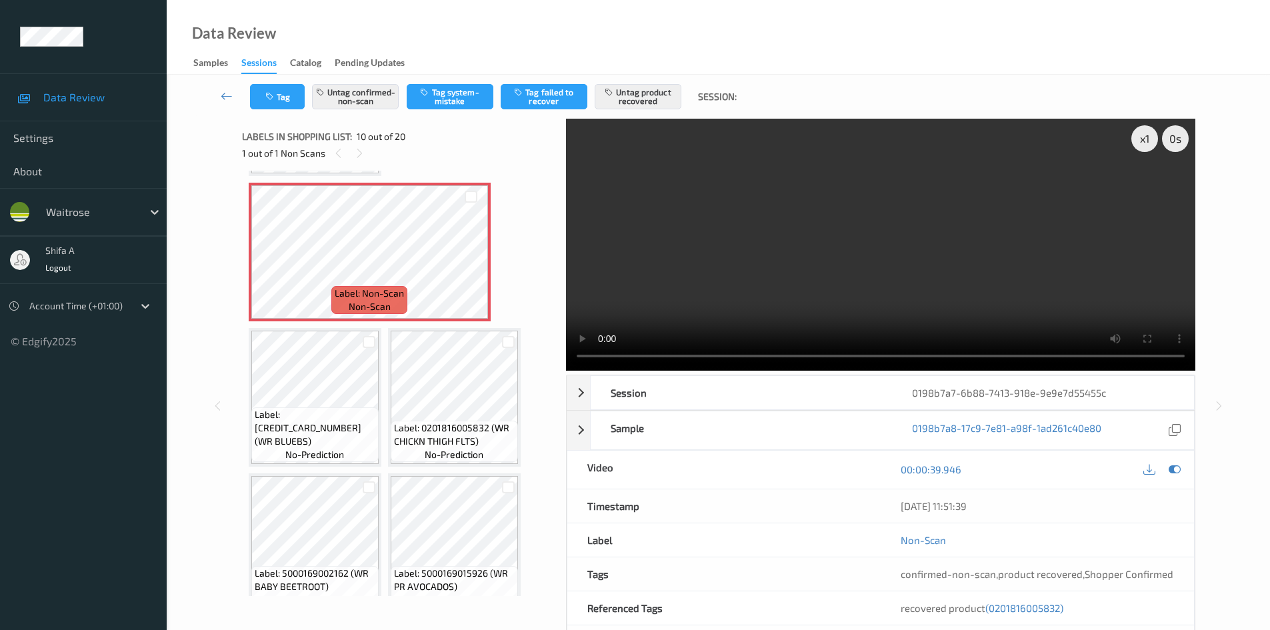
click at [907, 282] on video at bounding box center [880, 245] width 629 height 252
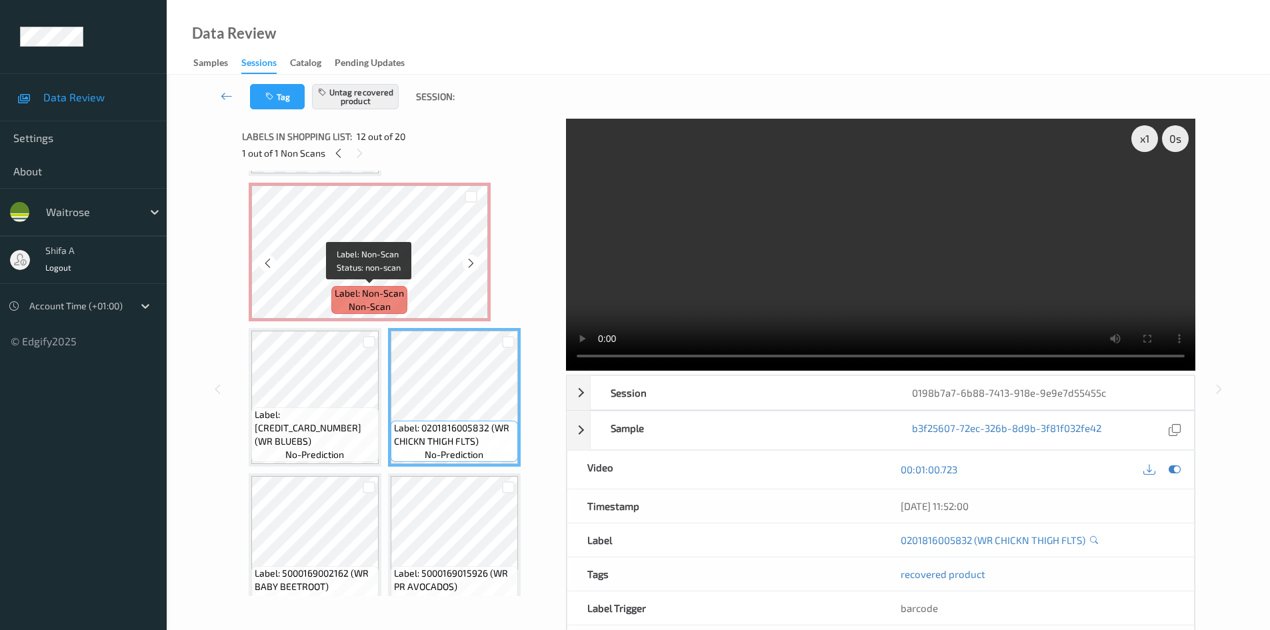
click at [375, 292] on span "Label: Non-Scan" at bounding box center [369, 293] width 69 height 13
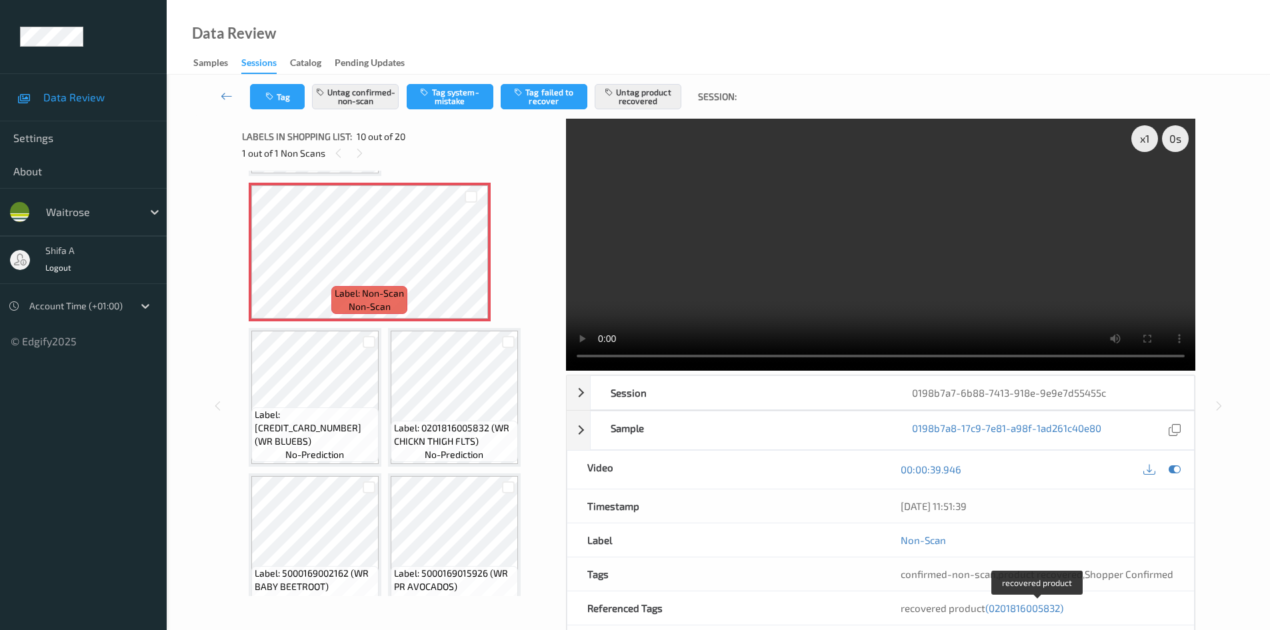
click at [1021, 605] on span "(0201816005832)" at bounding box center [1024, 608] width 78 height 12
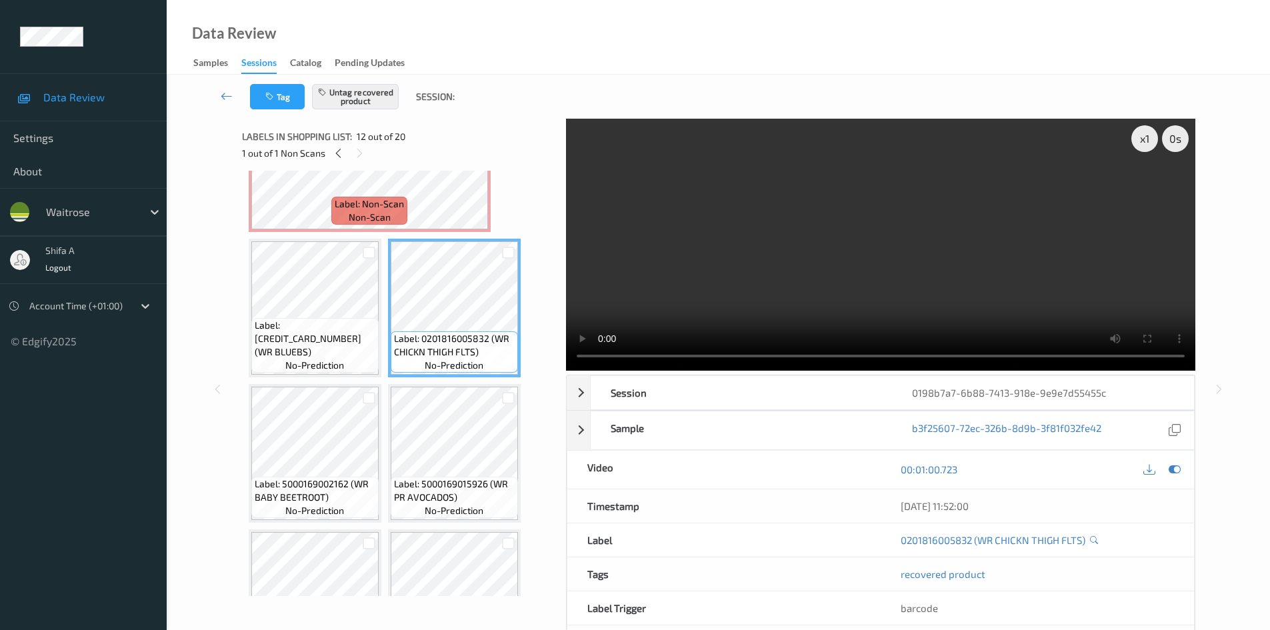
scroll to position [679, 0]
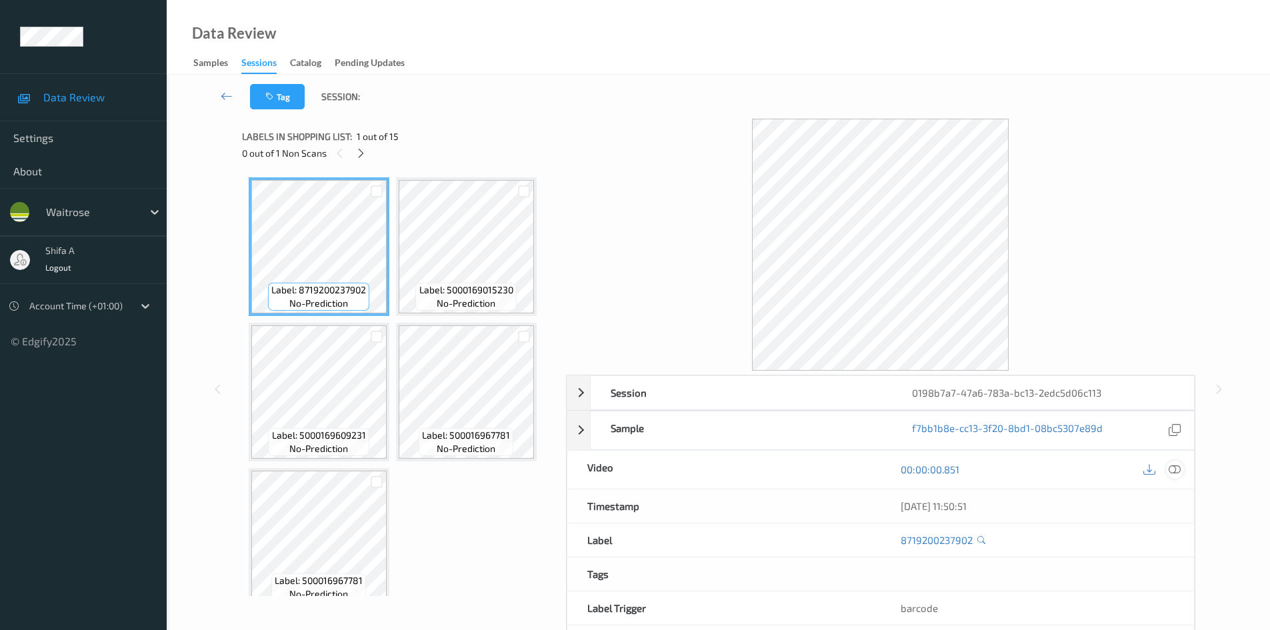
click at [1178, 472] on icon at bounding box center [1174, 469] width 12 height 12
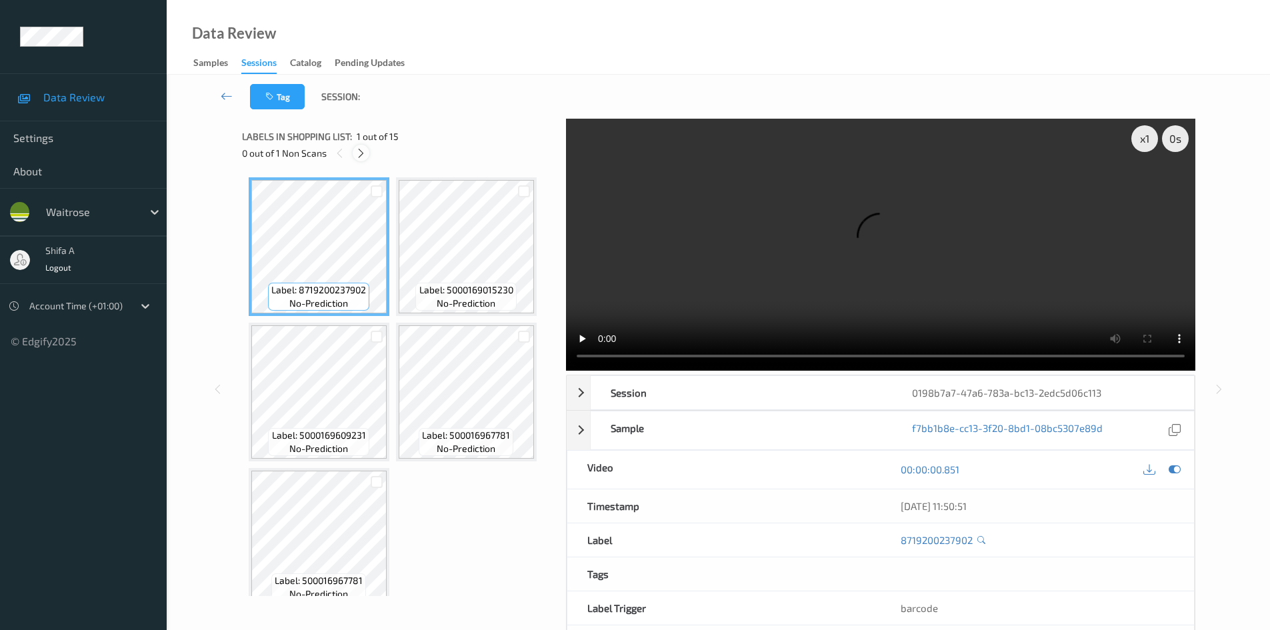
click at [362, 156] on icon at bounding box center [360, 153] width 11 height 12
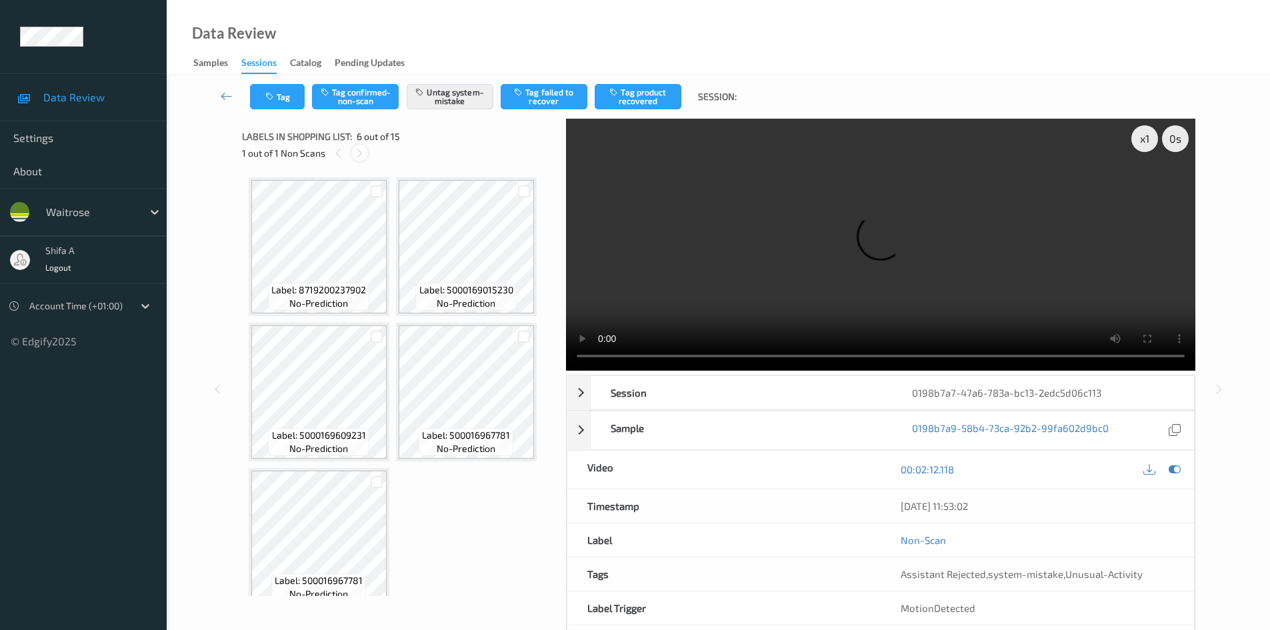
scroll to position [297, 0]
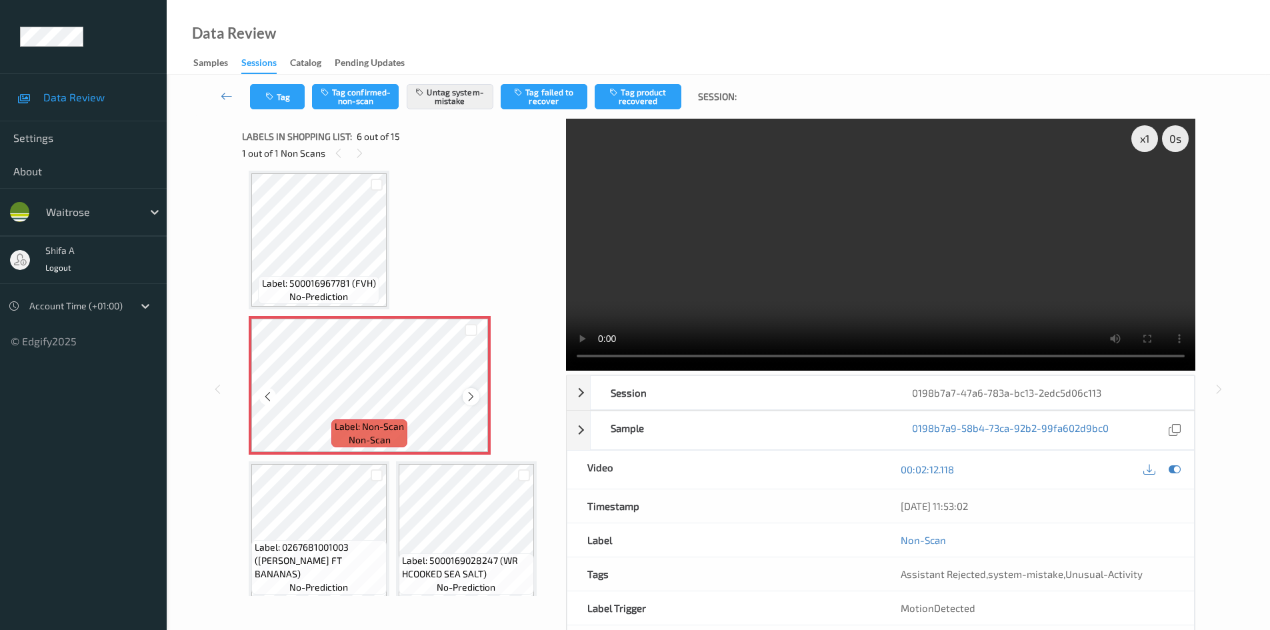
click at [467, 399] on icon at bounding box center [470, 397] width 11 height 12
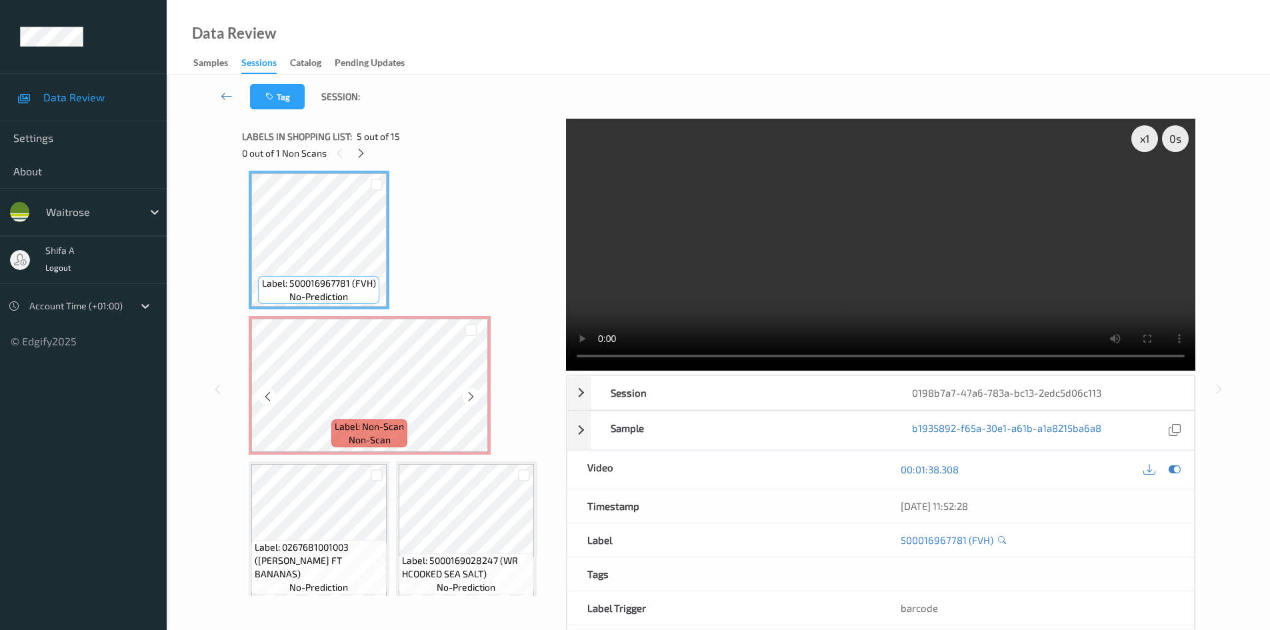
click at [401, 439] on div "Label: Non-Scan non-scan" at bounding box center [369, 433] width 76 height 28
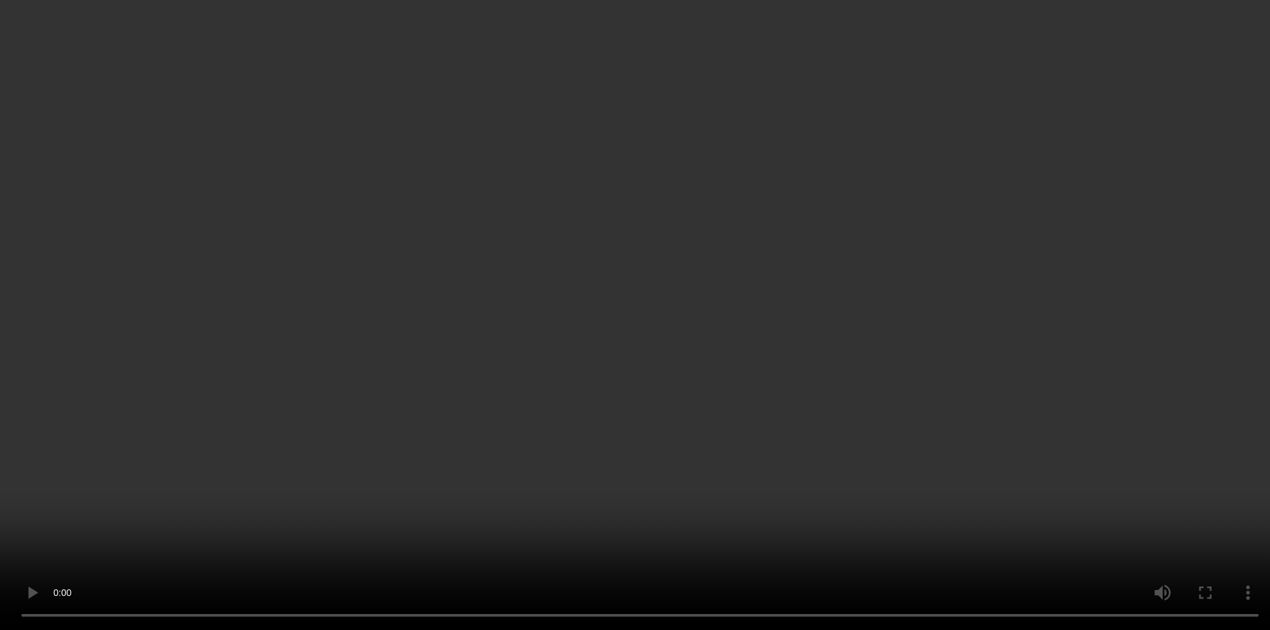
scroll to position [333, 0]
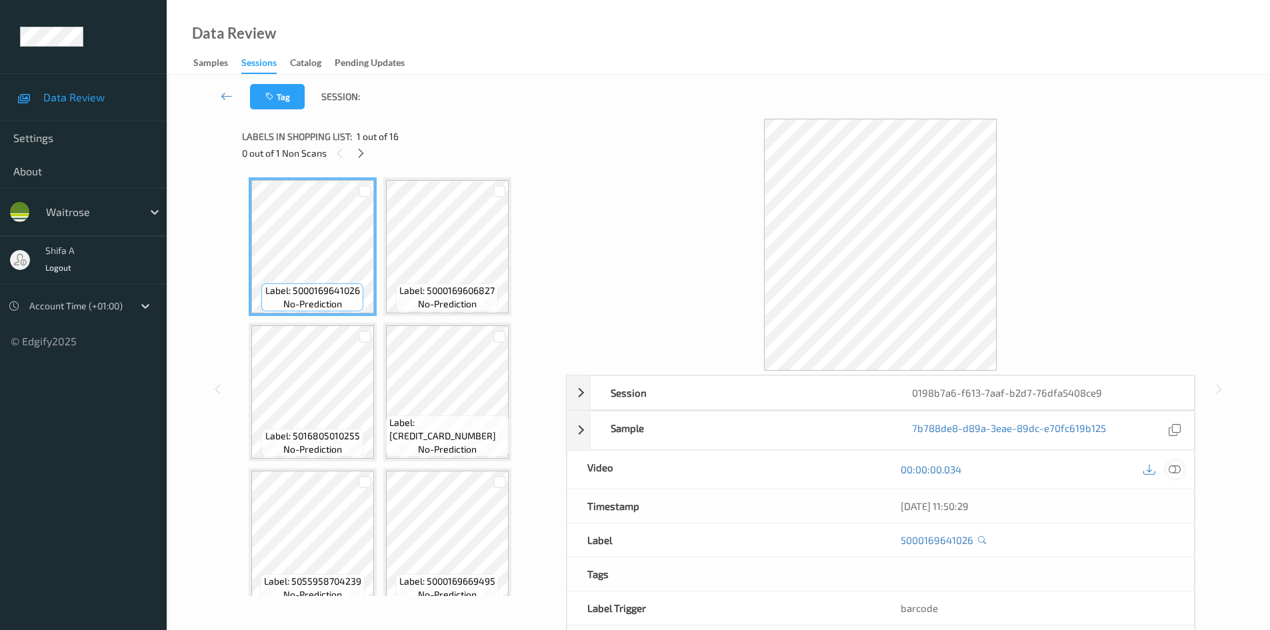
click at [1173, 469] on icon at bounding box center [1174, 469] width 12 height 12
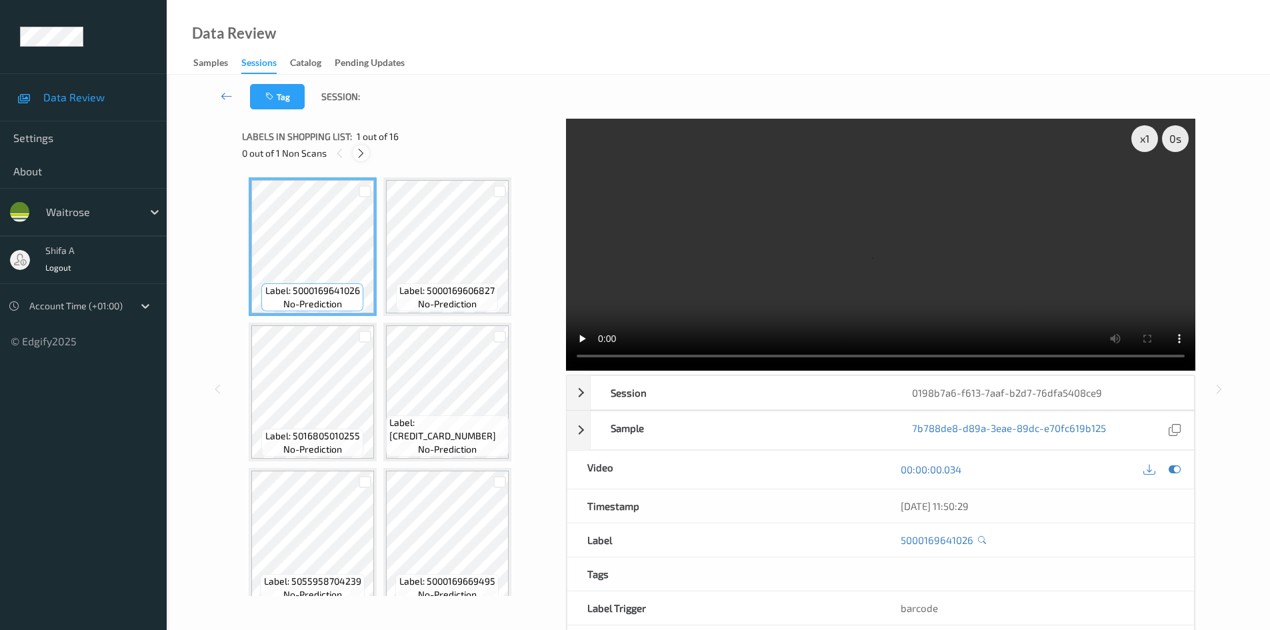
click at [363, 154] on icon at bounding box center [360, 153] width 11 height 12
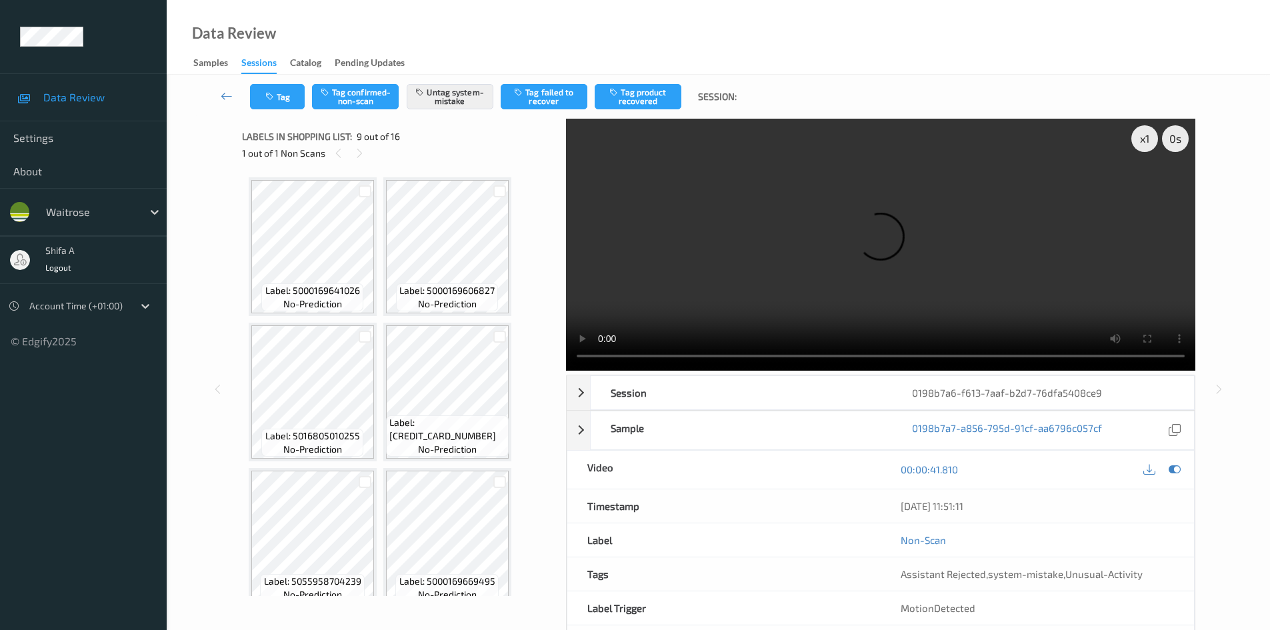
scroll to position [443, 0]
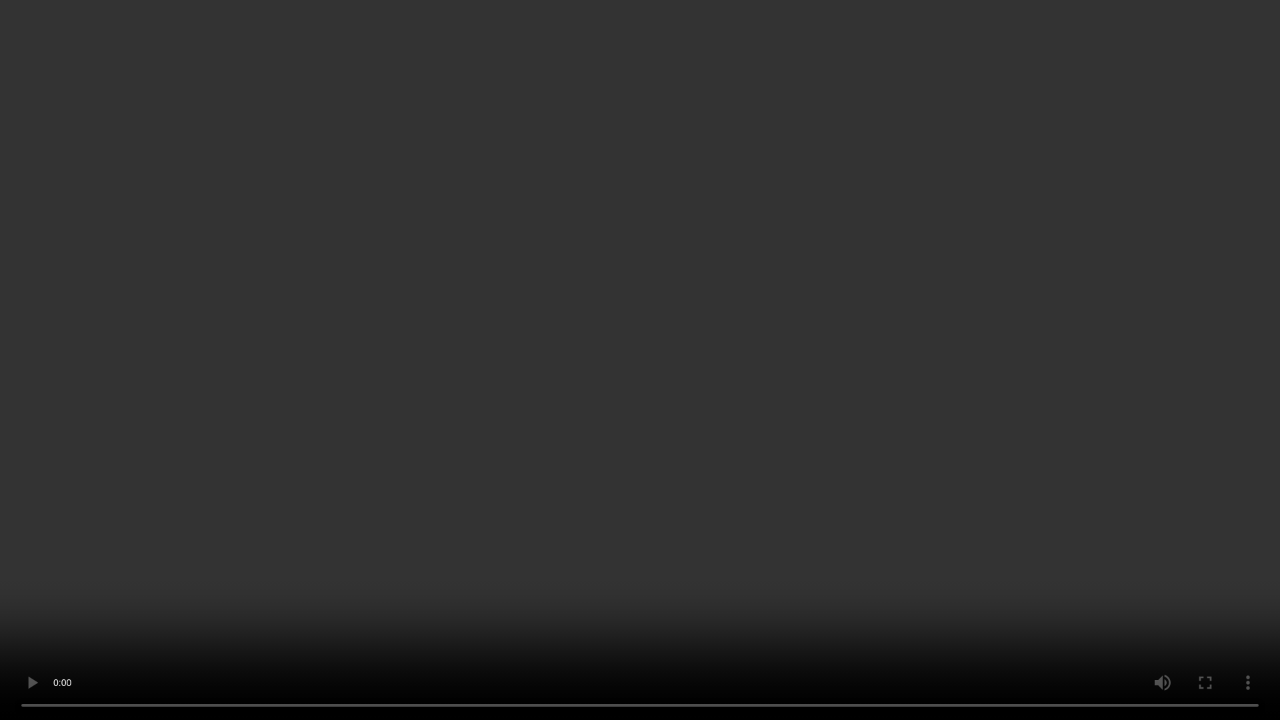
click at [438, 573] on video at bounding box center [640, 360] width 1280 height 720
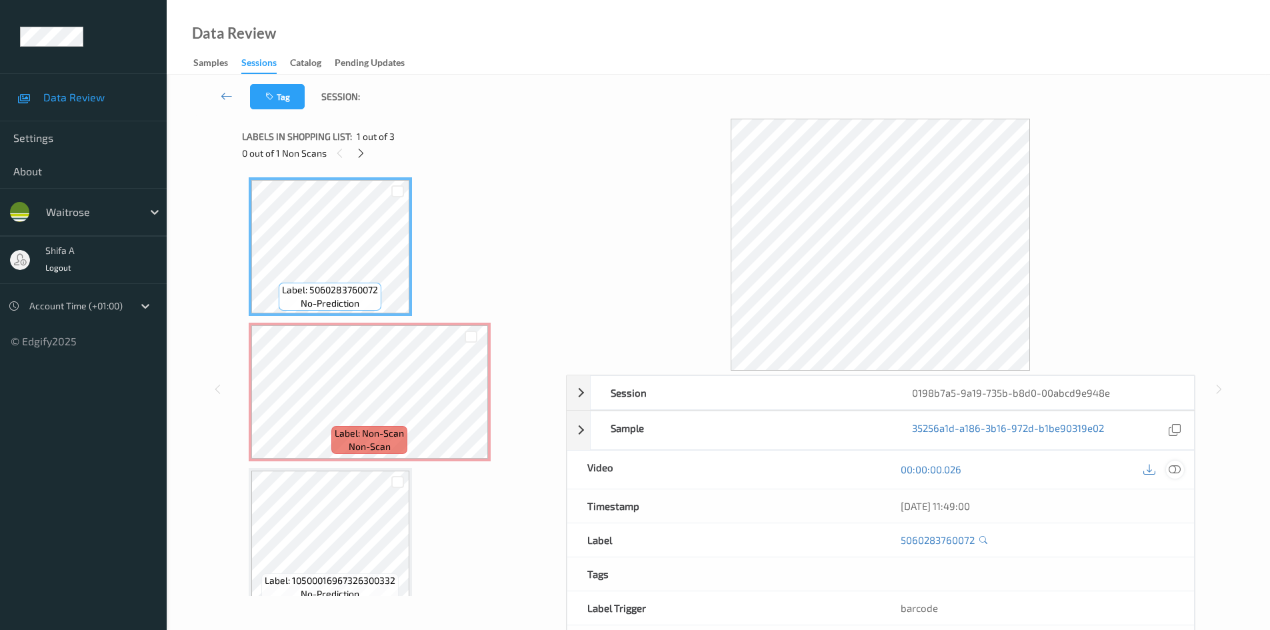
click at [1169, 470] on icon at bounding box center [1174, 469] width 12 height 12
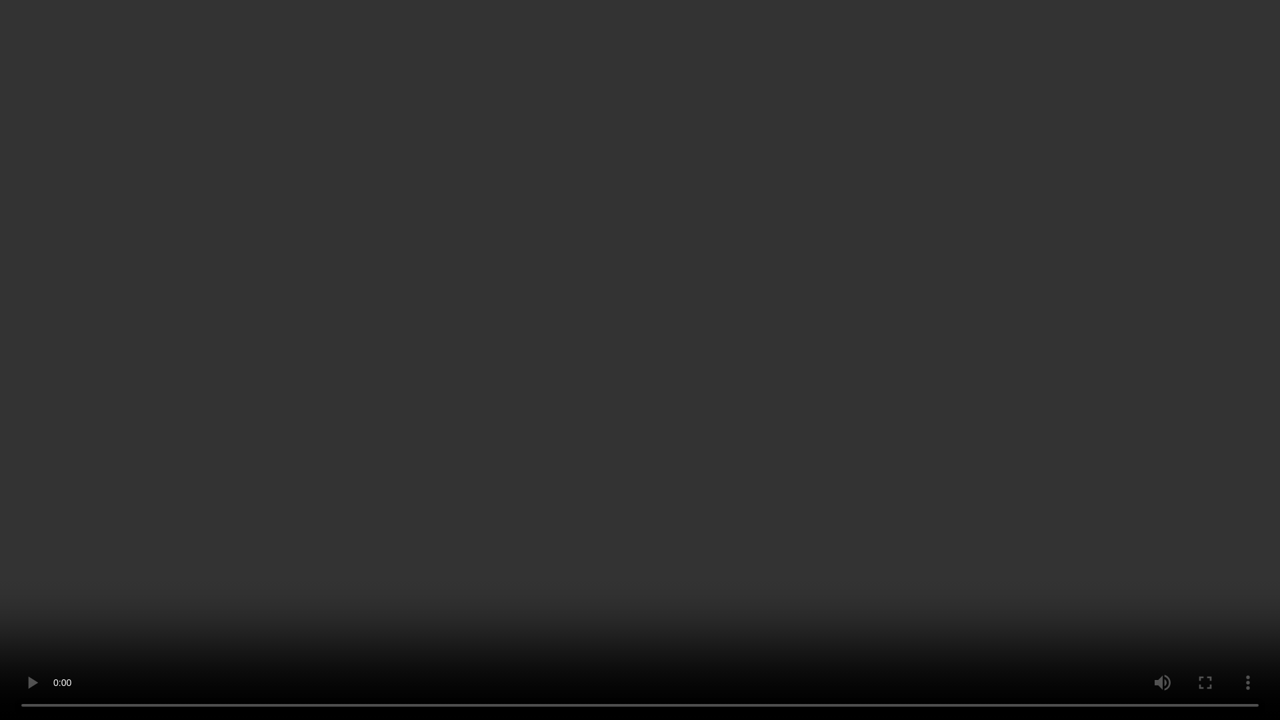
click at [888, 501] on video at bounding box center [640, 360] width 1280 height 720
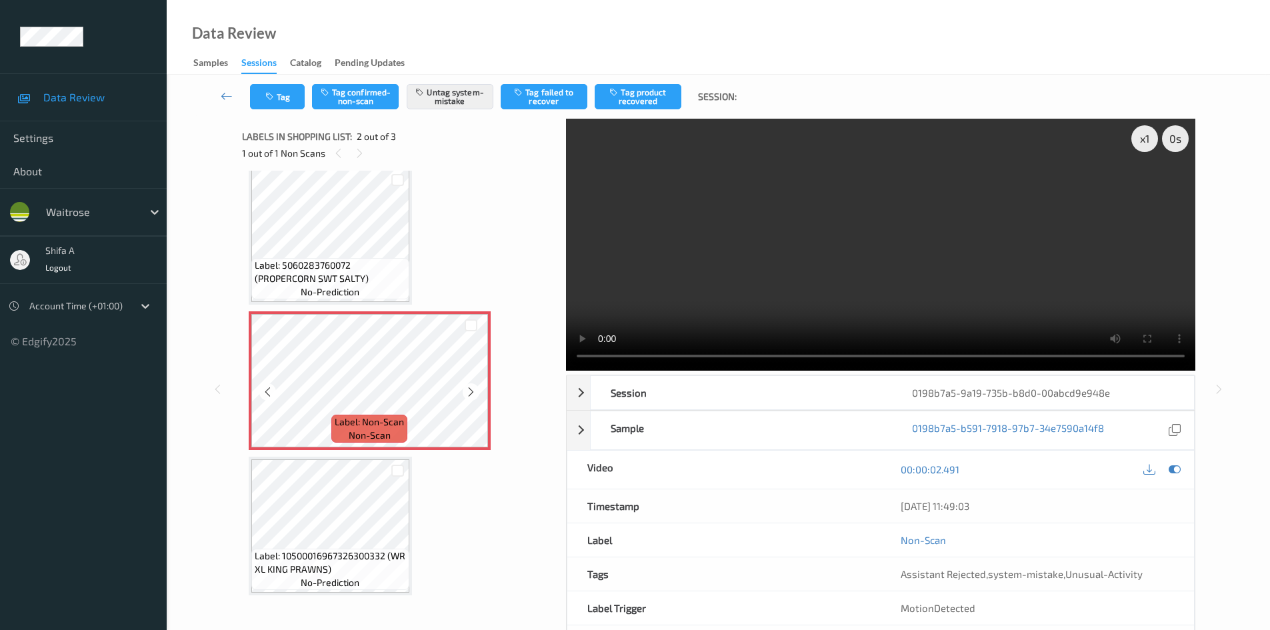
scroll to position [17, 0]
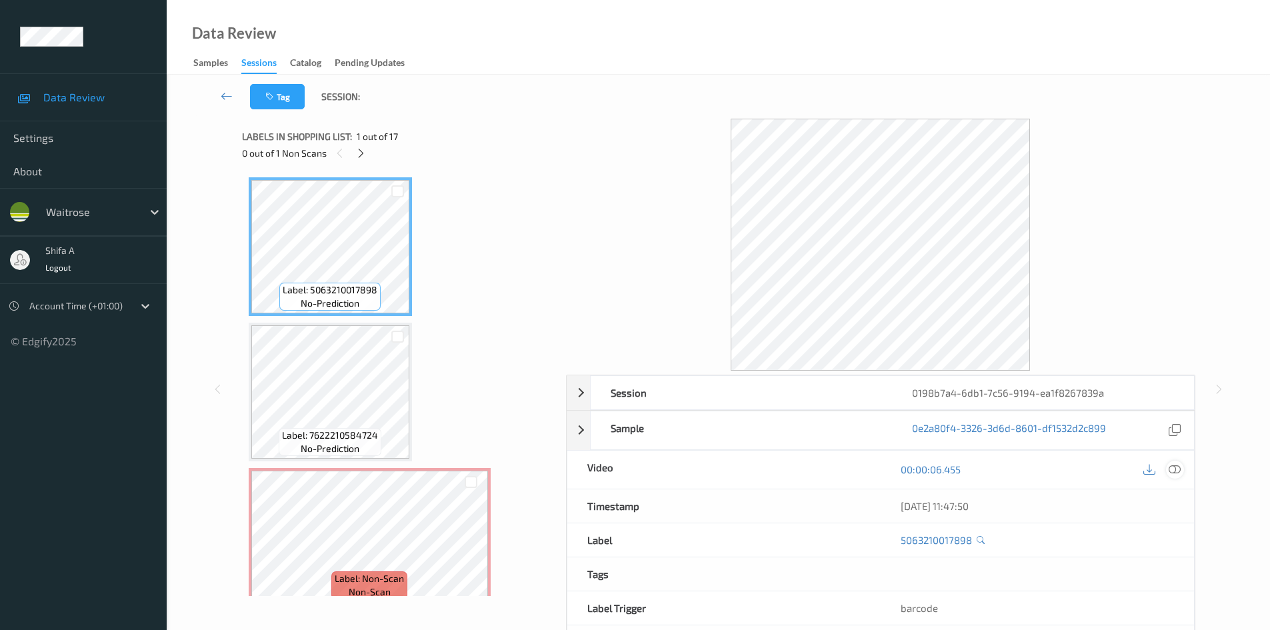
click at [1170, 468] on icon at bounding box center [1174, 469] width 12 height 12
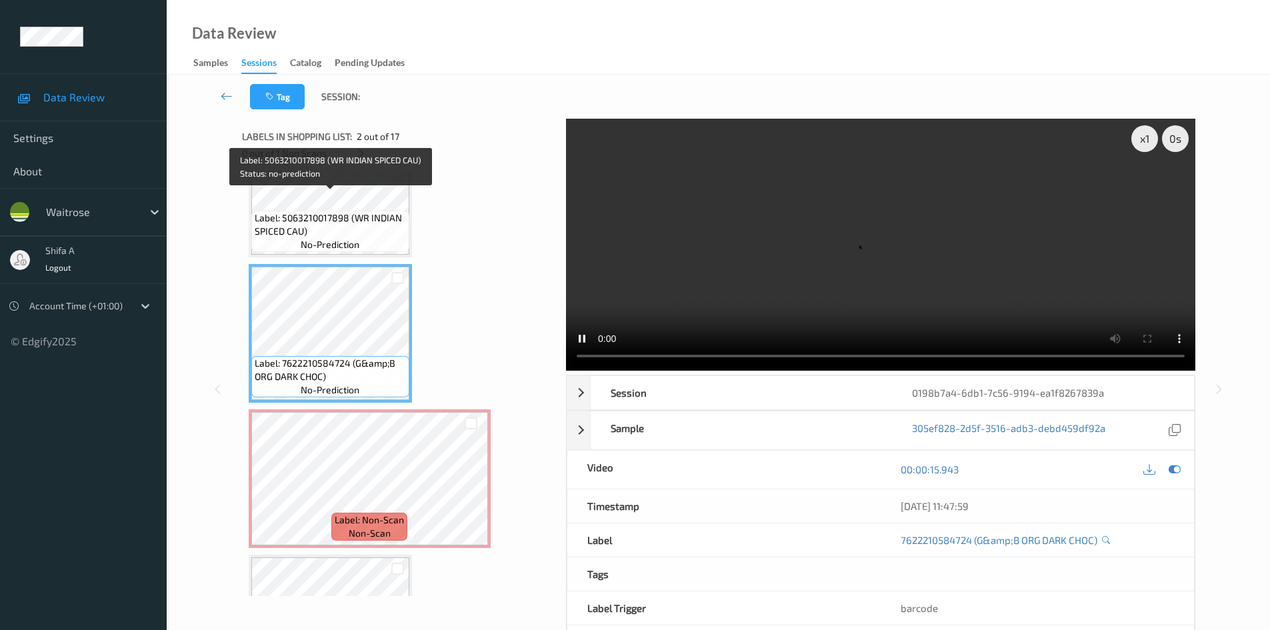
scroll to position [267, 0]
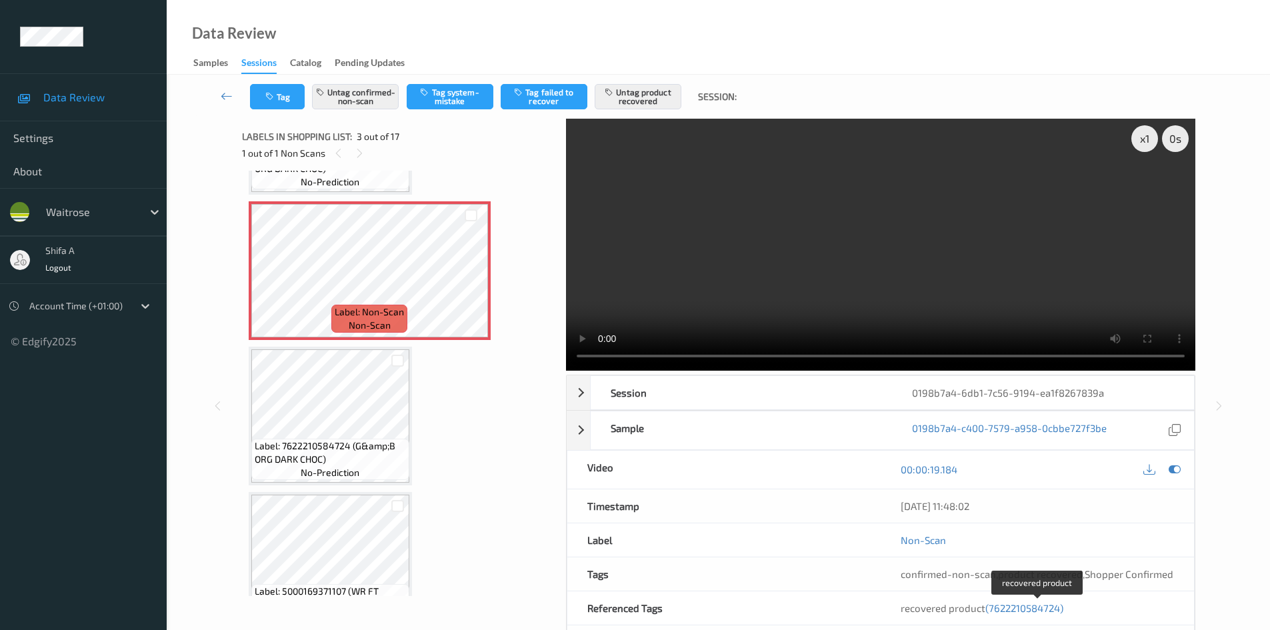
click at [1026, 609] on span "(7622210584724)" at bounding box center [1024, 608] width 78 height 12
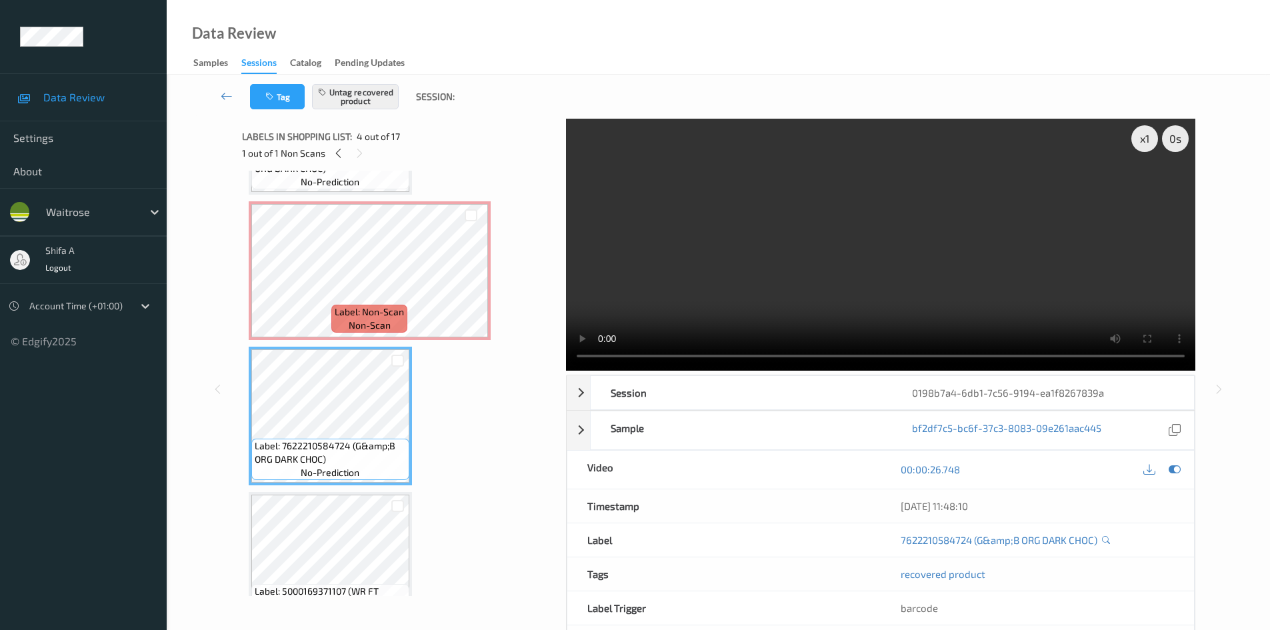
scroll to position [297, 0]
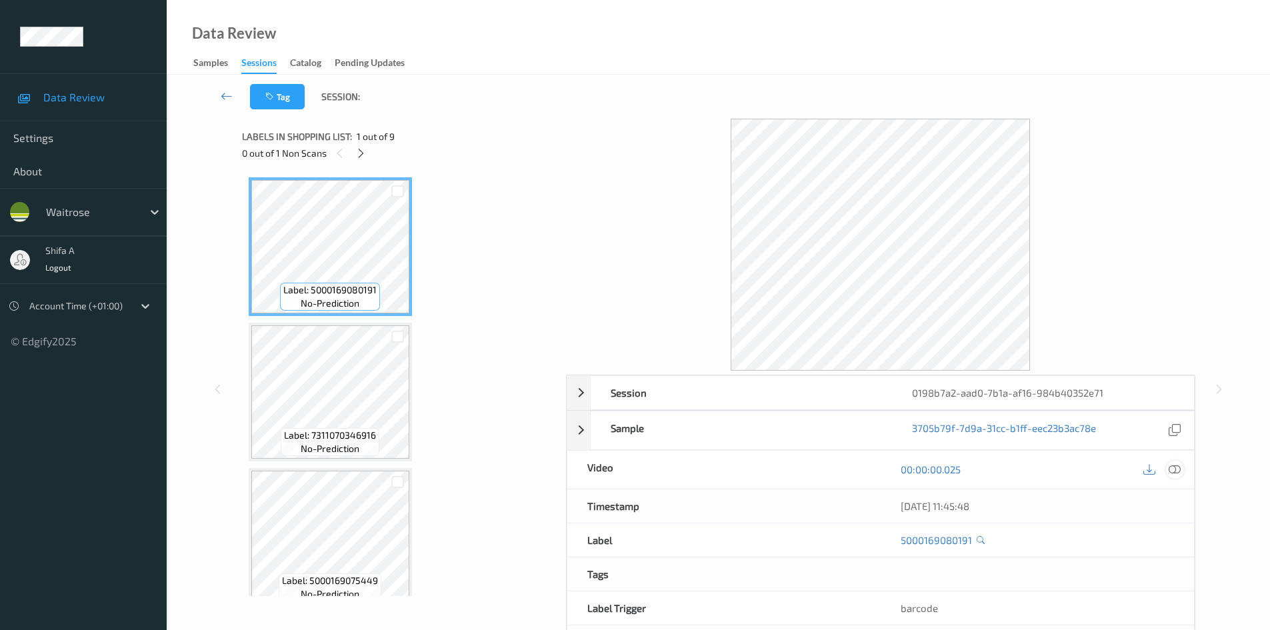
click at [1172, 472] on icon at bounding box center [1174, 469] width 12 height 12
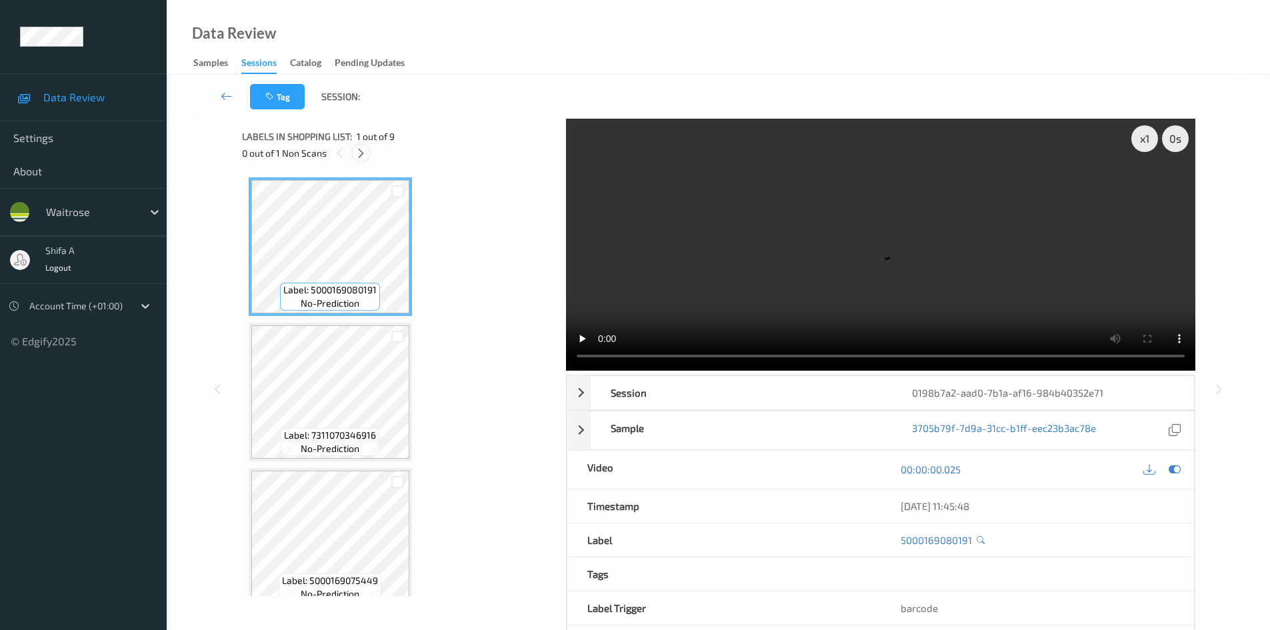
click at [361, 159] on div at bounding box center [361, 153] width 17 height 17
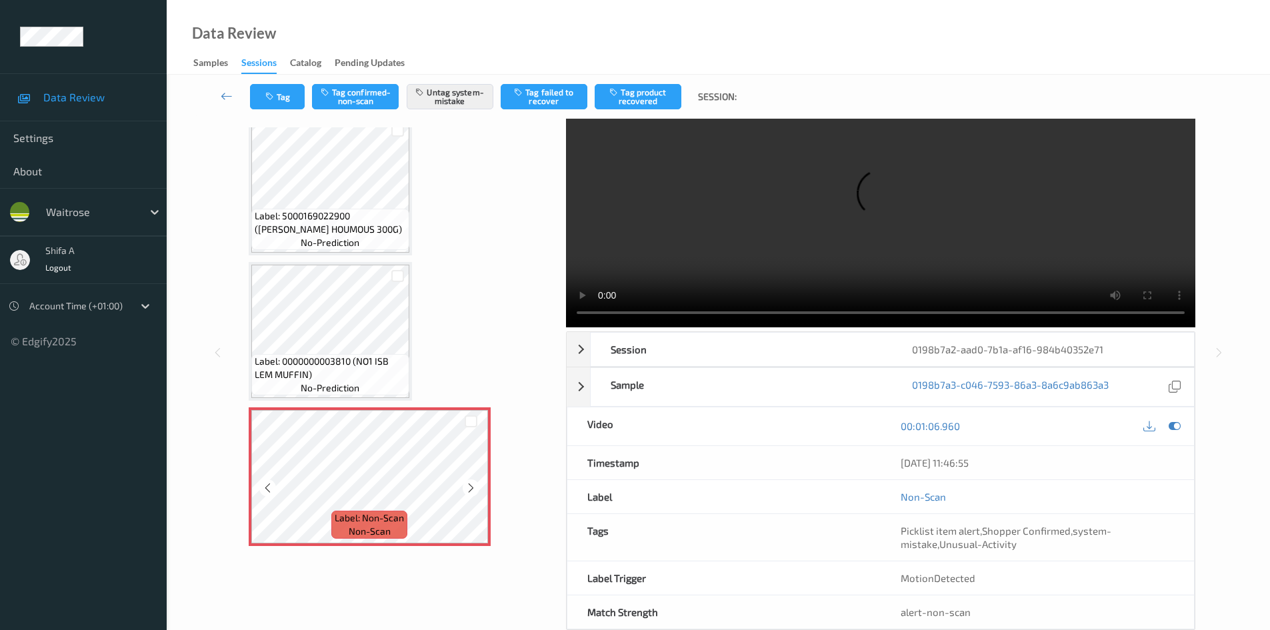
scroll to position [67, 0]
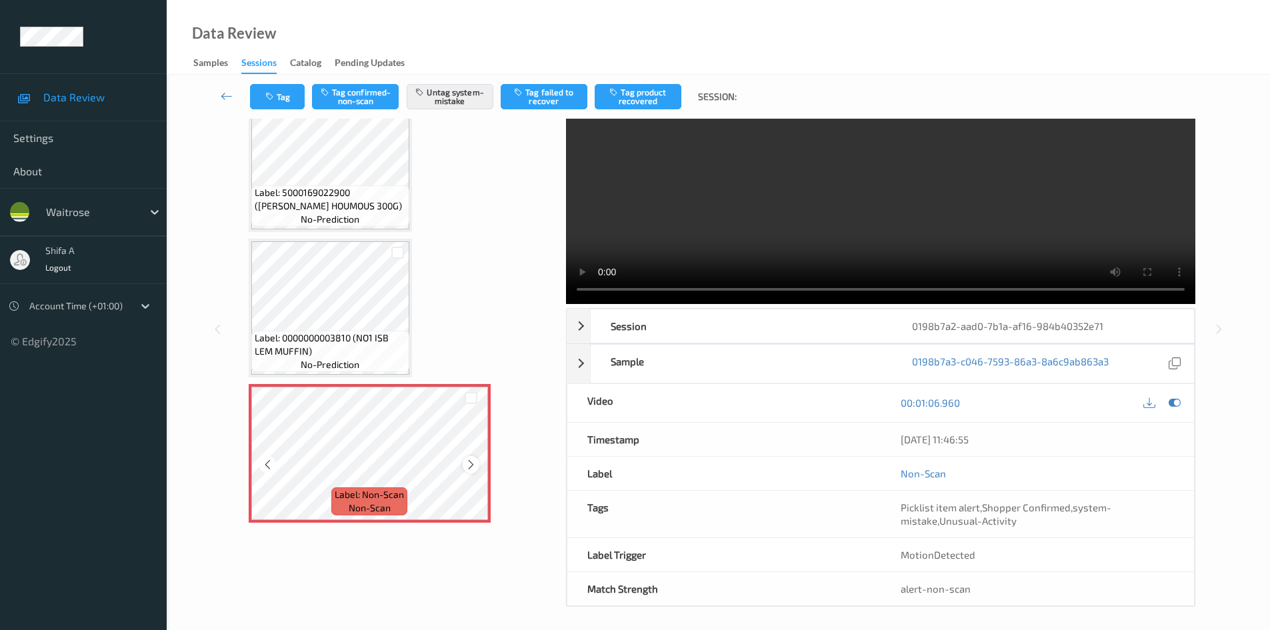
click at [472, 465] on icon at bounding box center [470, 465] width 11 height 12
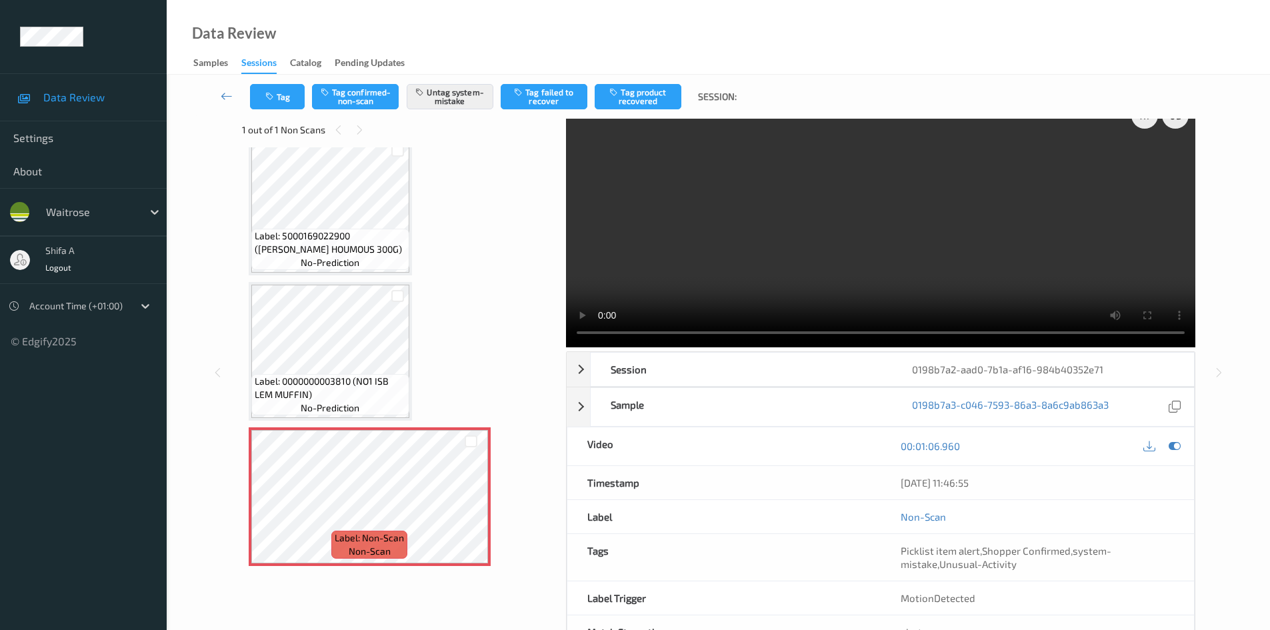
scroll to position [0, 0]
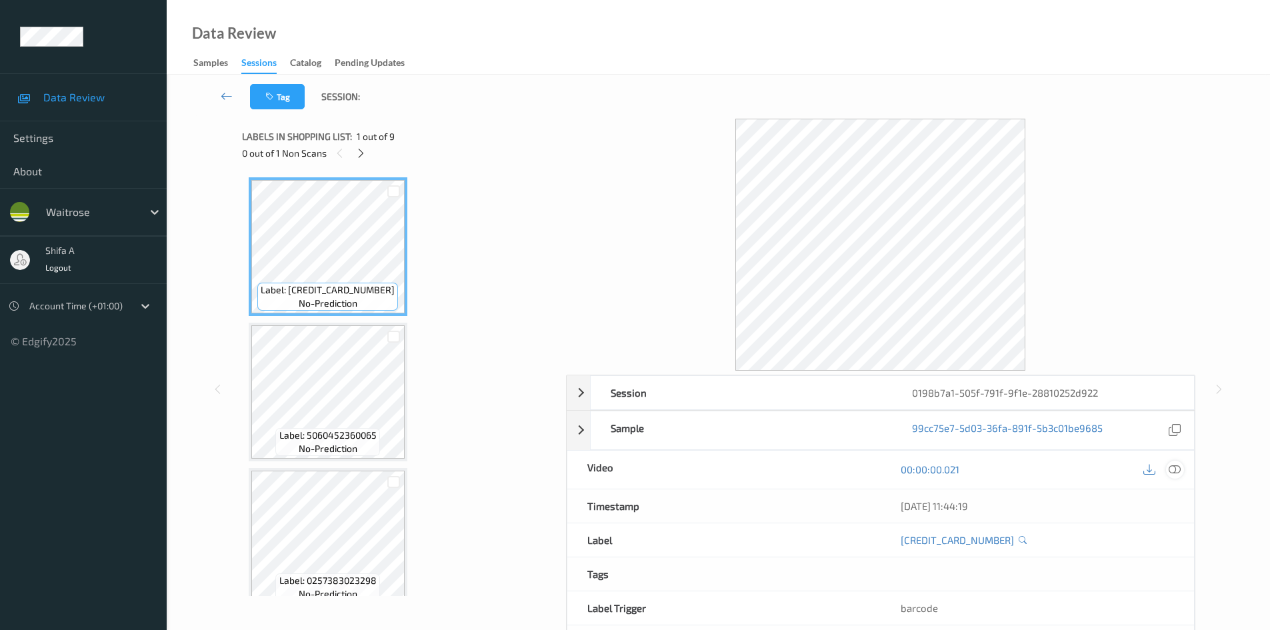
click at [1172, 472] on icon at bounding box center [1174, 469] width 12 height 12
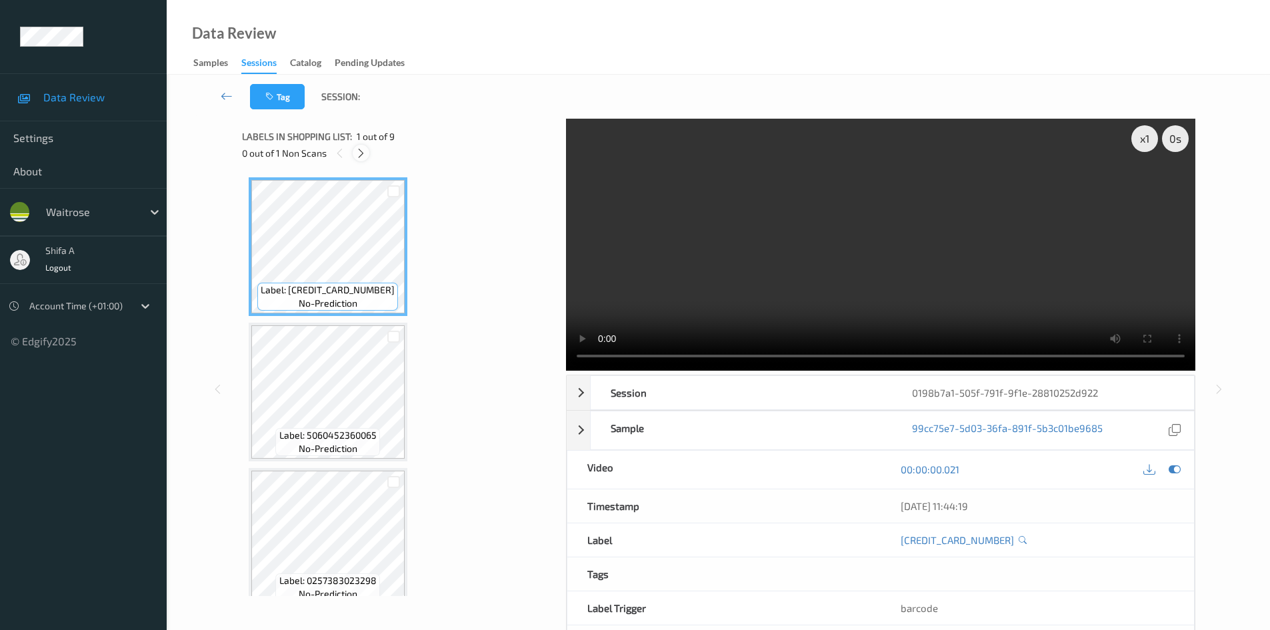
click at [359, 160] on div at bounding box center [361, 153] width 17 height 17
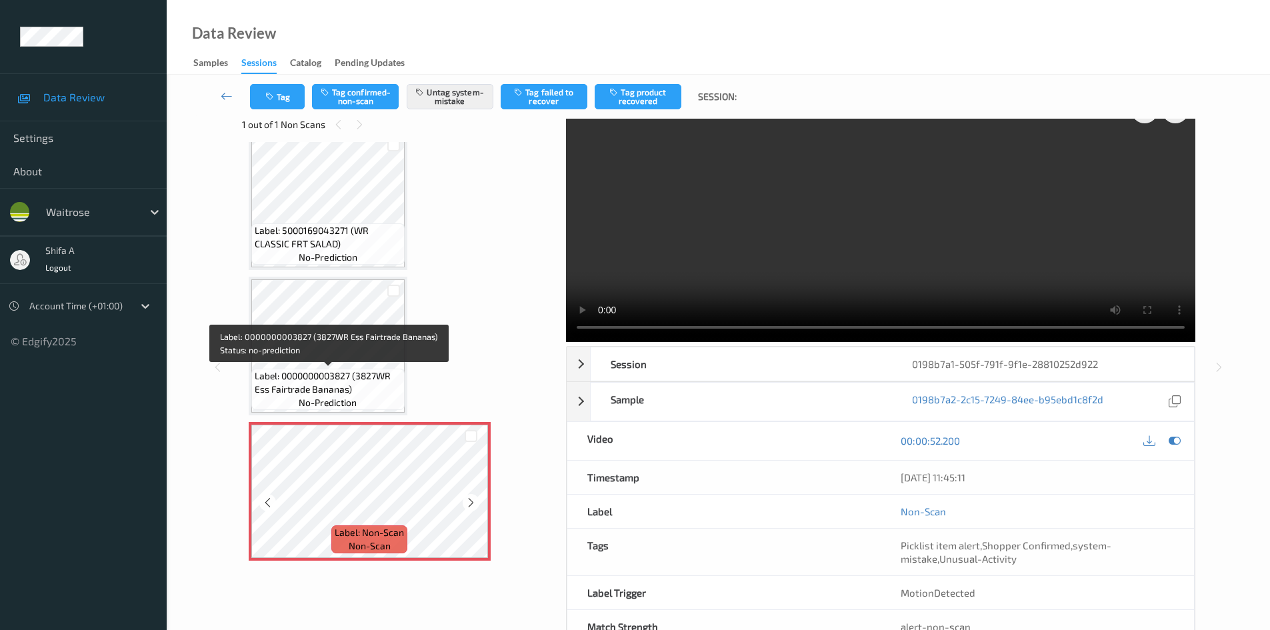
scroll to position [71, 0]
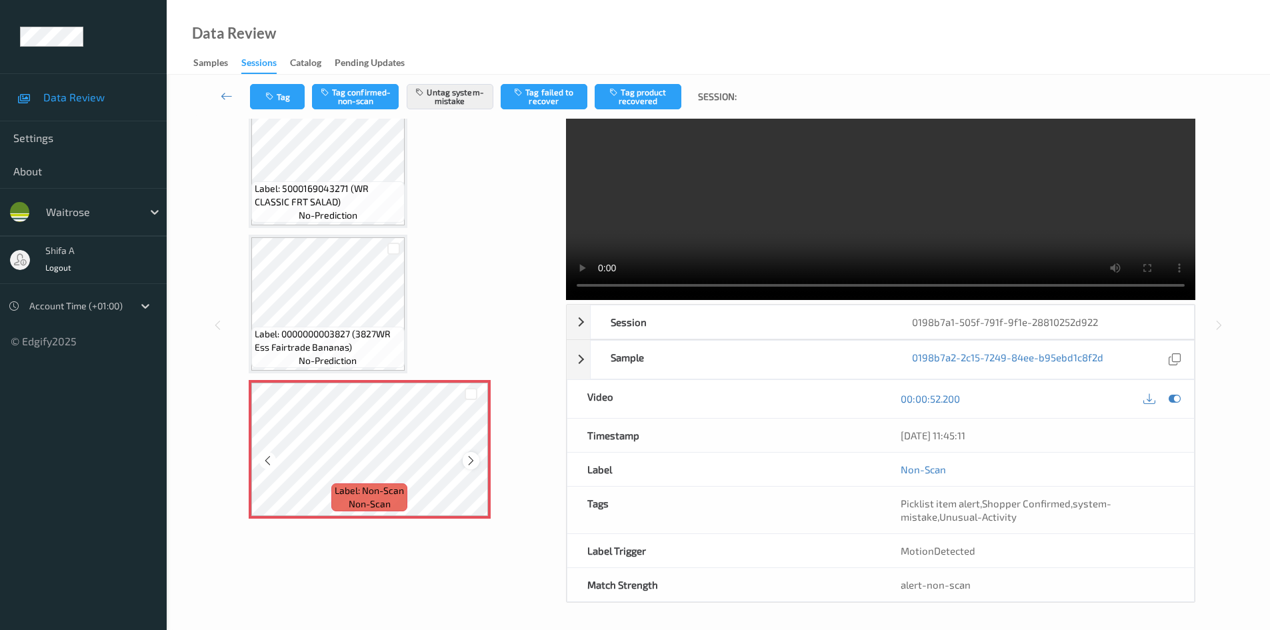
click at [475, 461] on icon at bounding box center [470, 461] width 11 height 12
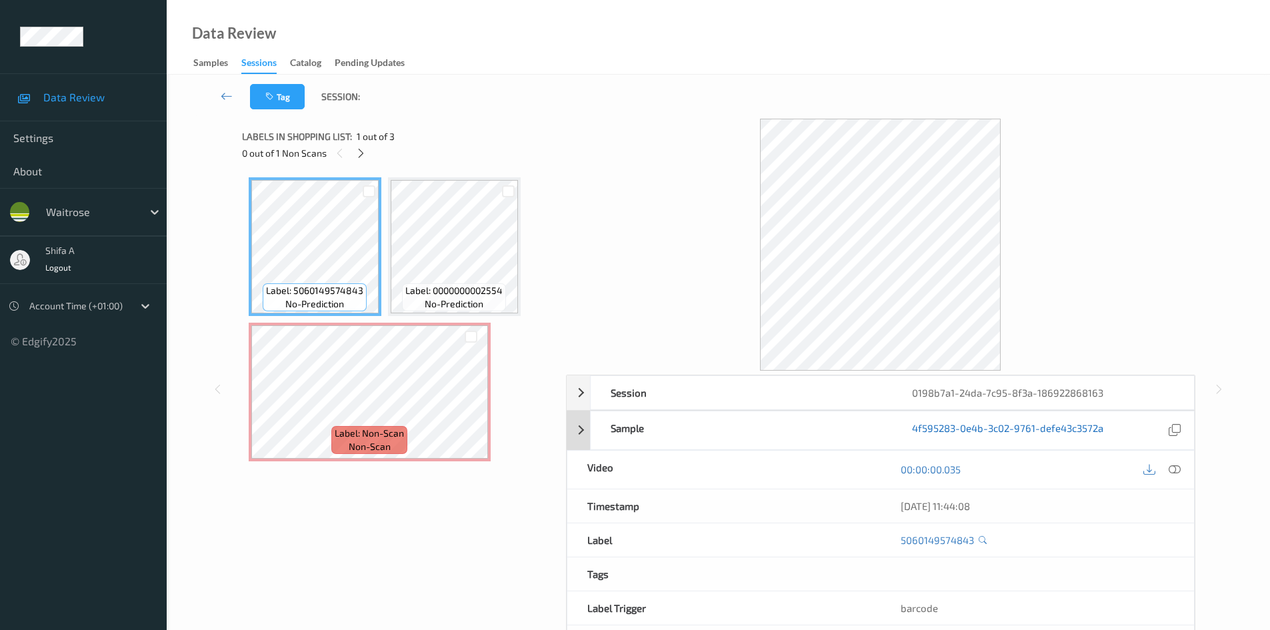
drag, startPoint x: 1176, startPoint y: 469, endPoint x: 1065, endPoint y: 430, distance: 117.4
click at [1176, 470] on icon at bounding box center [1174, 469] width 12 height 12
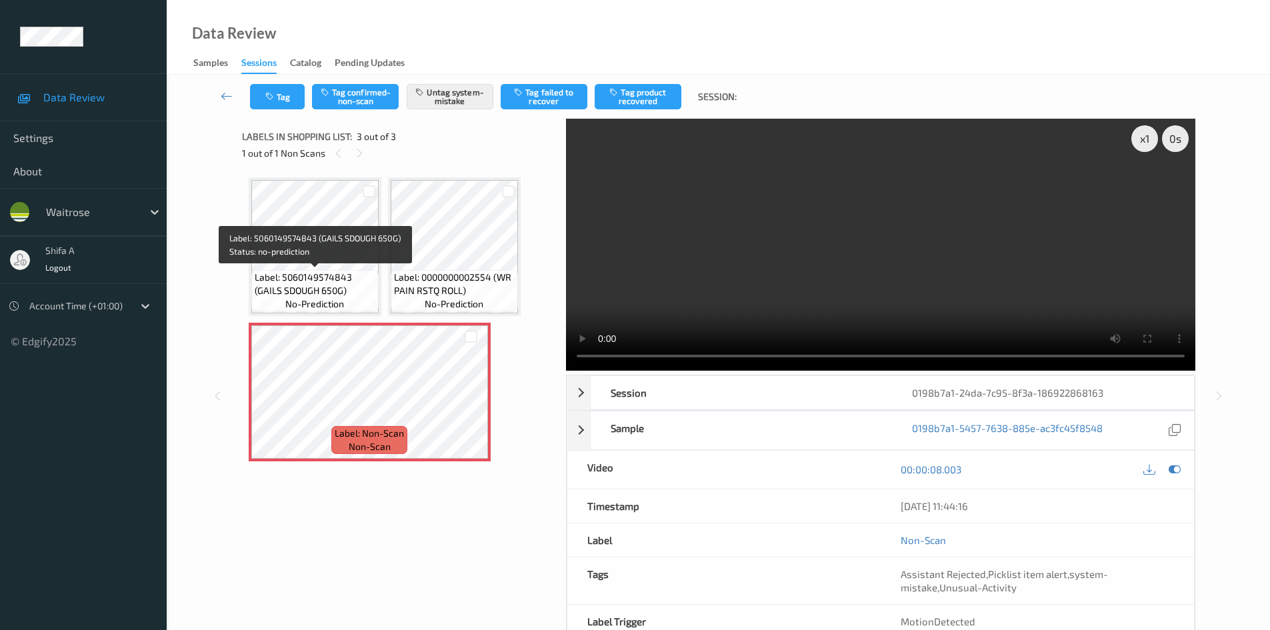
click at [300, 271] on span "Label: 5060149574843 (GAILS SDOUGH 650G)" at bounding box center [315, 284] width 121 height 27
